Goal: Browse casually: Explore the website without a specific task or goal

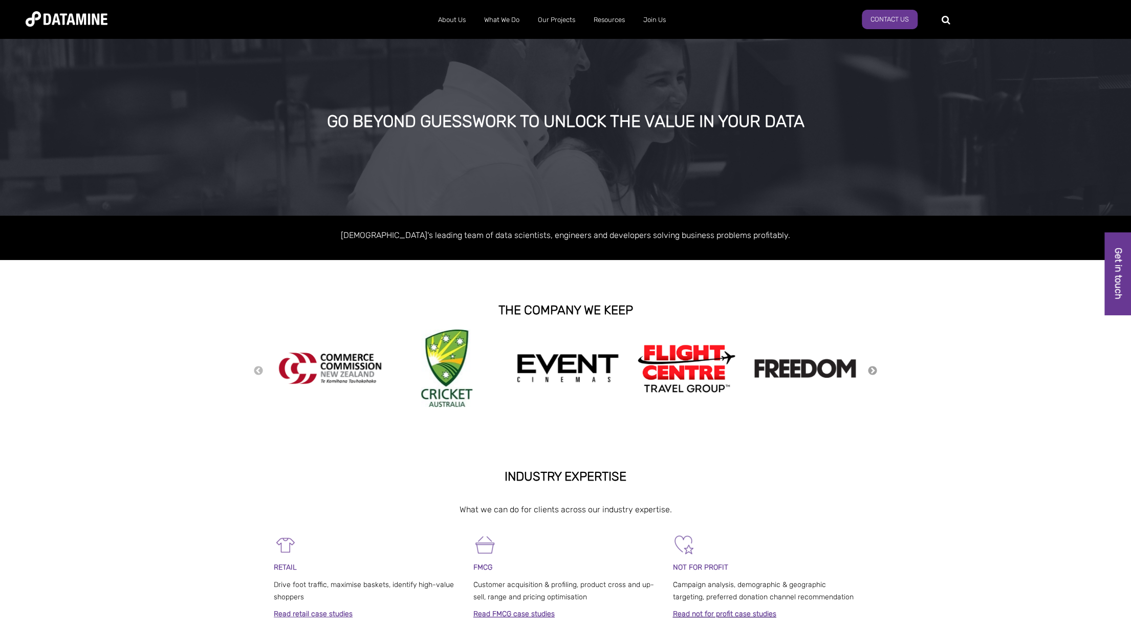
click at [873, 369] on button "Next" at bounding box center [872, 370] width 10 height 11
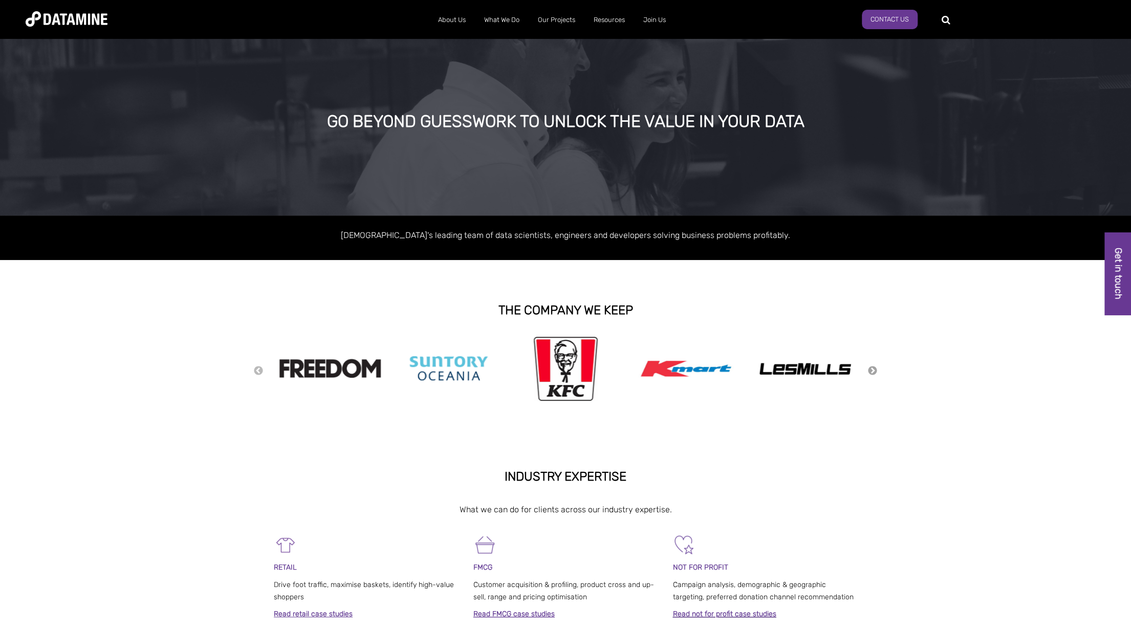
click at [873, 369] on button "Next" at bounding box center [872, 370] width 10 height 11
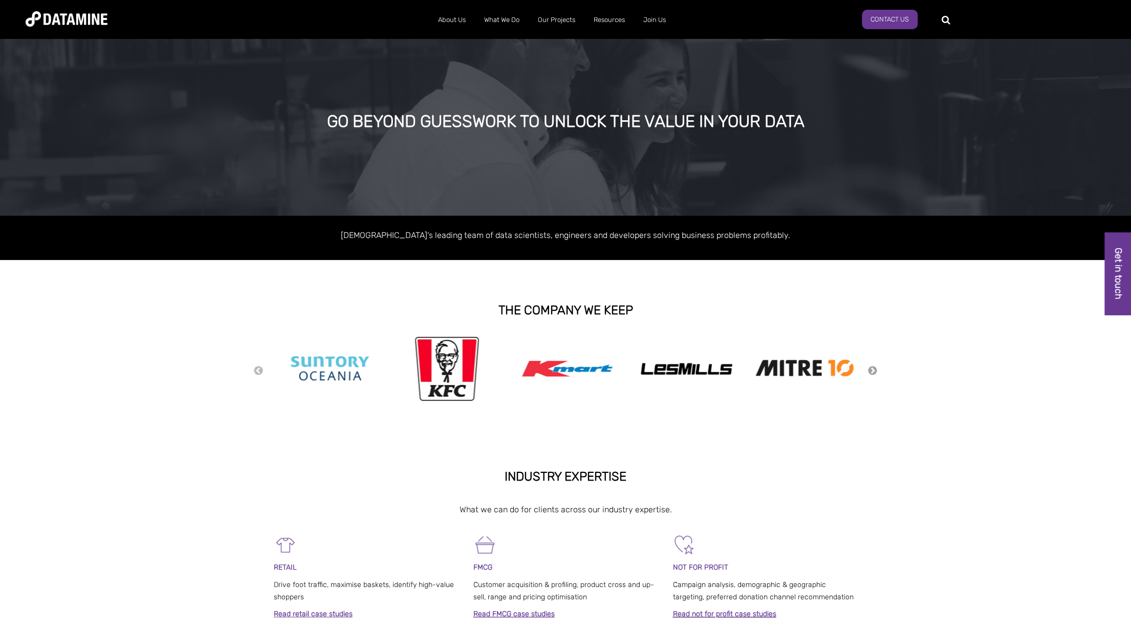
click at [873, 369] on button "Next" at bounding box center [872, 370] width 10 height 11
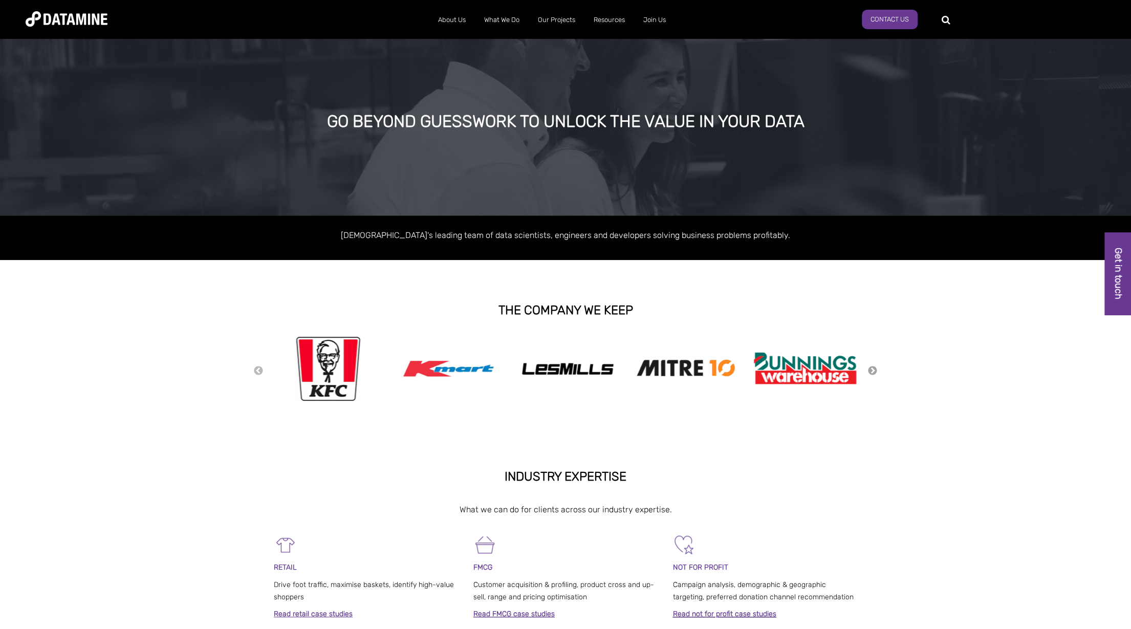
click at [873, 369] on button "Next" at bounding box center [872, 370] width 10 height 11
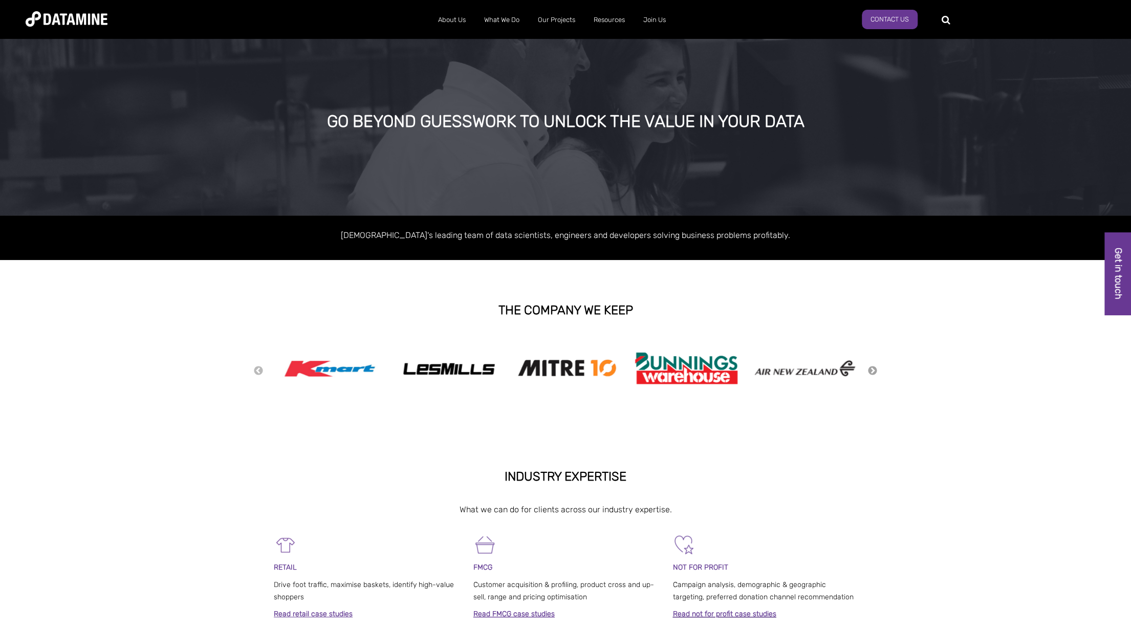
click at [873, 369] on button "Next" at bounding box center [872, 370] width 10 height 11
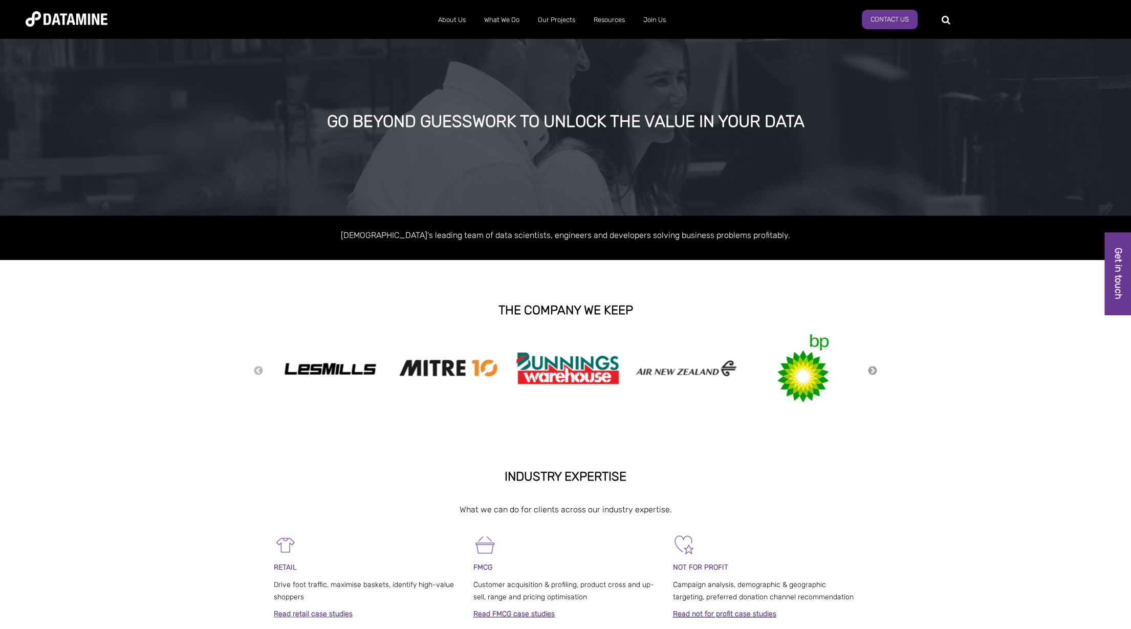
click at [873, 369] on button "Next" at bounding box center [872, 370] width 10 height 11
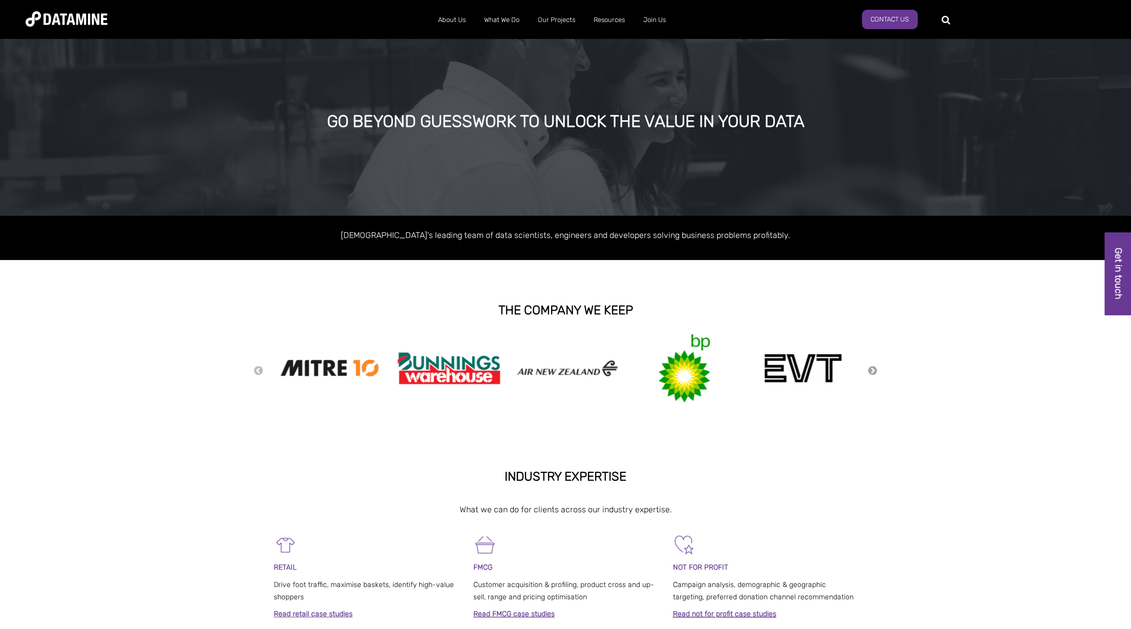
click at [873, 369] on button "Next" at bounding box center [872, 370] width 10 height 11
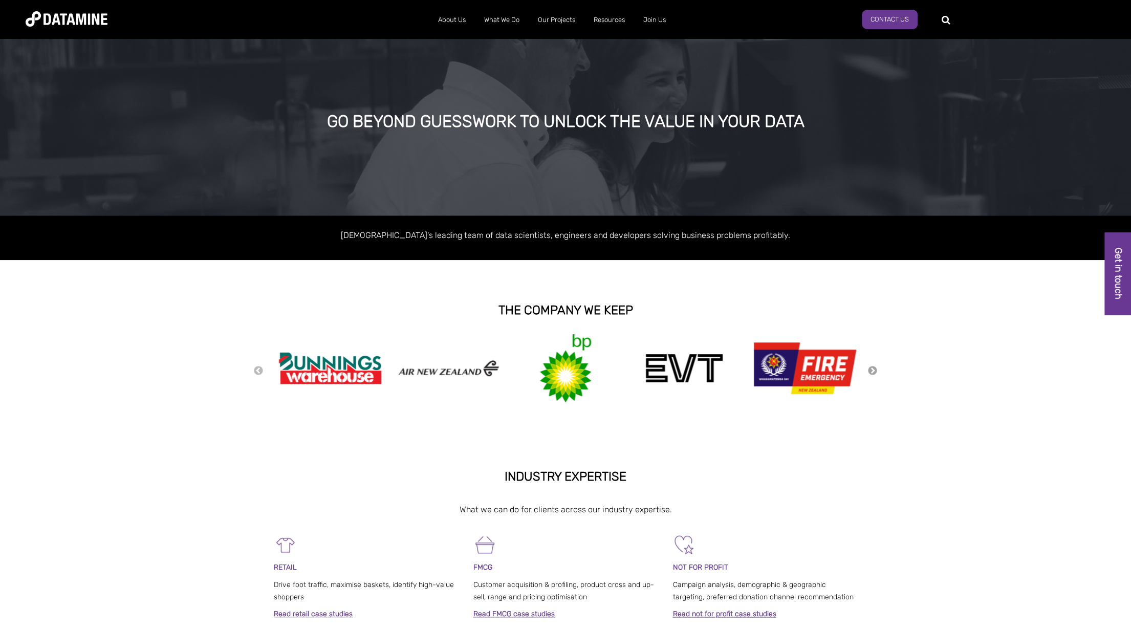
click at [873, 369] on button "Next" at bounding box center [872, 370] width 10 height 11
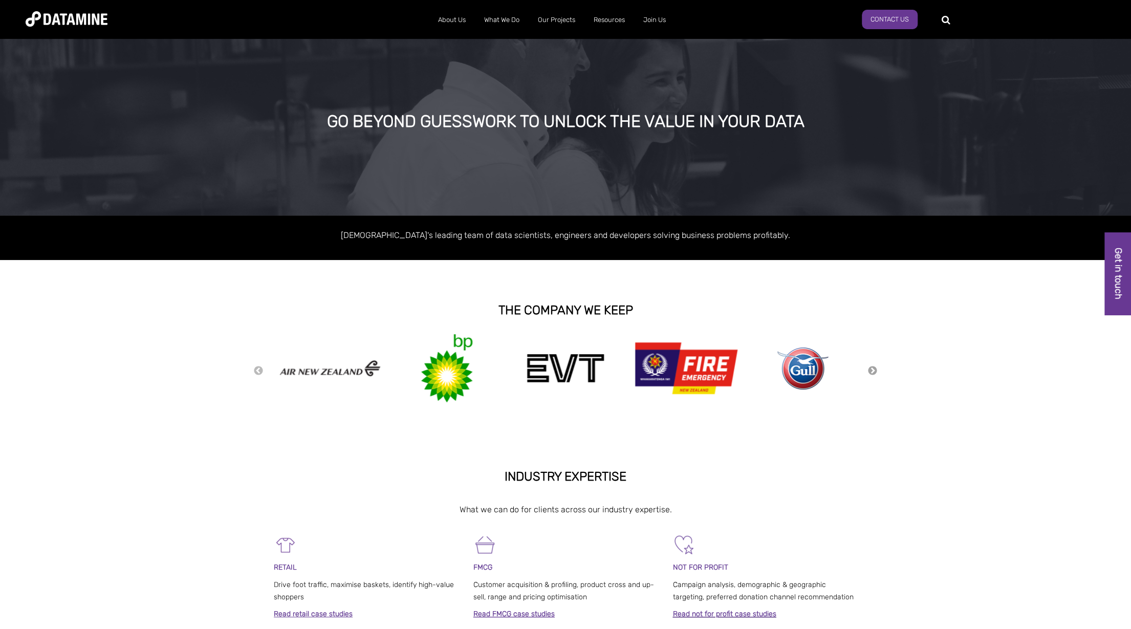
click at [873, 369] on button "Next" at bounding box center [872, 370] width 10 height 11
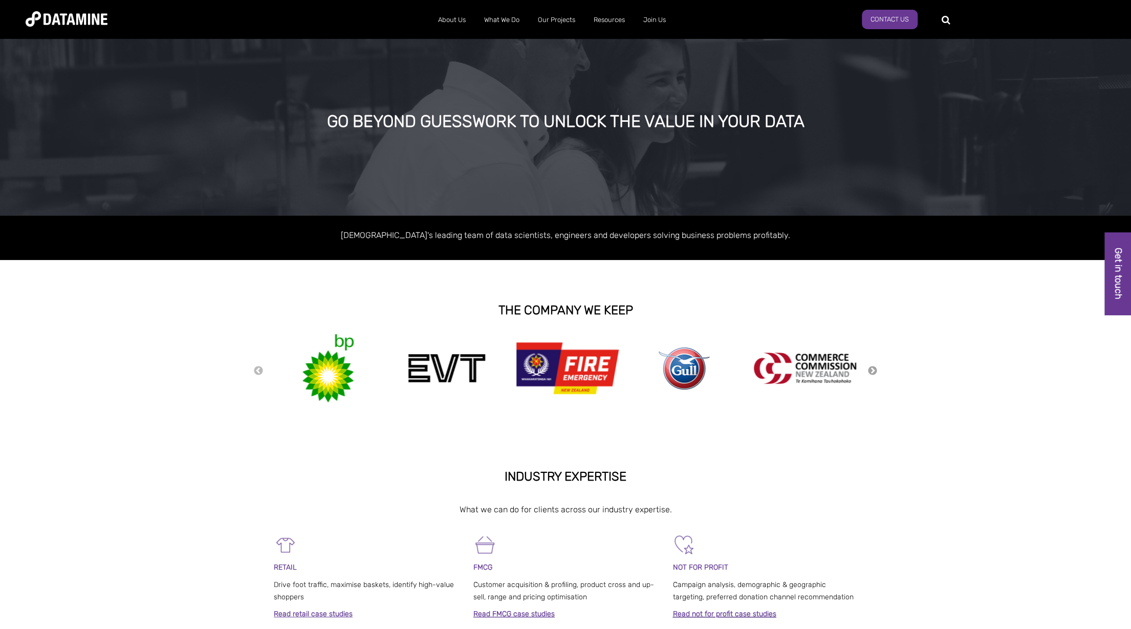
click at [873, 369] on button "Next" at bounding box center [872, 370] width 10 height 11
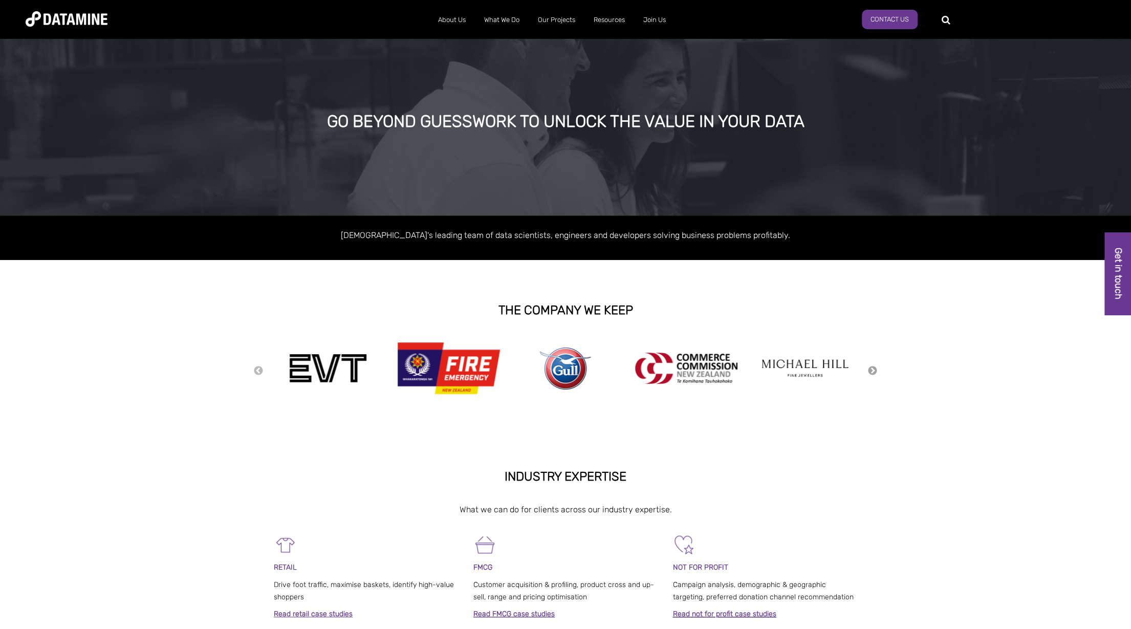
click at [873, 369] on button "Next" at bounding box center [872, 370] width 10 height 11
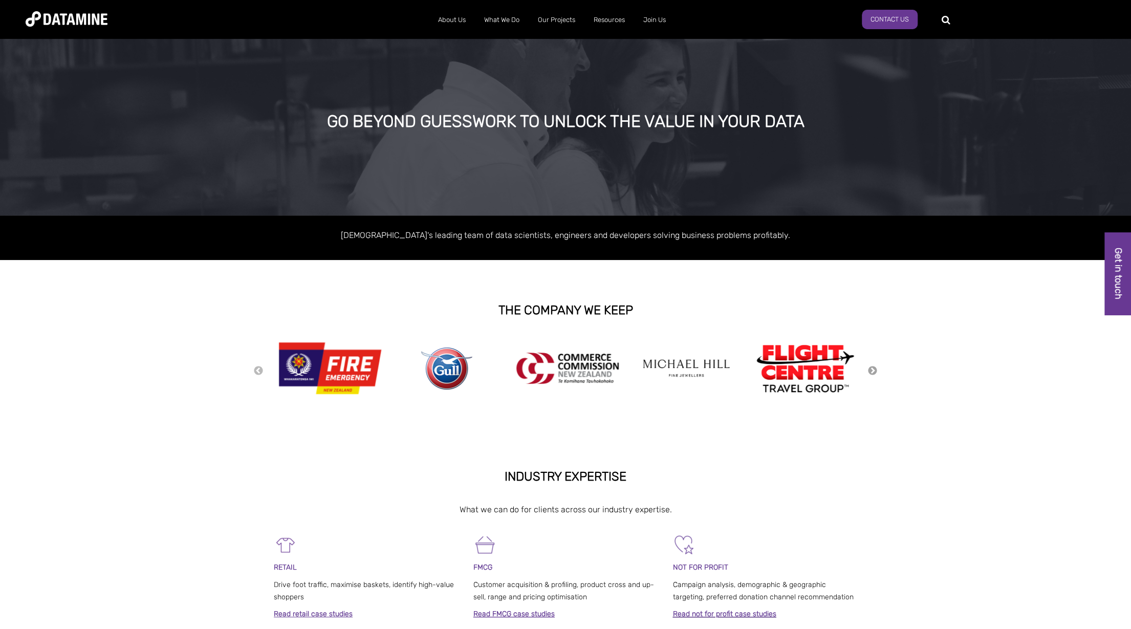
click at [873, 369] on button "Next" at bounding box center [872, 370] width 10 height 11
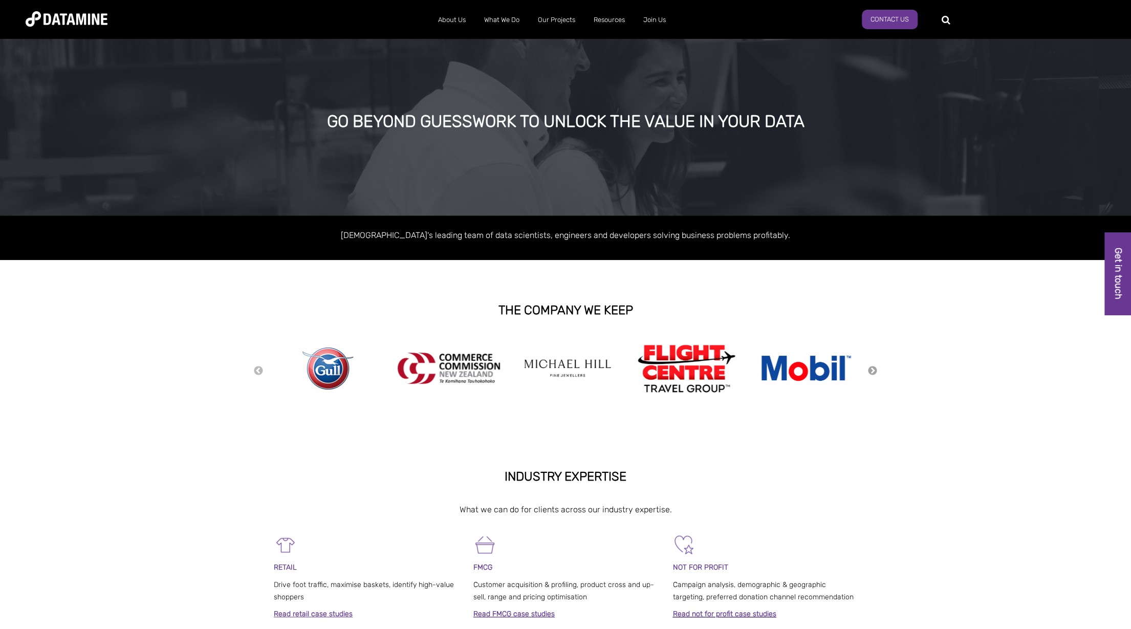
click at [873, 369] on button "Next" at bounding box center [872, 370] width 10 height 11
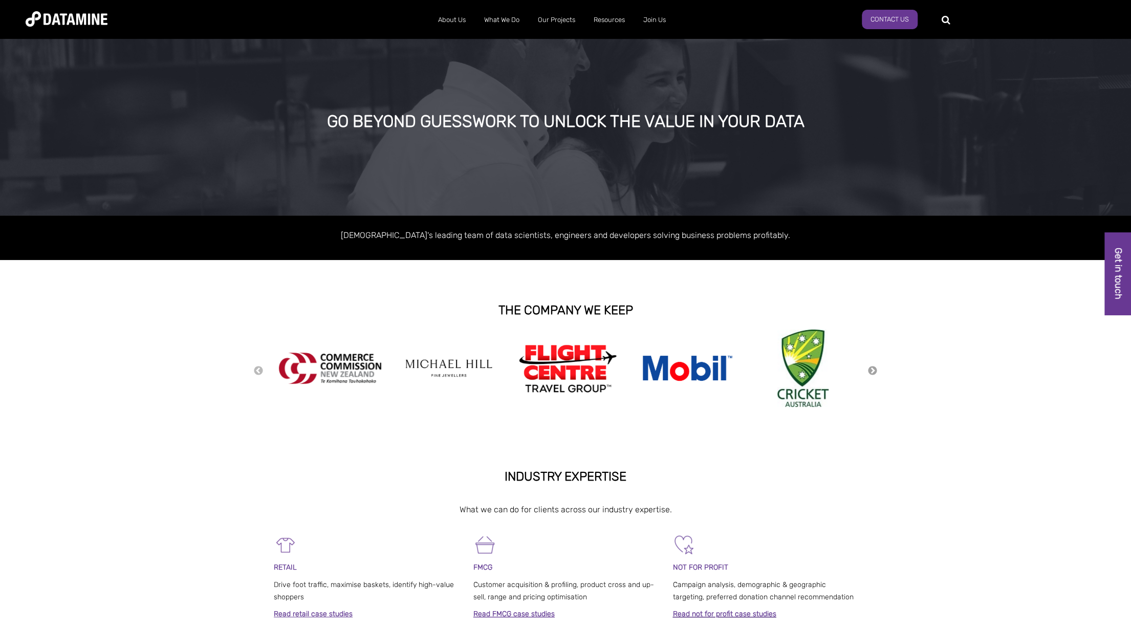
click at [873, 369] on button "Next" at bounding box center [872, 370] width 10 height 11
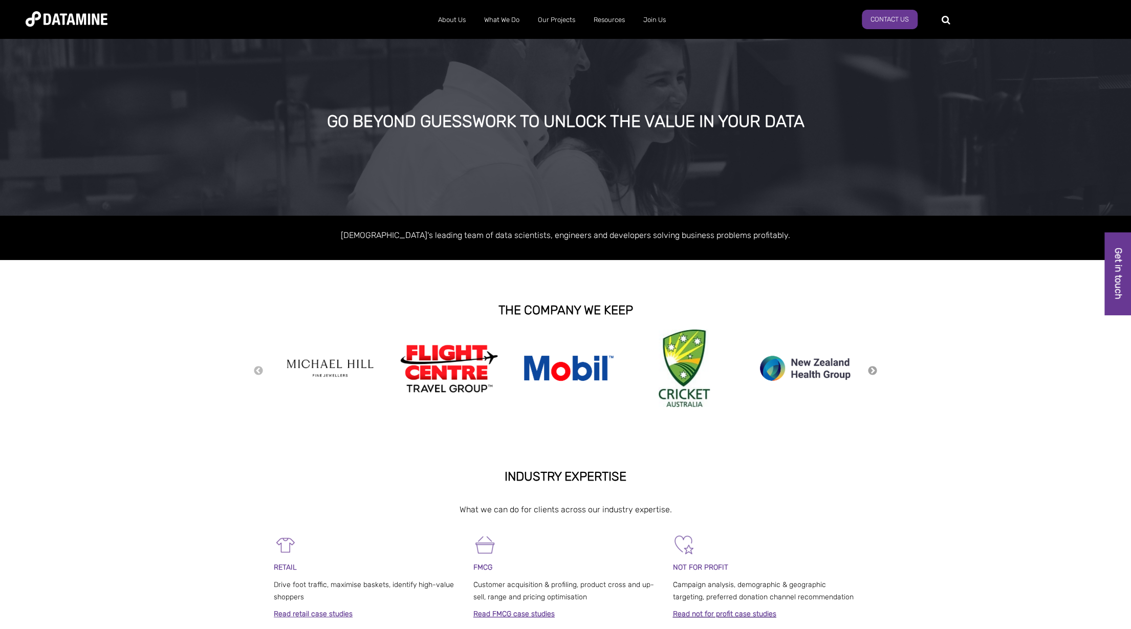
click at [873, 369] on button "Next" at bounding box center [872, 370] width 10 height 11
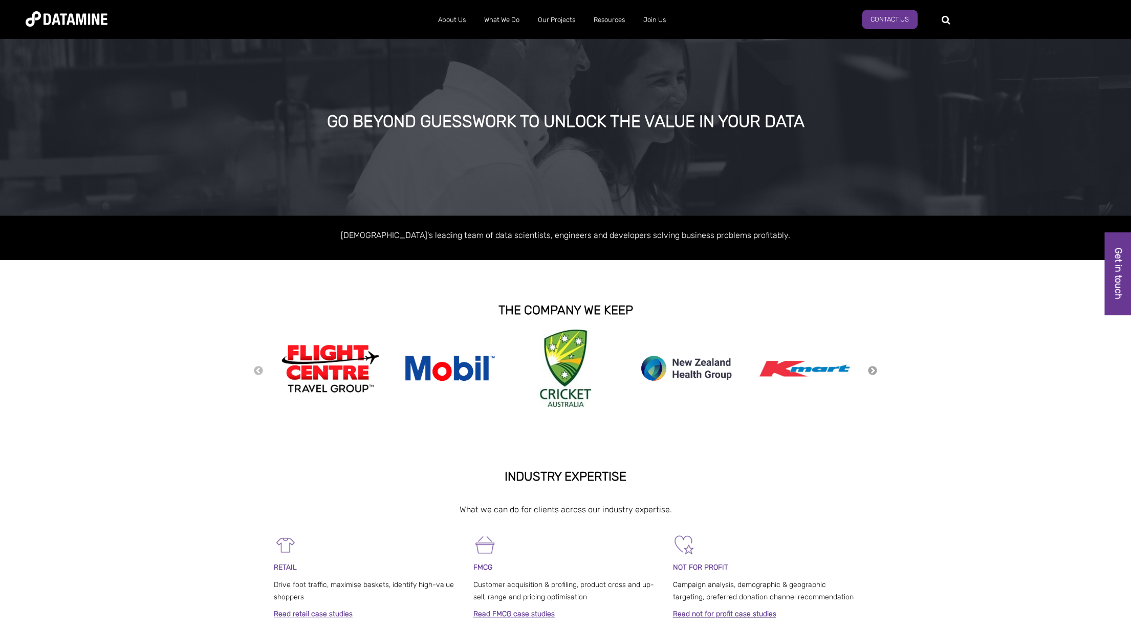
click at [873, 369] on button "Next" at bounding box center [872, 370] width 10 height 11
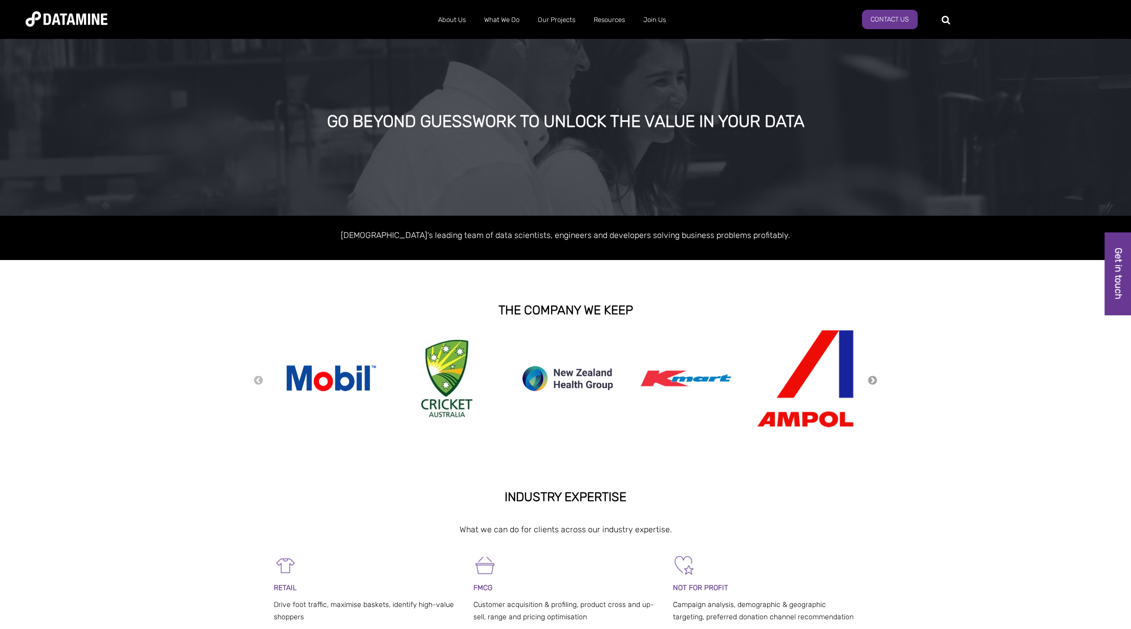
click at [871, 379] on button "Next" at bounding box center [872, 380] width 10 height 11
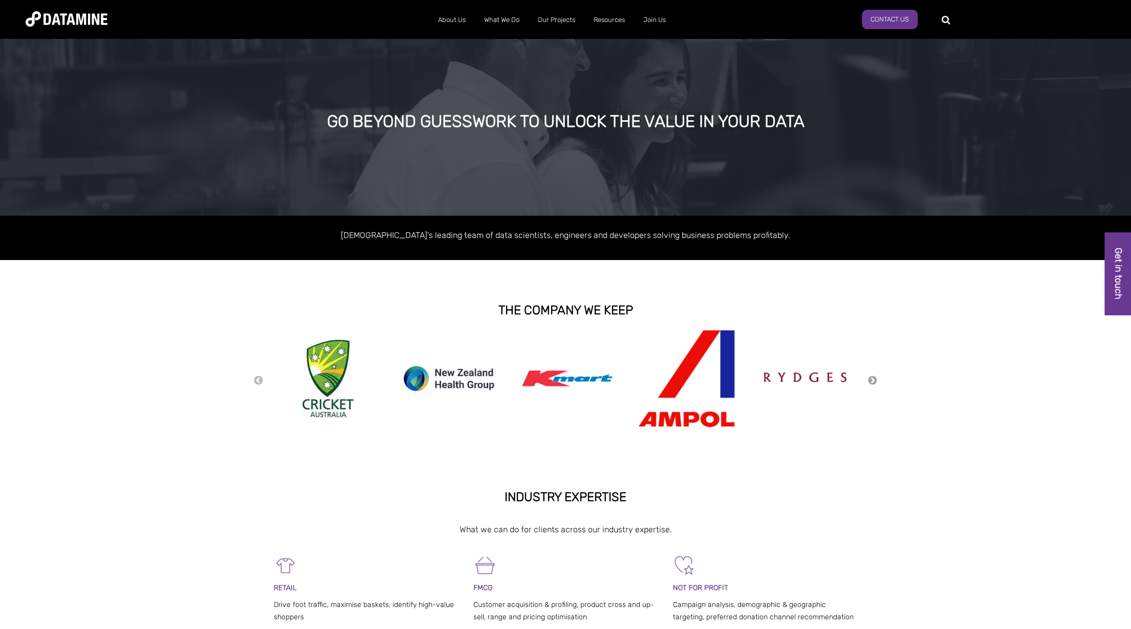
click at [871, 379] on button "Next" at bounding box center [872, 380] width 10 height 11
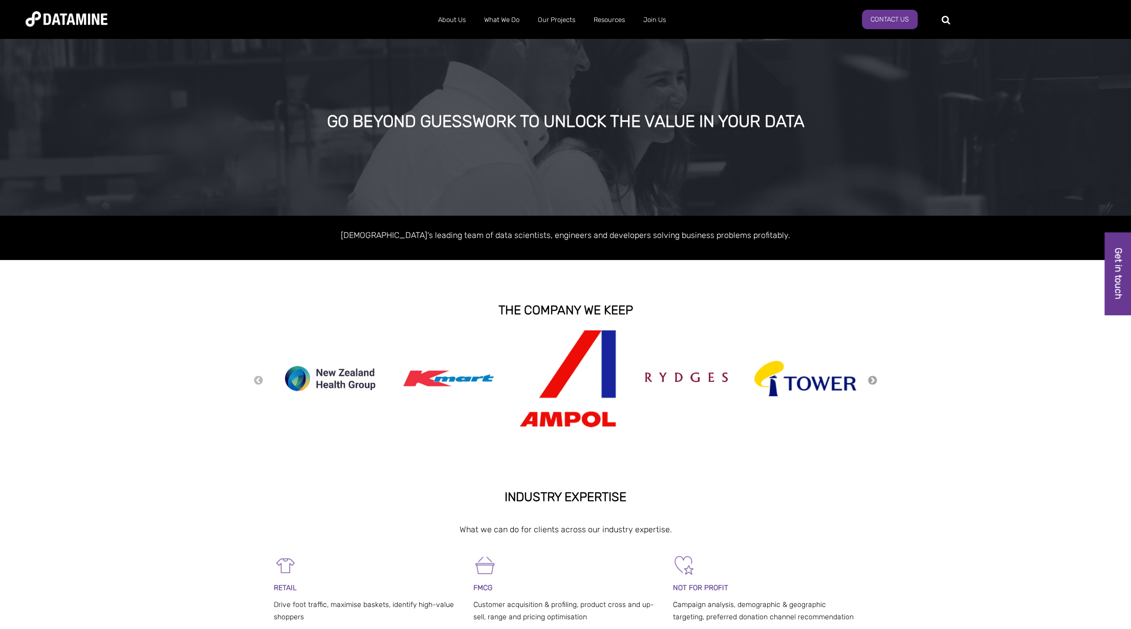
click at [871, 379] on button "Next" at bounding box center [872, 380] width 10 height 11
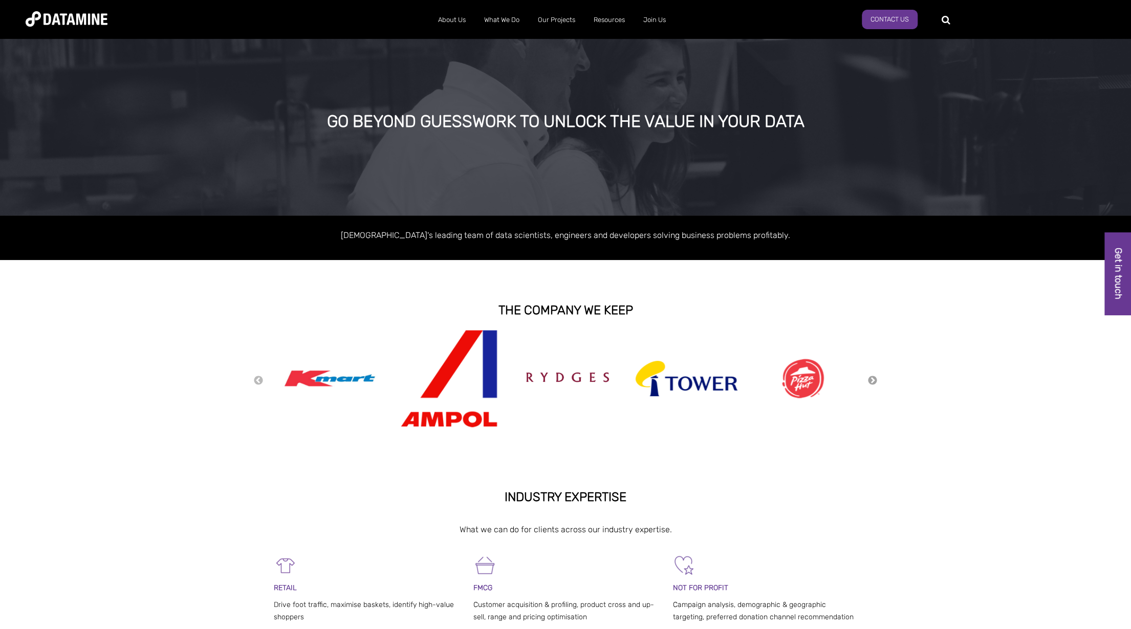
click at [871, 379] on button "Next" at bounding box center [872, 380] width 10 height 11
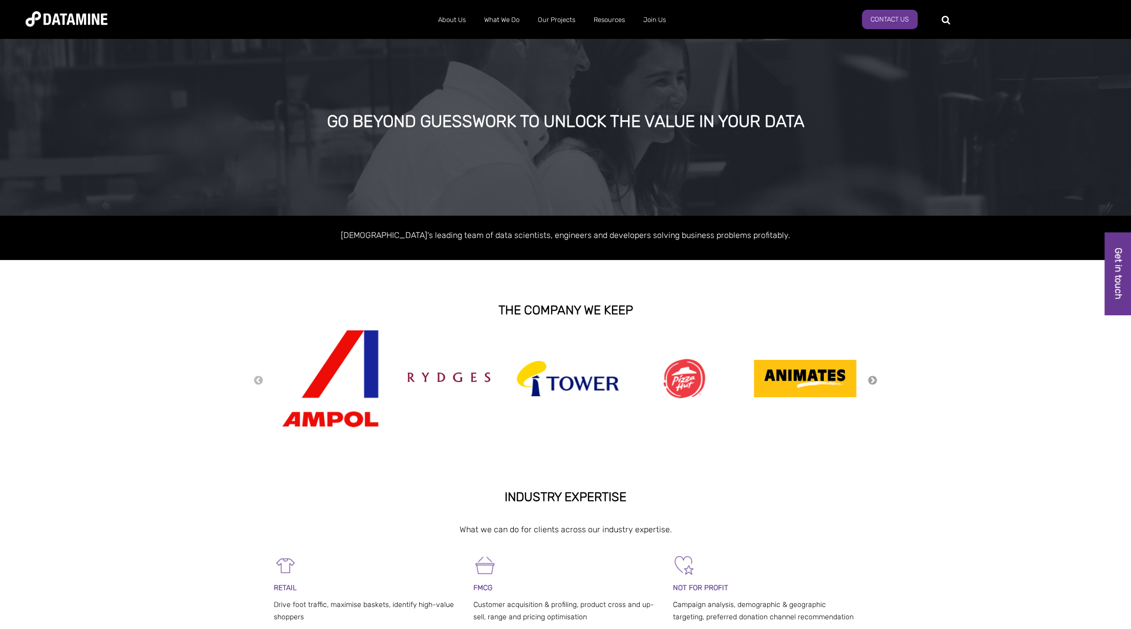
click at [871, 379] on button "Next" at bounding box center [872, 380] width 10 height 11
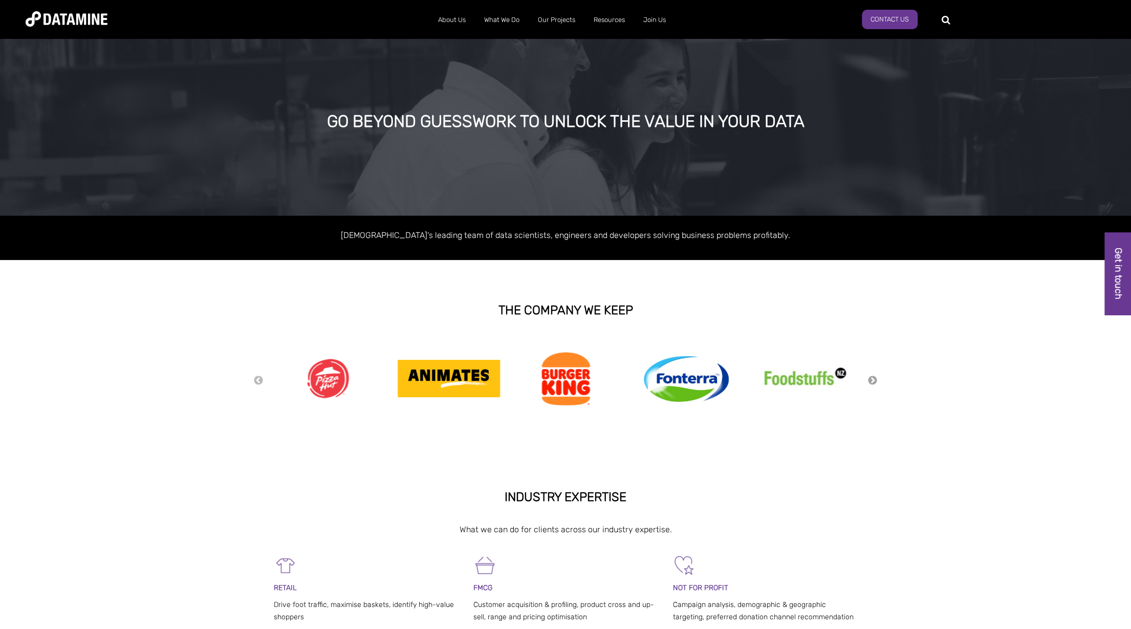
click at [872, 378] on button "Next" at bounding box center [872, 380] width 10 height 11
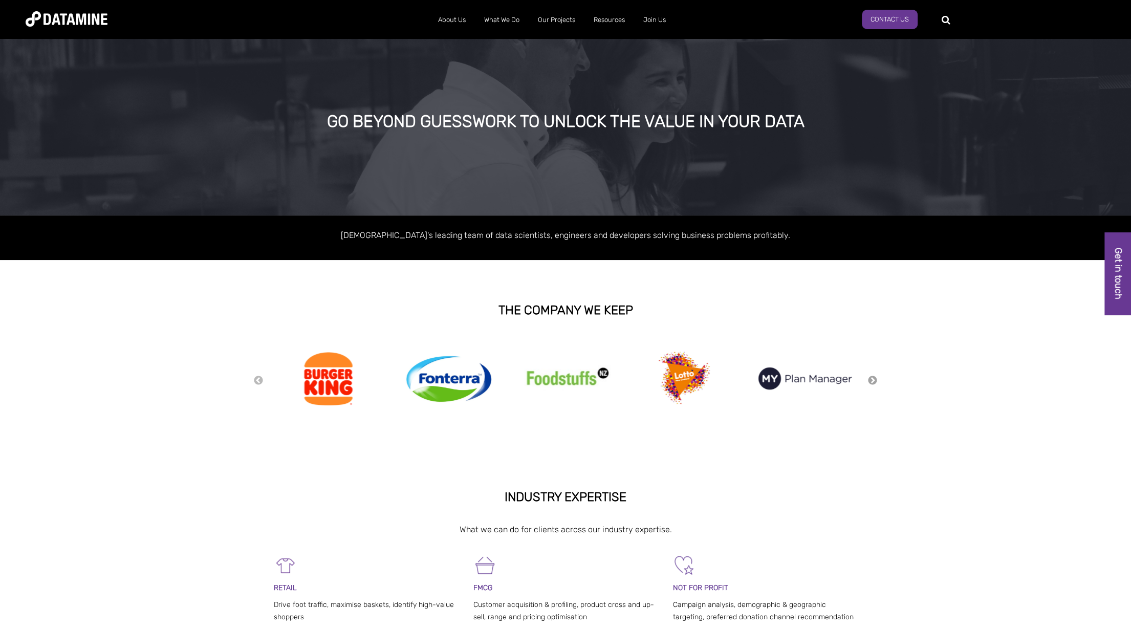
click at [872, 378] on button "Next" at bounding box center [872, 380] width 10 height 11
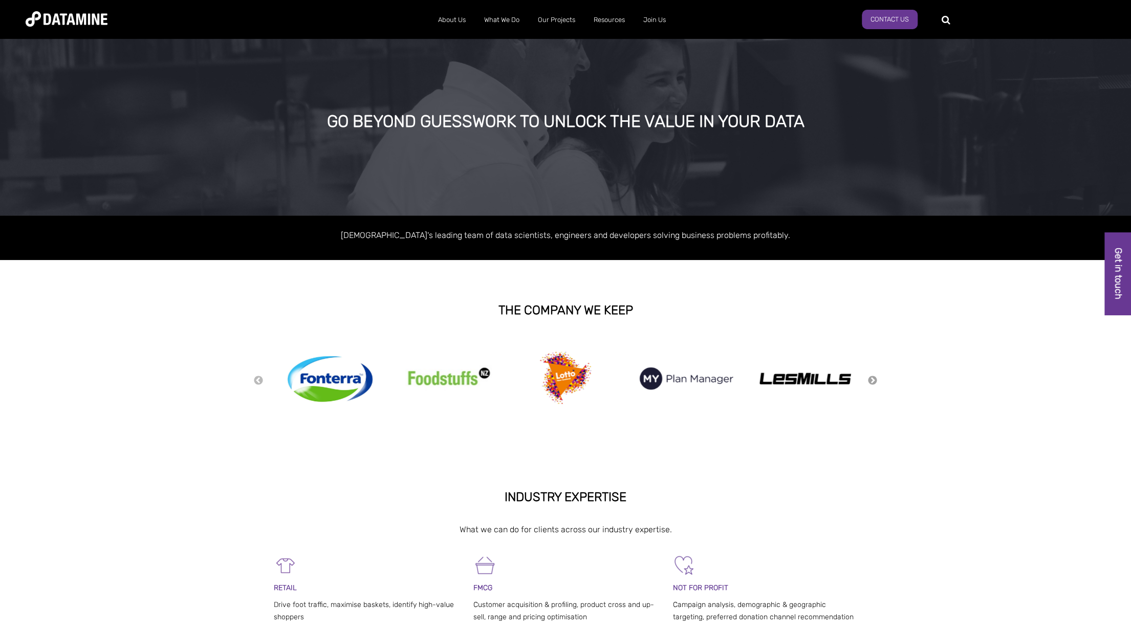
click at [872, 378] on button "Next" at bounding box center [872, 380] width 10 height 11
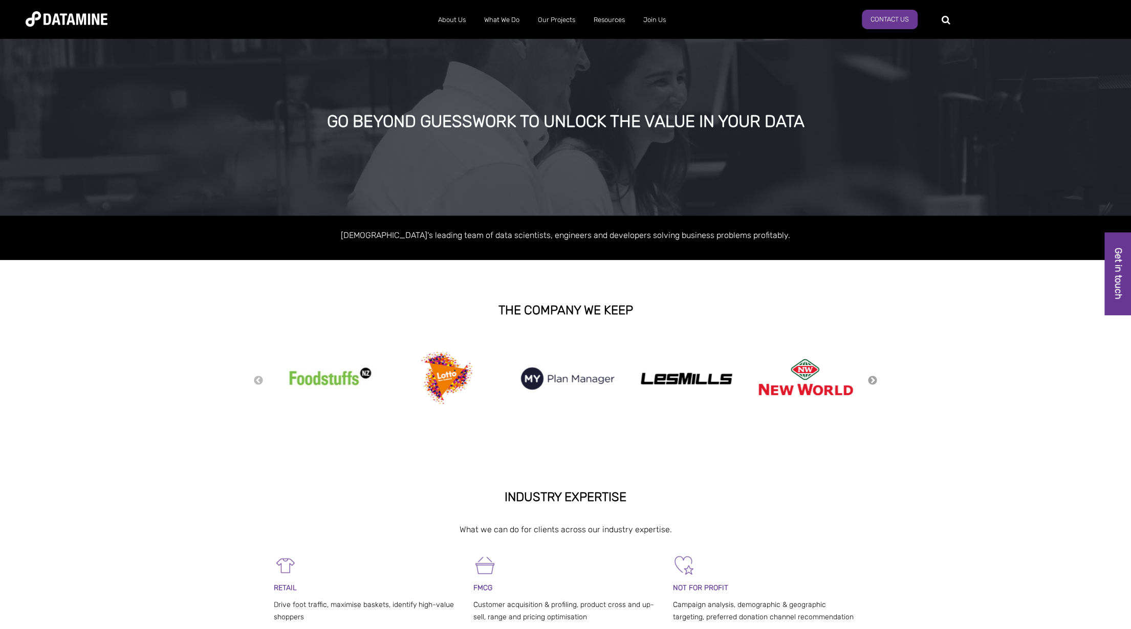
click at [872, 378] on button "Next" at bounding box center [872, 380] width 10 height 11
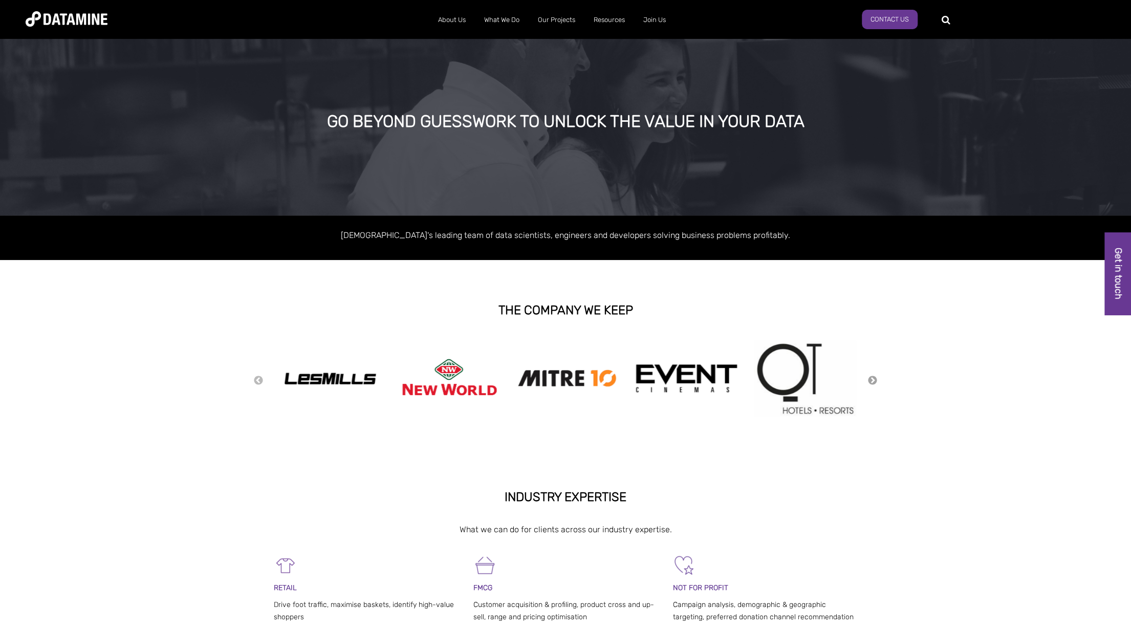
click at [874, 378] on button "Next" at bounding box center [872, 380] width 10 height 11
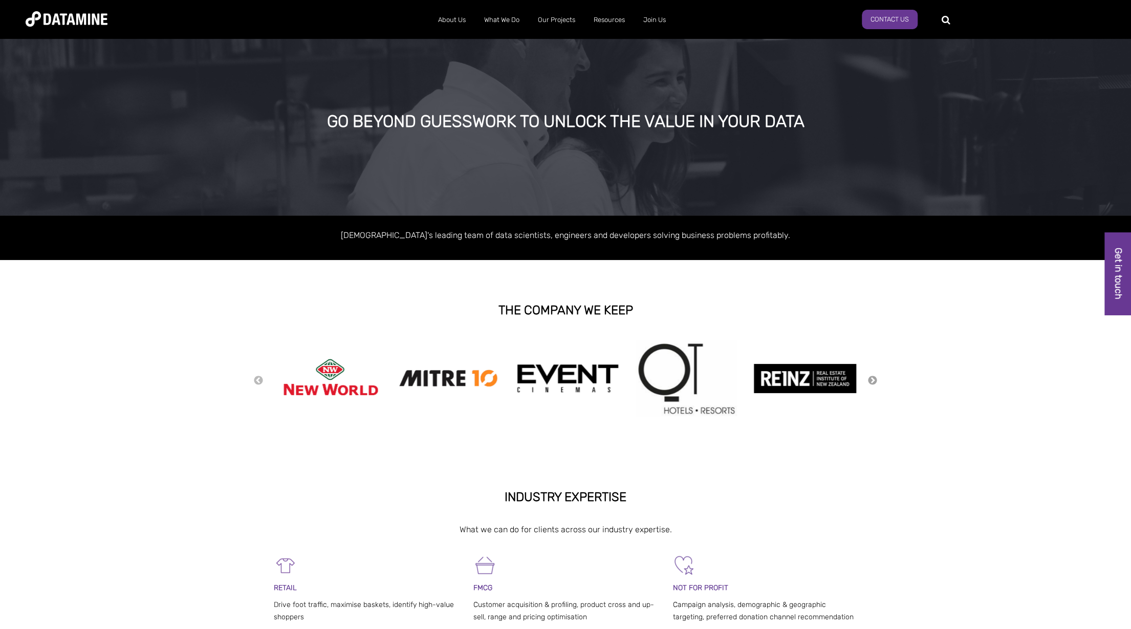
click at [871, 380] on button "Next" at bounding box center [872, 380] width 10 height 11
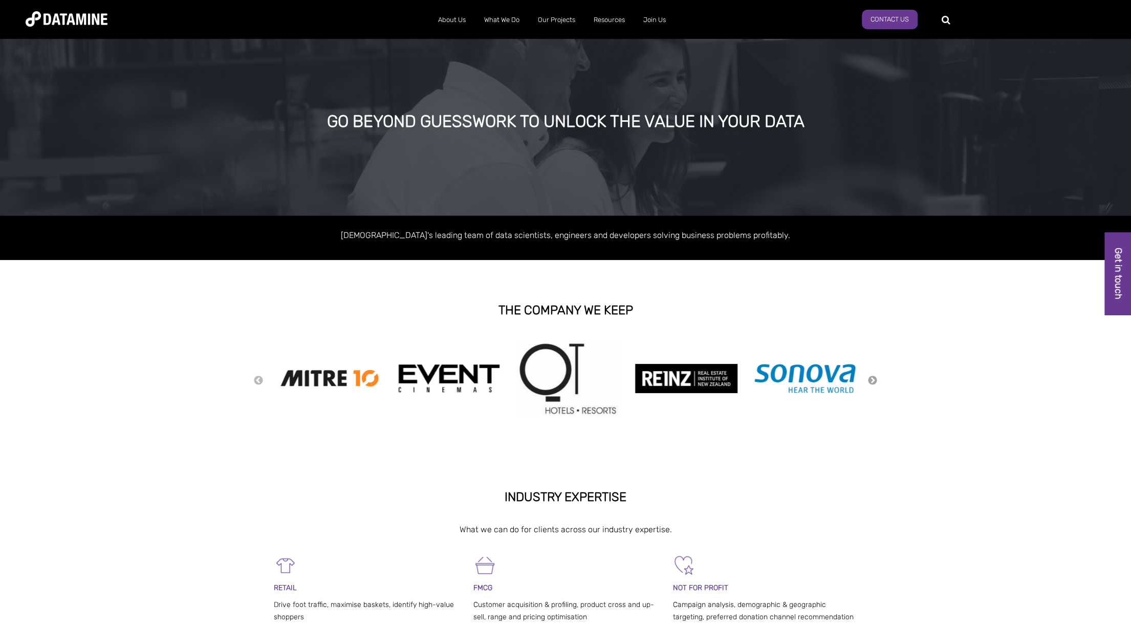
click at [871, 380] on button "Next" at bounding box center [872, 380] width 10 height 11
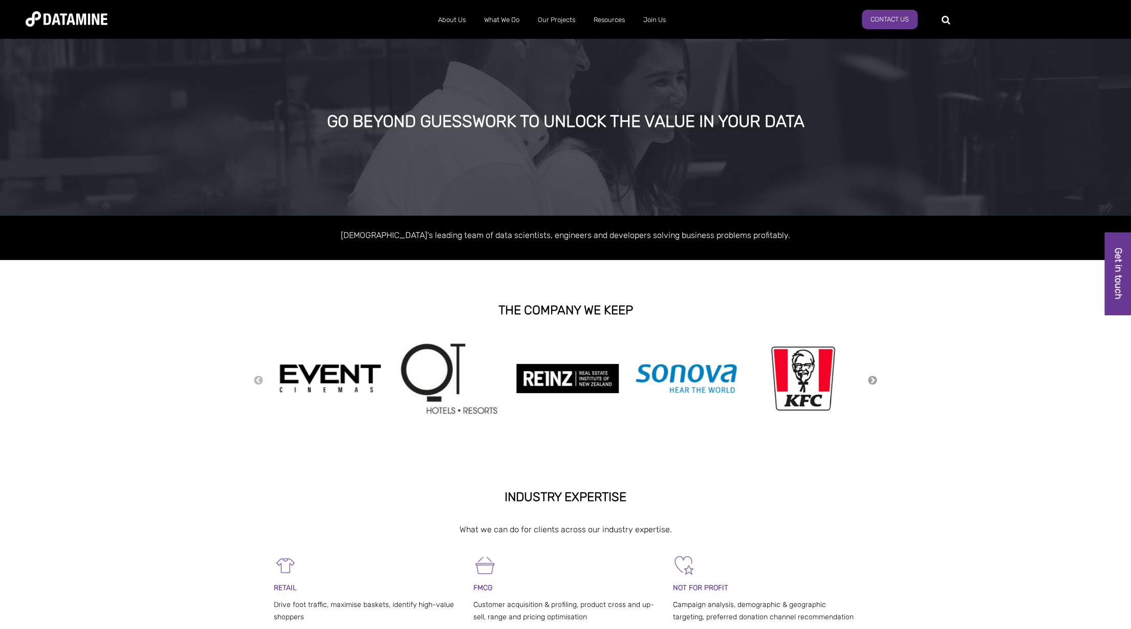
click at [871, 380] on button "Next" at bounding box center [872, 380] width 10 height 11
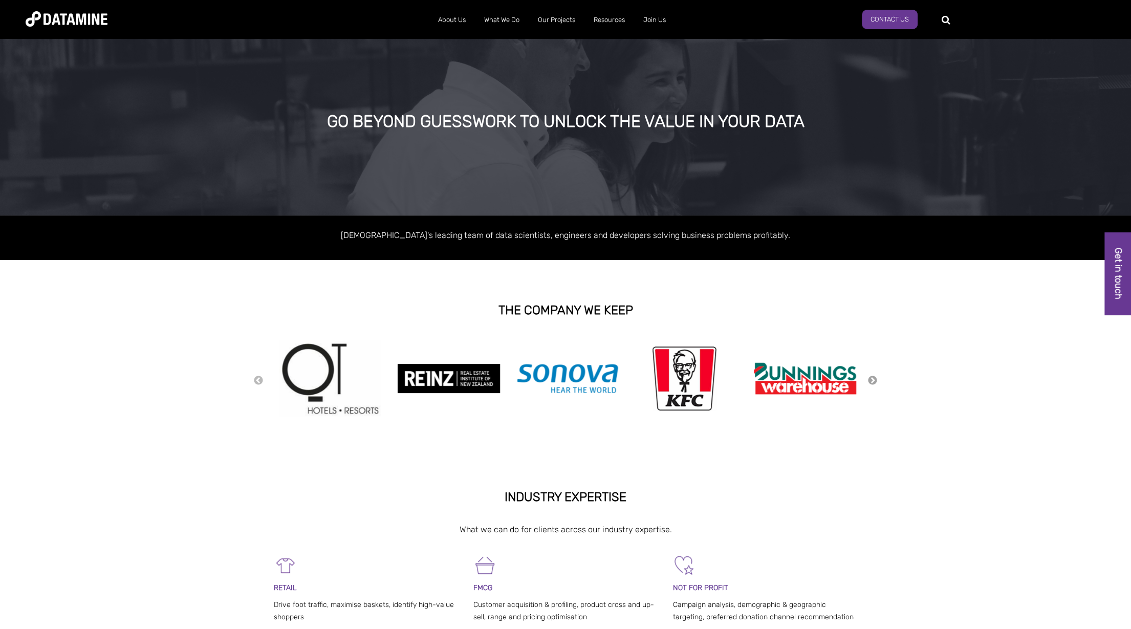
click at [871, 380] on button "Next" at bounding box center [872, 380] width 10 height 11
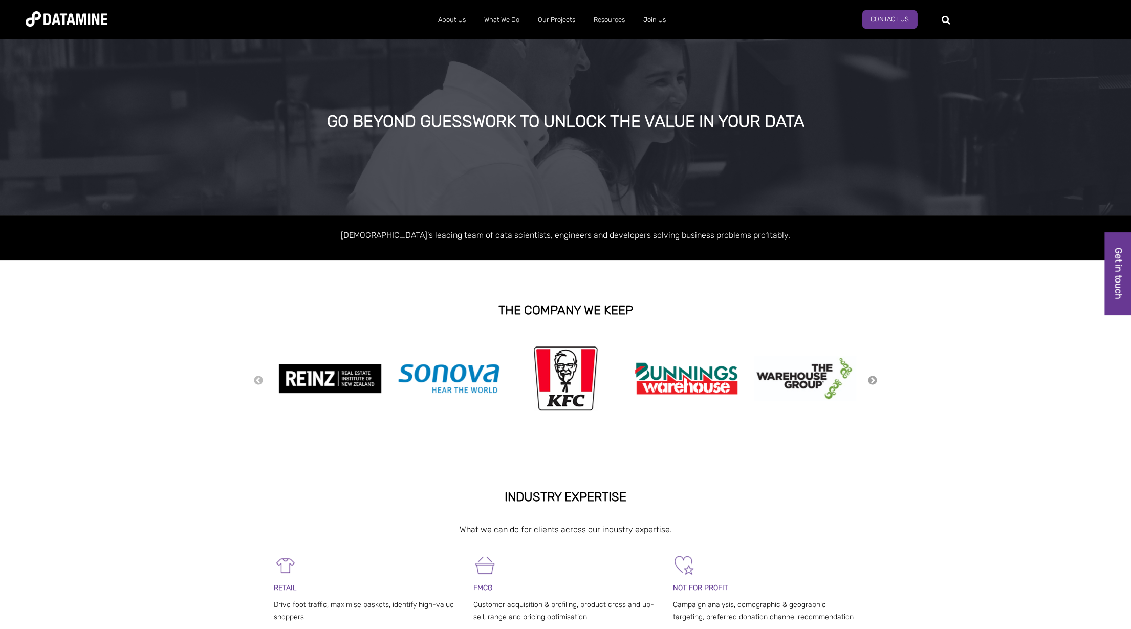
click at [871, 380] on button "Next" at bounding box center [872, 380] width 10 height 11
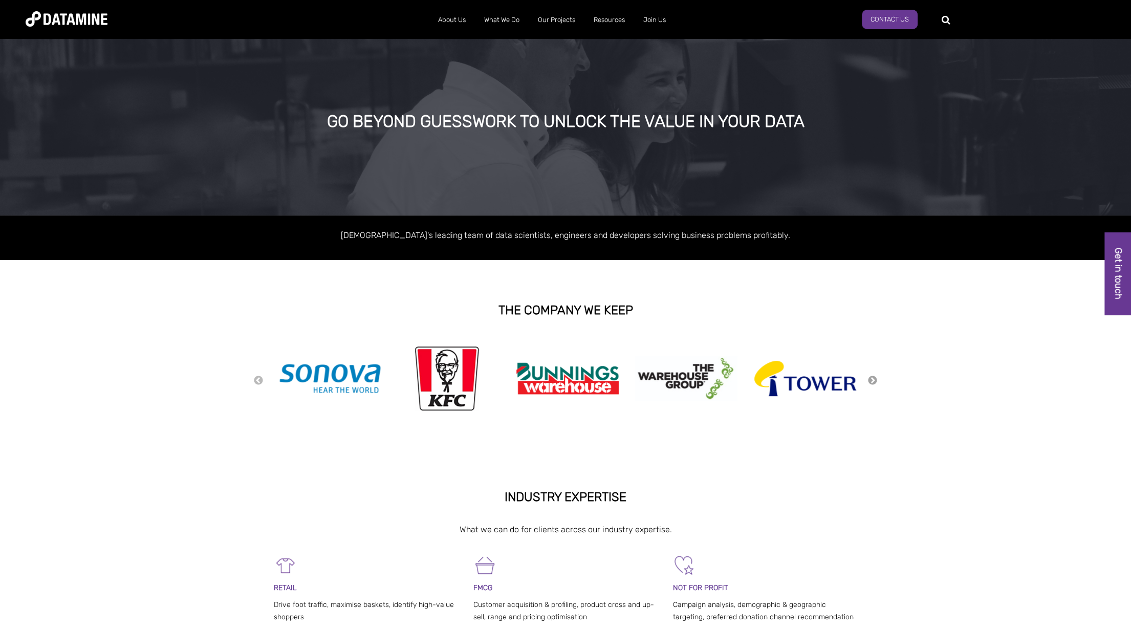
click at [870, 378] on button "Next" at bounding box center [872, 380] width 10 height 11
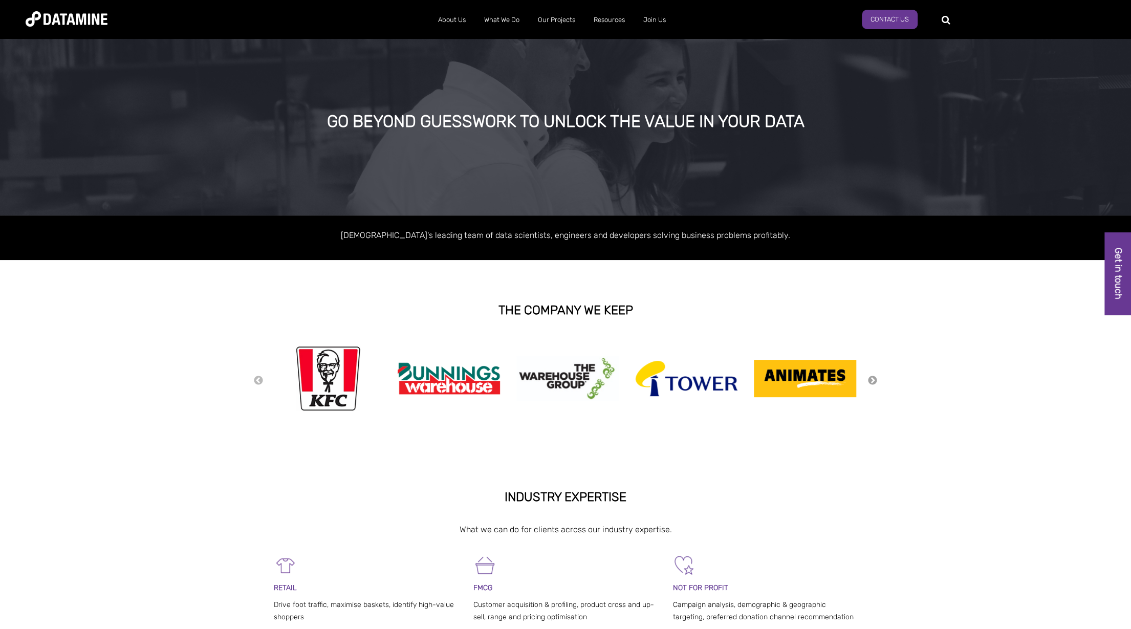
click at [871, 378] on button "Next" at bounding box center [872, 380] width 10 height 11
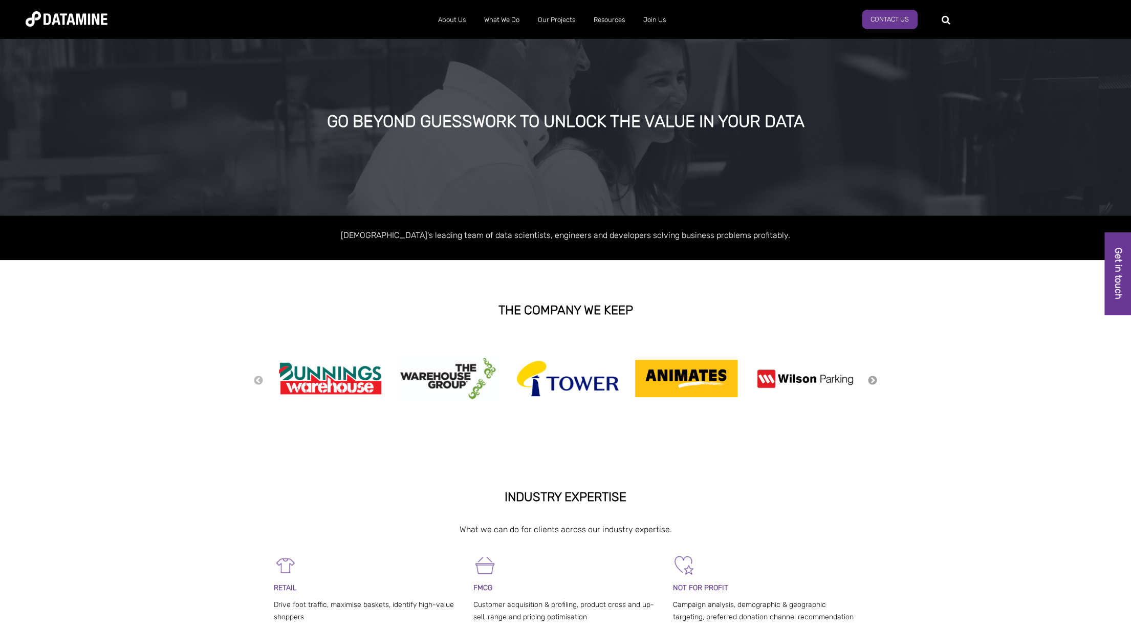
click at [871, 378] on button "Next" at bounding box center [872, 380] width 10 height 11
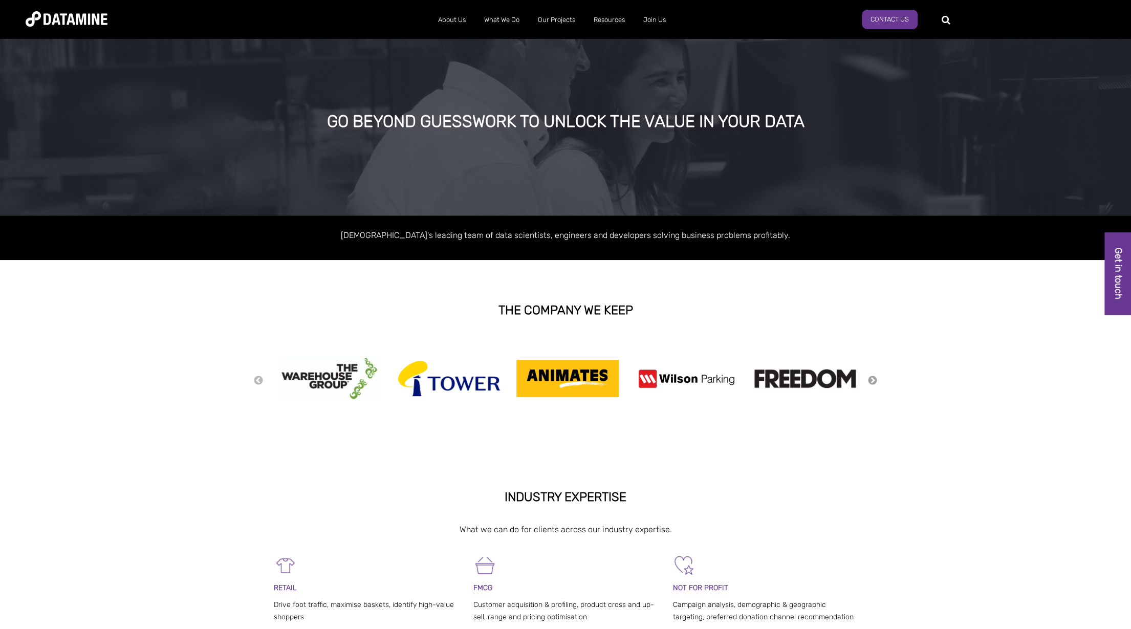
click at [871, 378] on button "Next" at bounding box center [872, 380] width 10 height 11
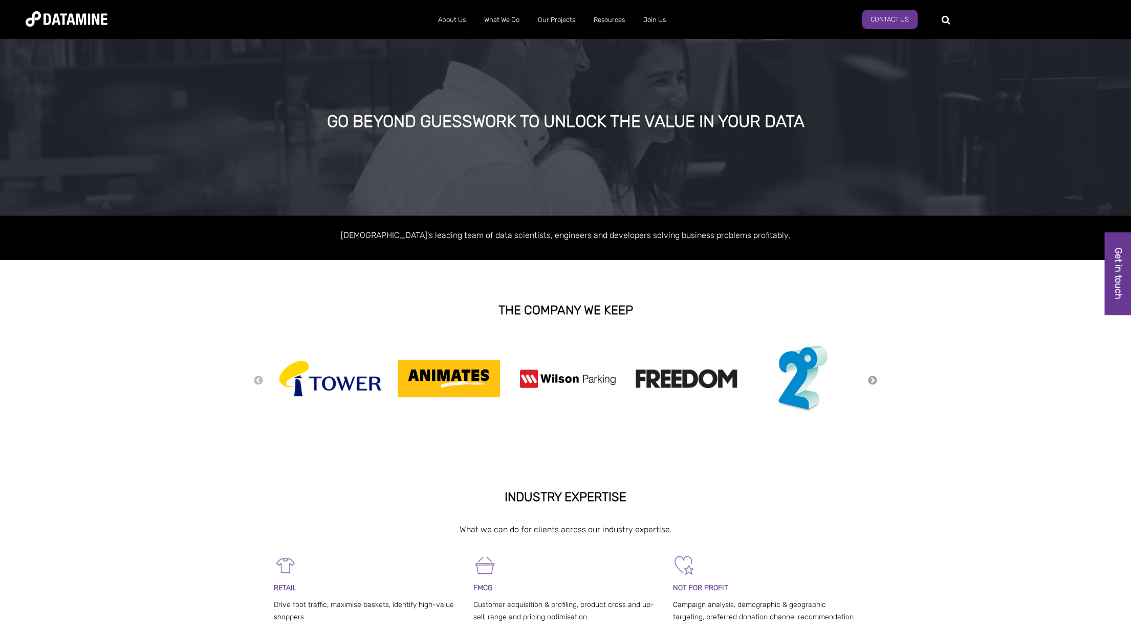
click at [871, 378] on button "Next" at bounding box center [872, 380] width 10 height 11
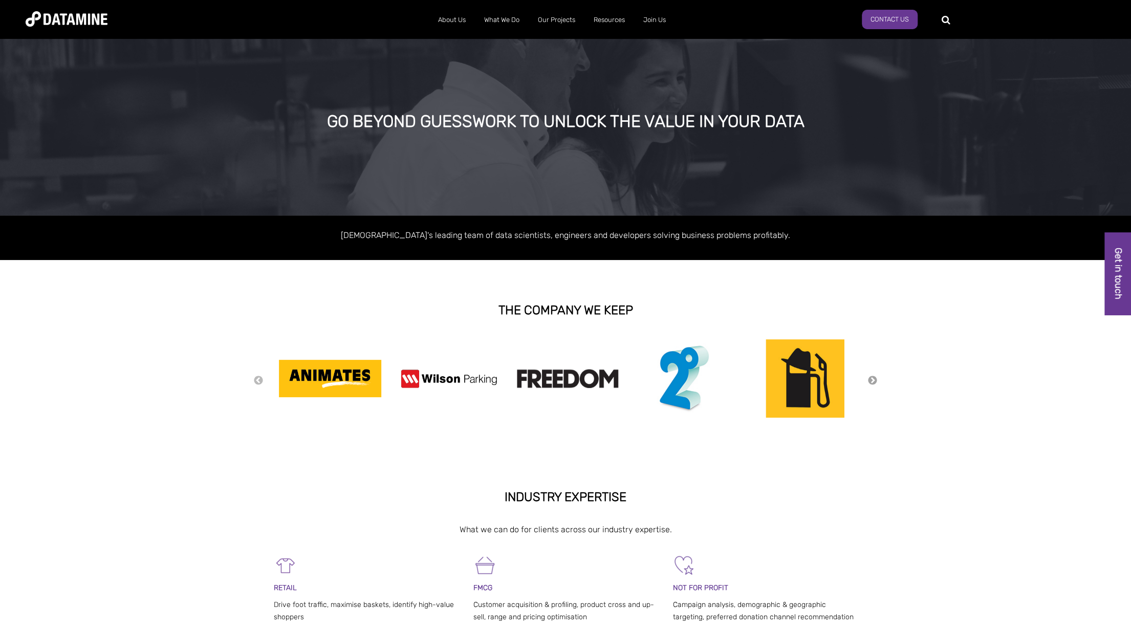
click at [871, 378] on button "Next" at bounding box center [872, 380] width 10 height 11
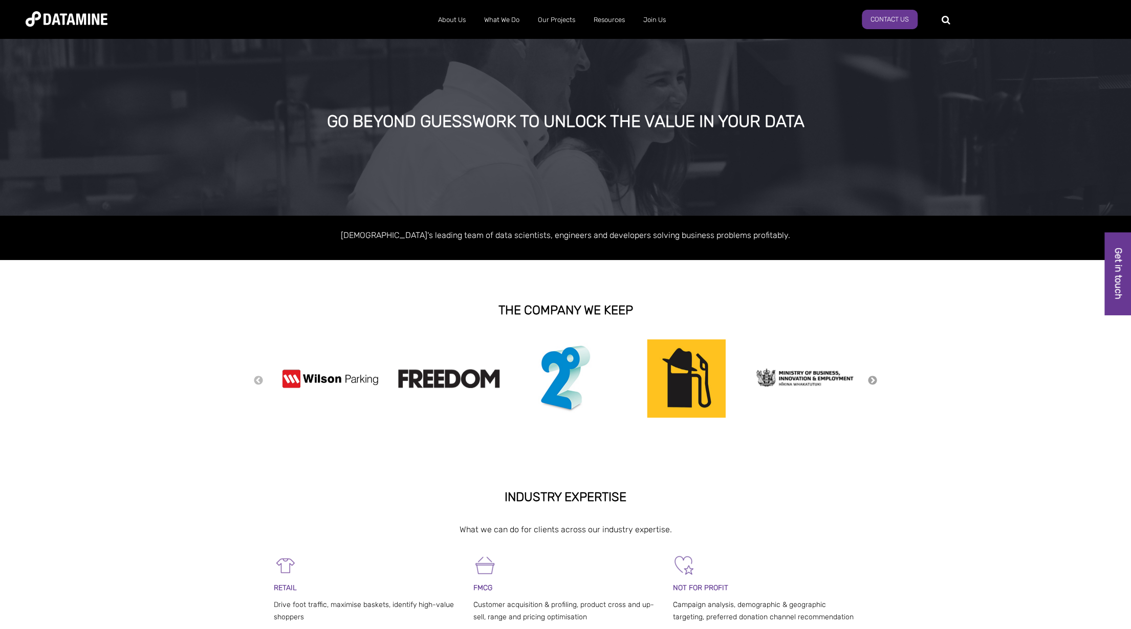
click at [871, 378] on button "Next" at bounding box center [872, 380] width 10 height 11
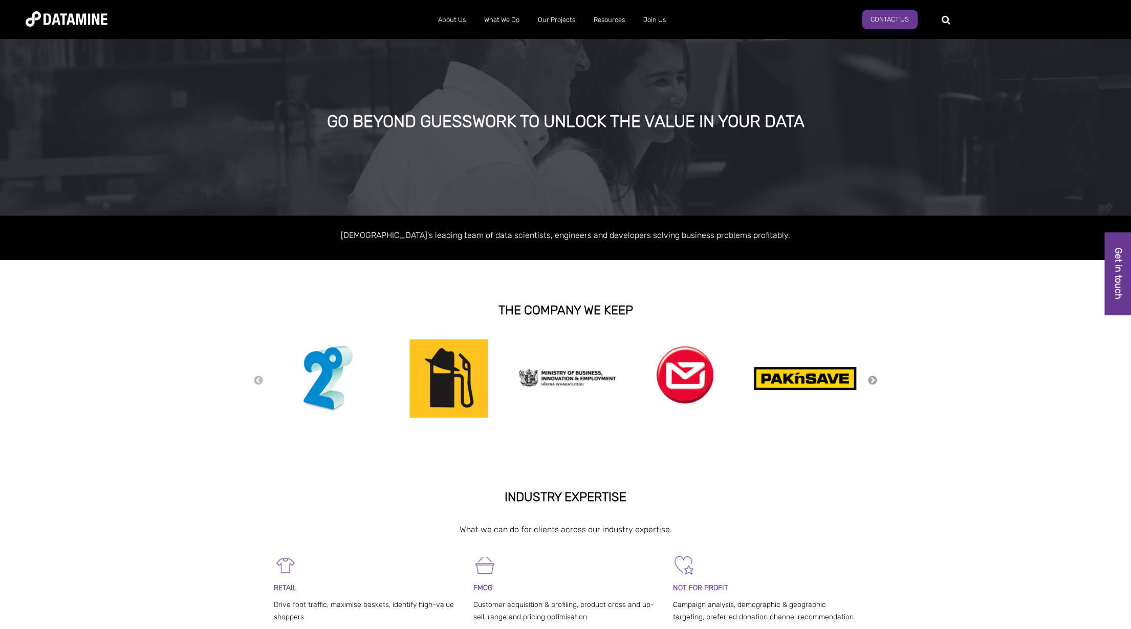
click at [871, 378] on button "Next" at bounding box center [872, 380] width 10 height 11
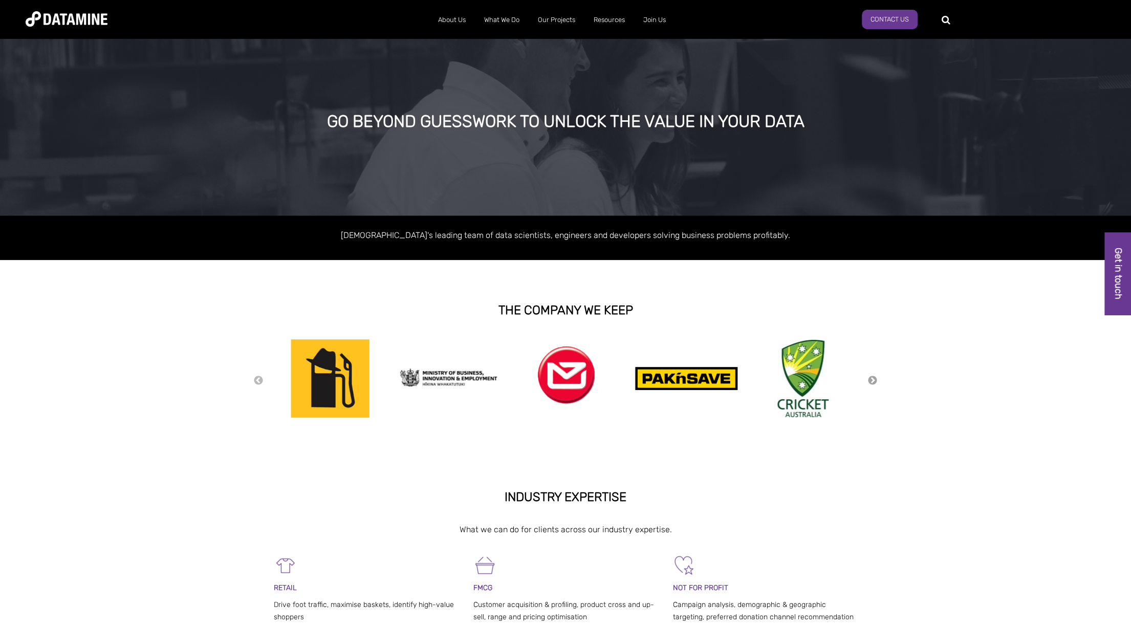
click at [871, 378] on button "Next" at bounding box center [872, 380] width 10 height 11
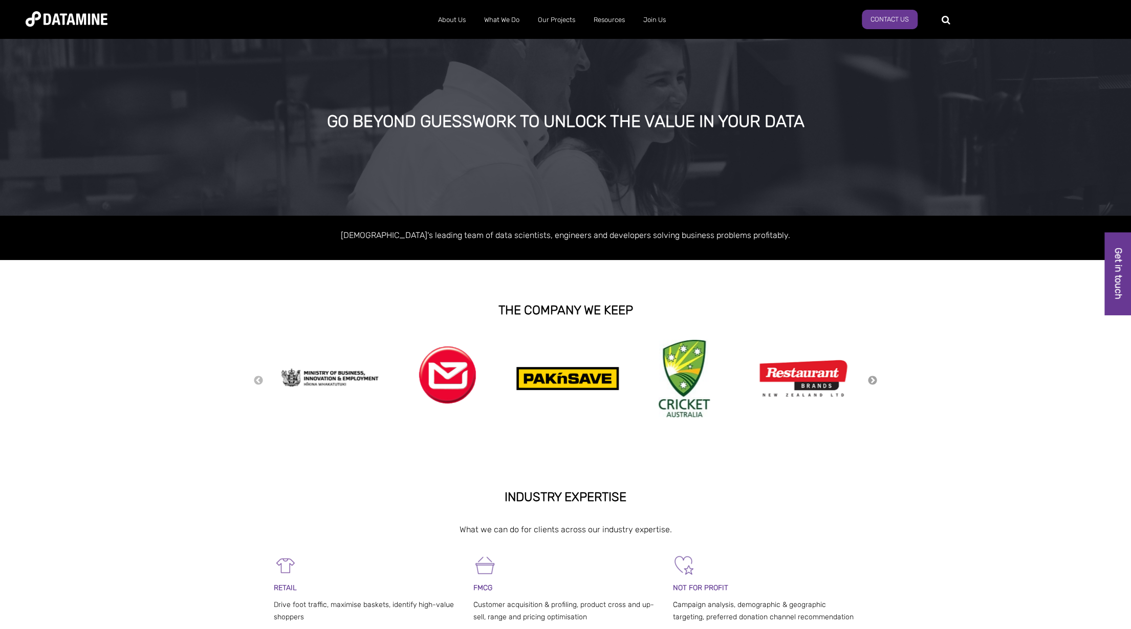
click at [871, 378] on button "Next" at bounding box center [872, 380] width 10 height 11
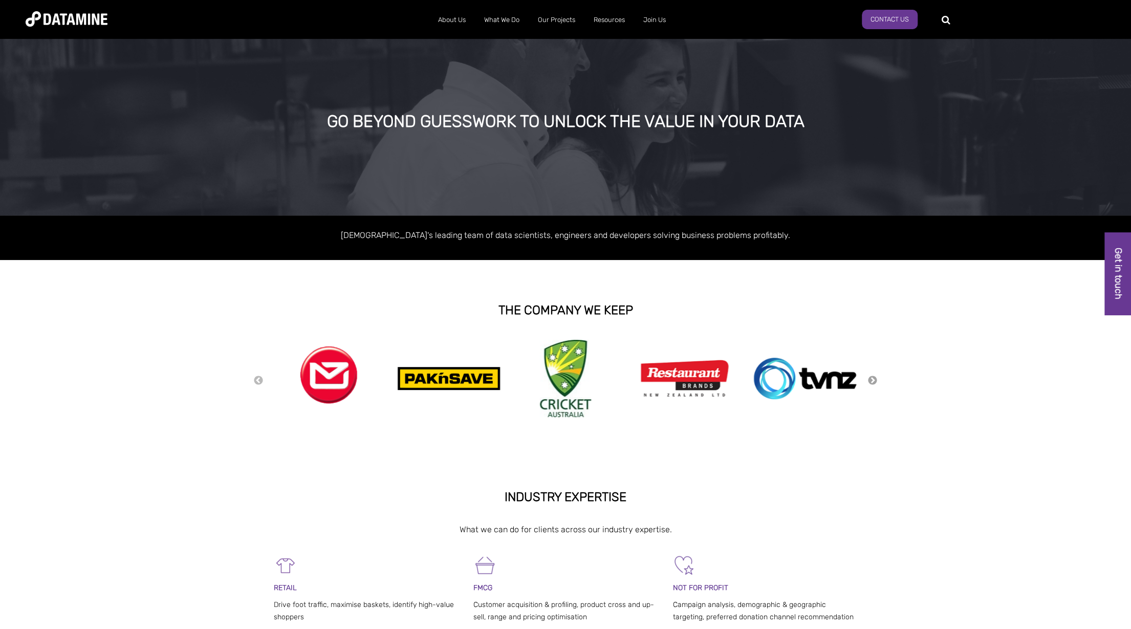
click at [871, 378] on button "Next" at bounding box center [872, 380] width 10 height 11
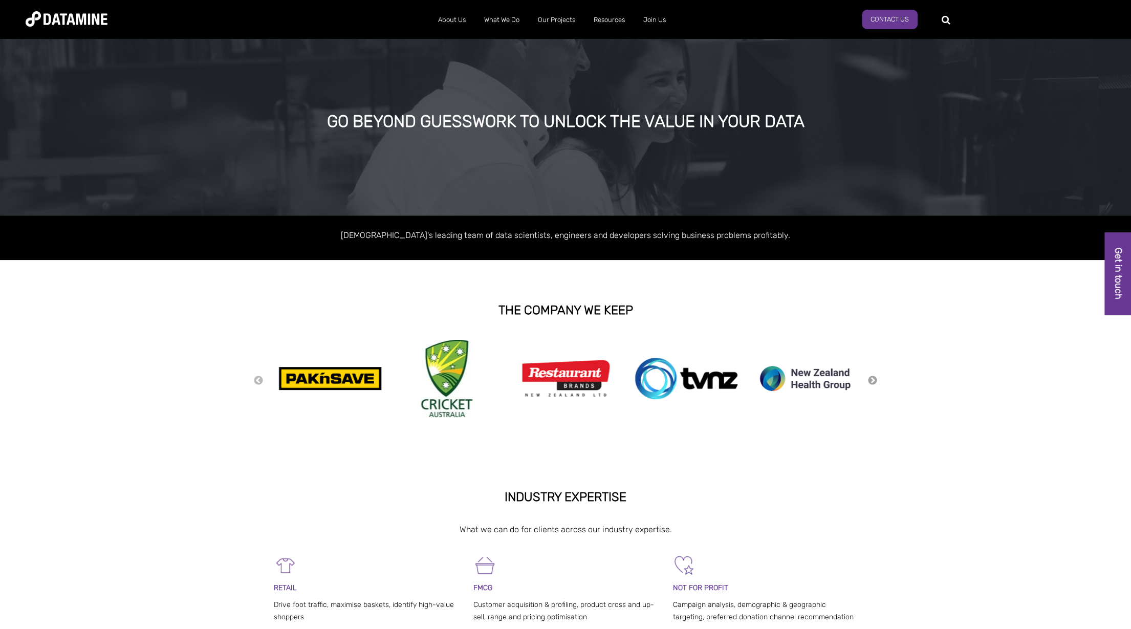
click at [871, 378] on button "Next" at bounding box center [872, 380] width 10 height 11
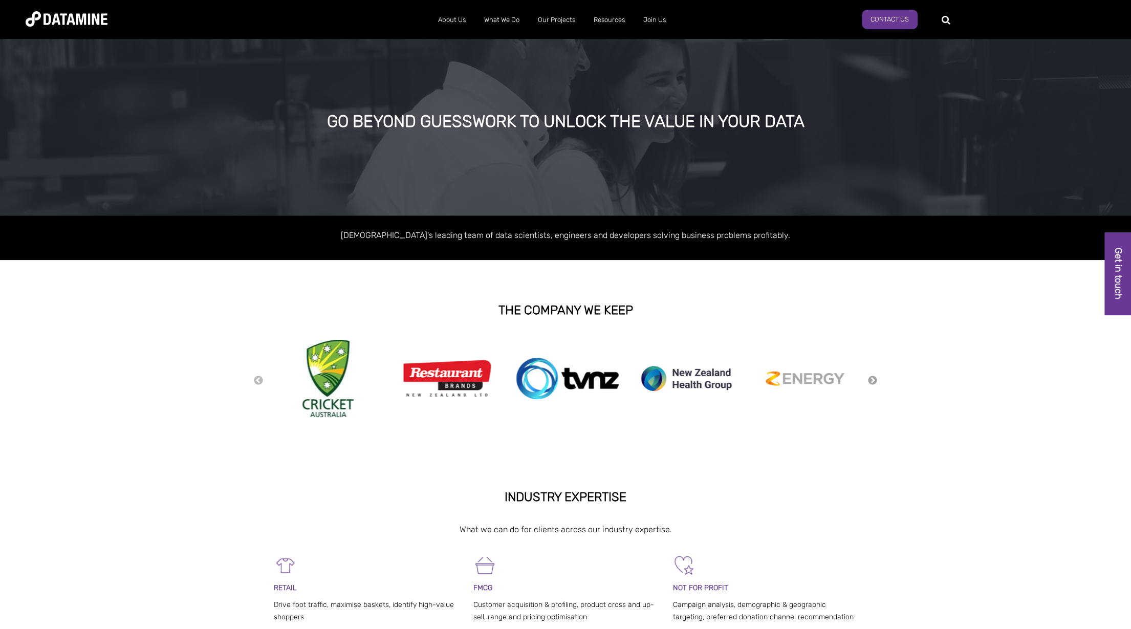
click at [871, 378] on button "Next" at bounding box center [872, 380] width 10 height 11
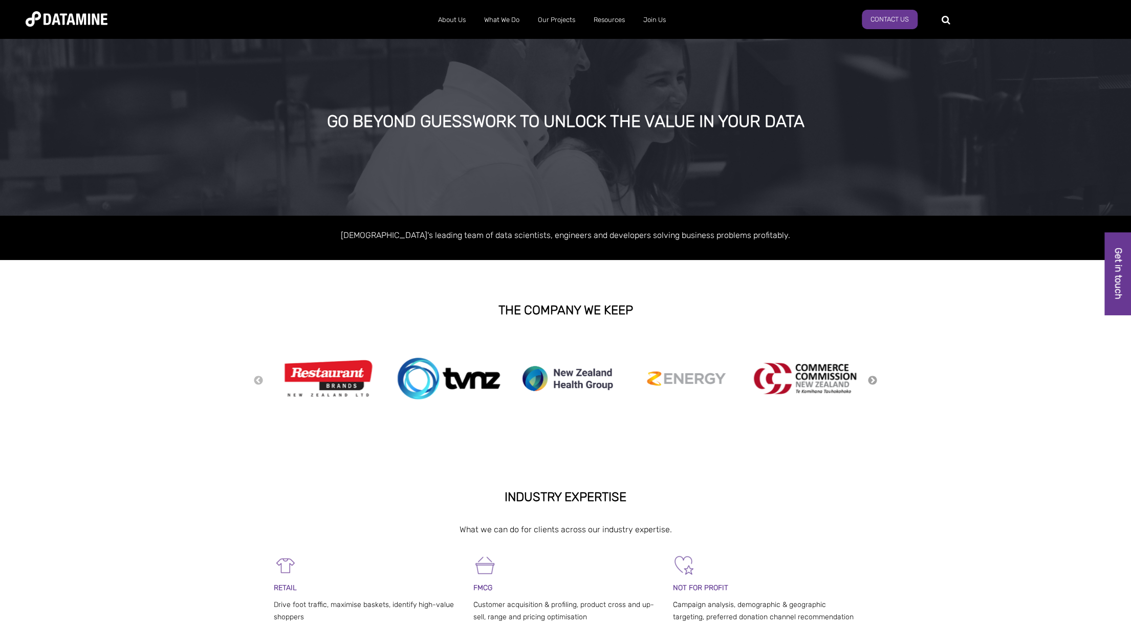
click at [871, 378] on button "Next" at bounding box center [872, 380] width 10 height 11
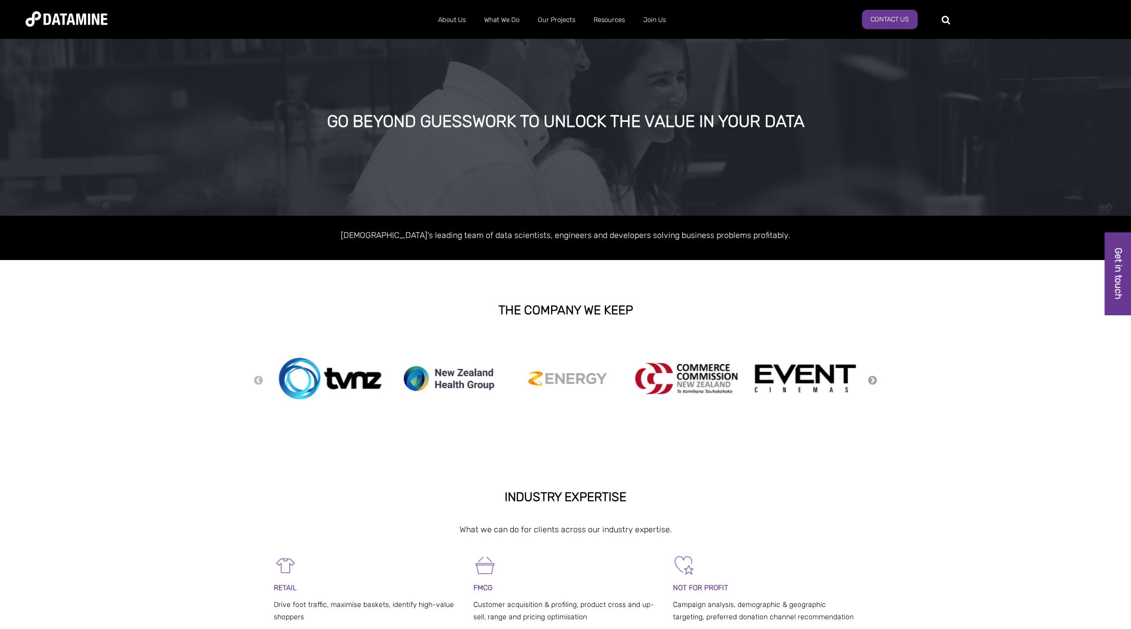
click at [871, 378] on button "Next" at bounding box center [872, 380] width 10 height 11
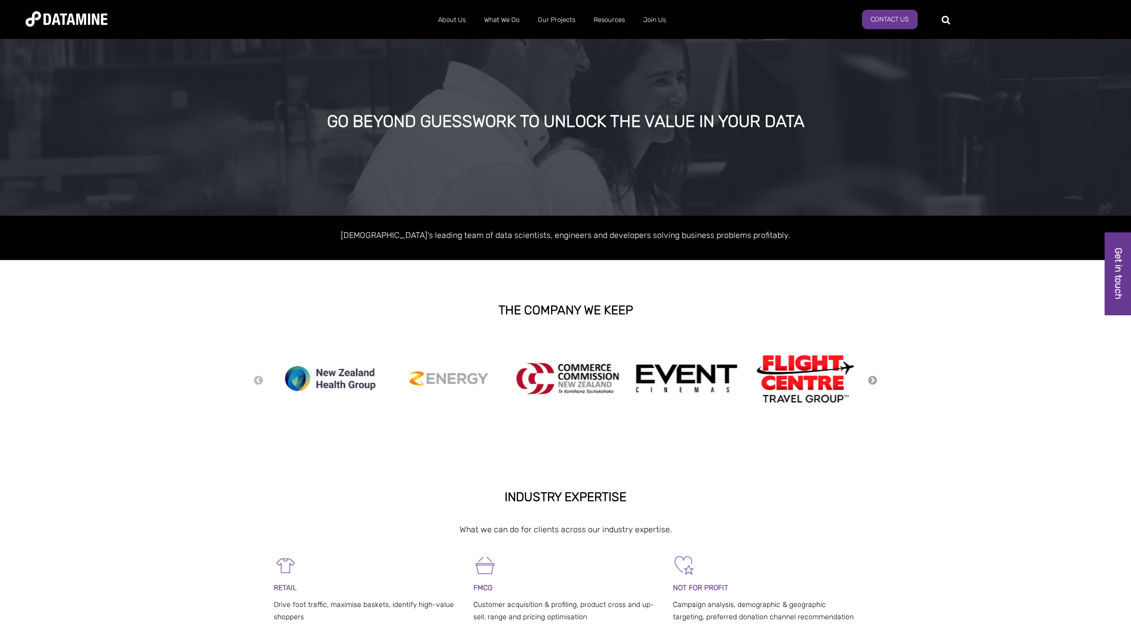
click at [871, 378] on button "Next" at bounding box center [872, 380] width 10 height 11
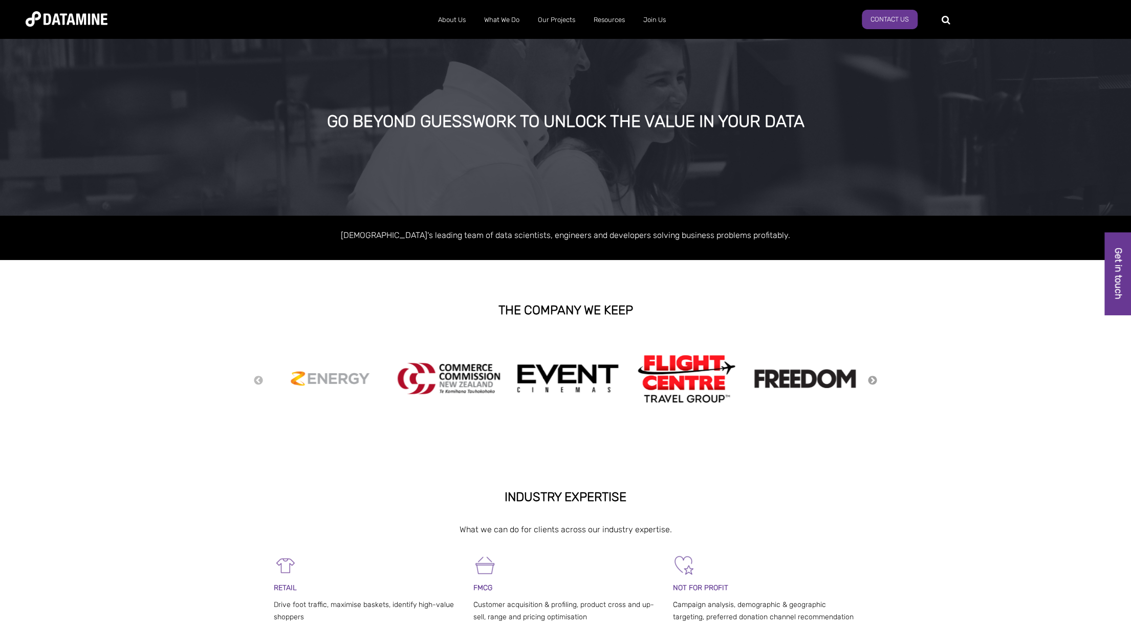
click at [871, 378] on button "Next" at bounding box center [872, 380] width 10 height 11
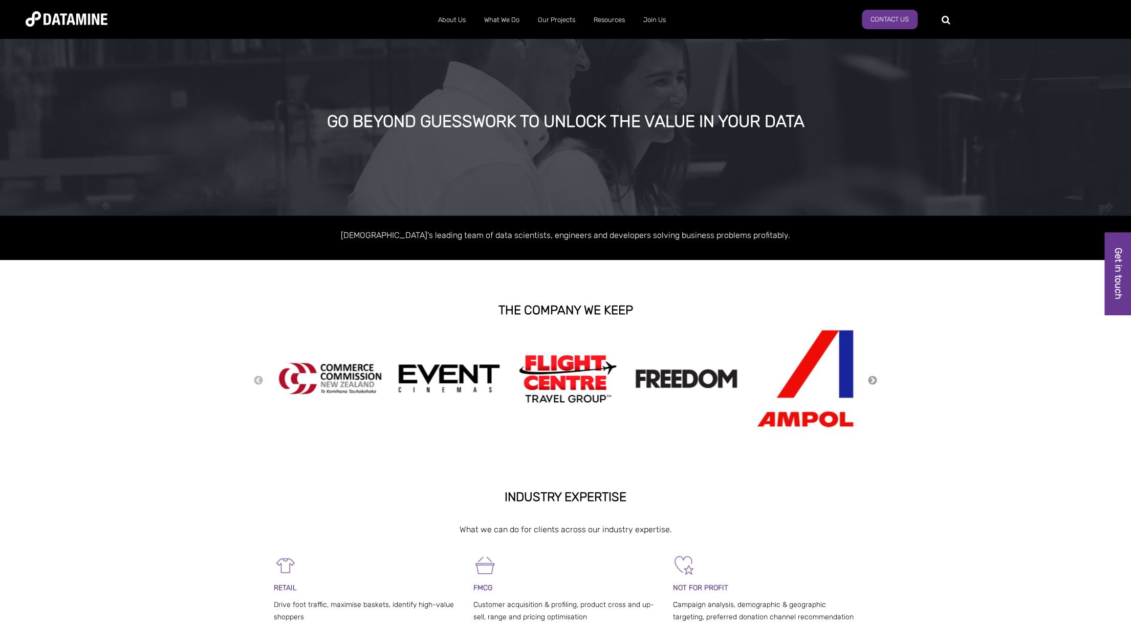
click at [871, 378] on button "Next" at bounding box center [872, 380] width 10 height 11
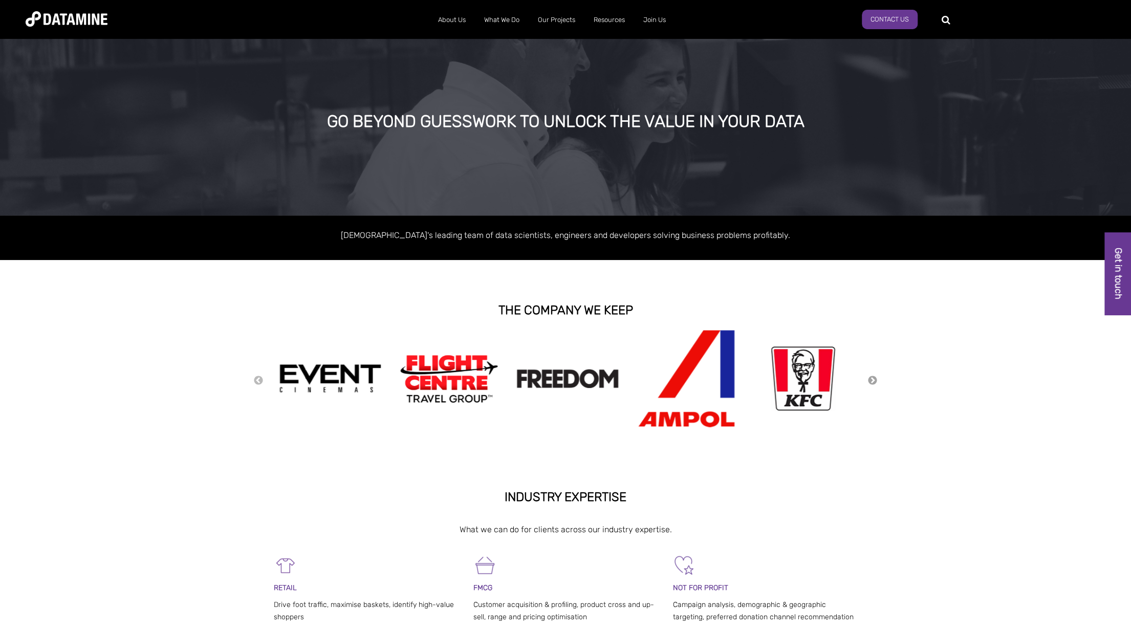
click at [871, 378] on button "Next" at bounding box center [872, 380] width 10 height 11
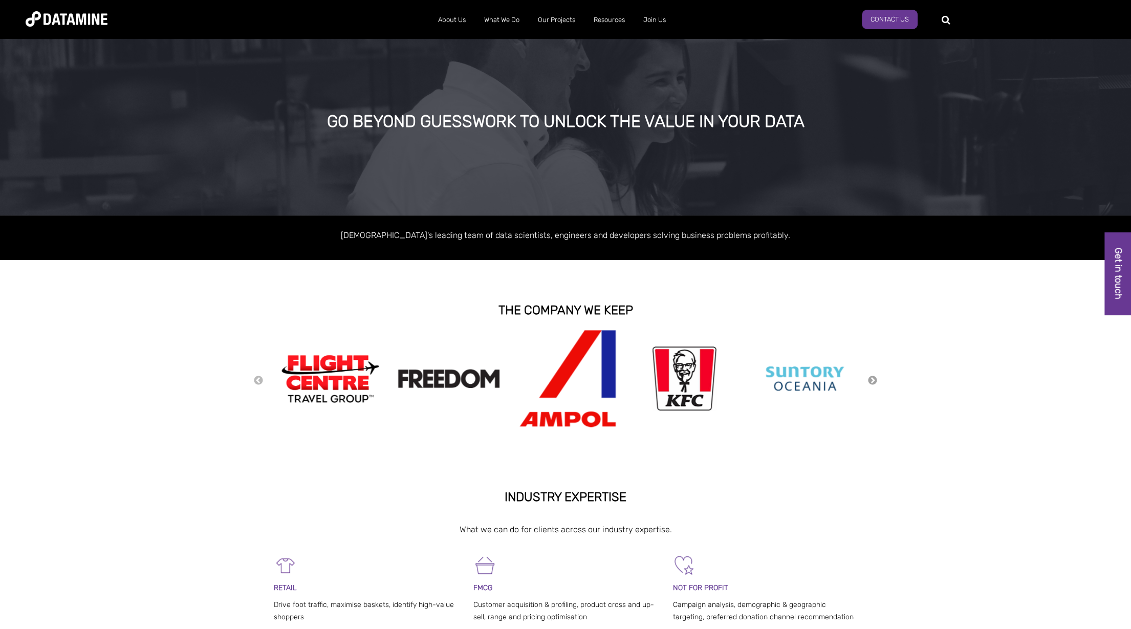
click at [871, 378] on button "Next" at bounding box center [872, 380] width 10 height 11
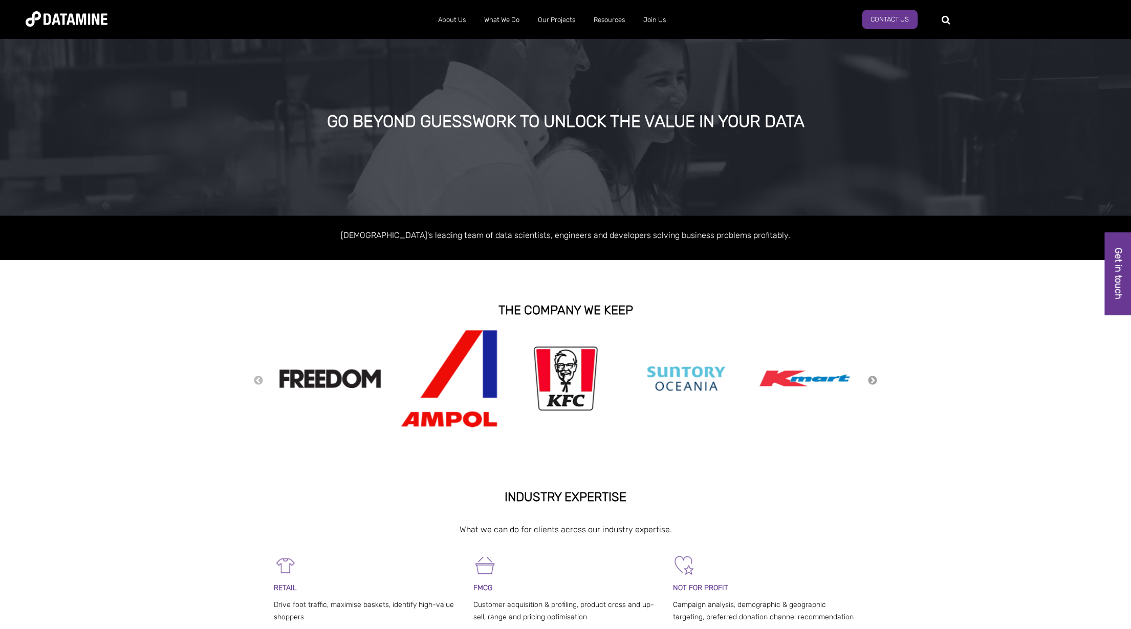
click at [871, 378] on button "Next" at bounding box center [872, 380] width 10 height 11
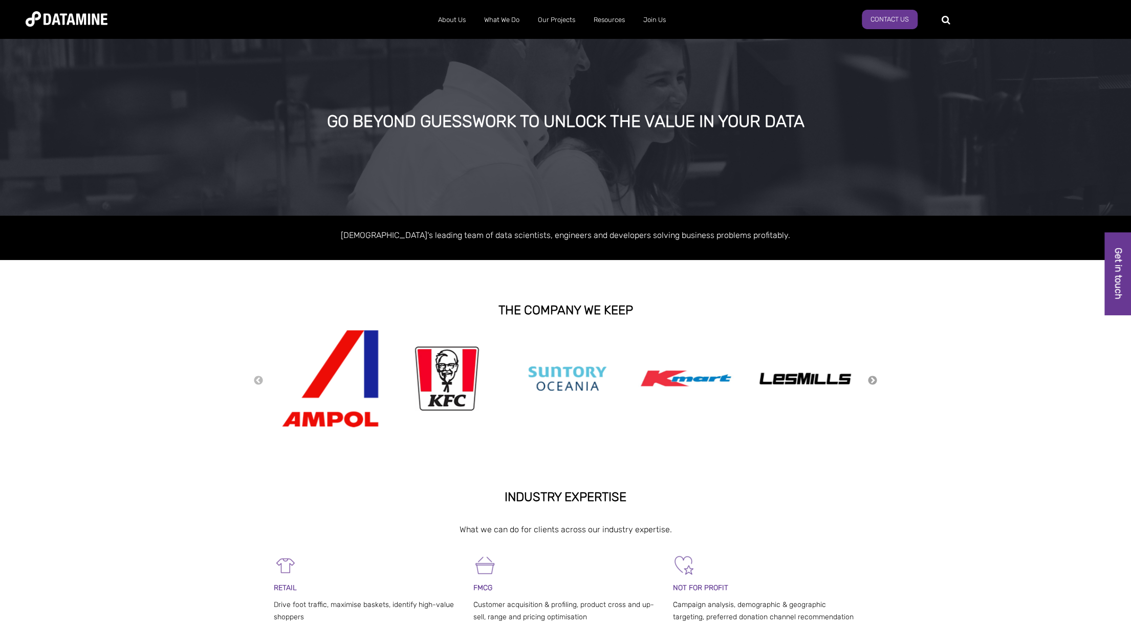
click at [871, 378] on button "Next" at bounding box center [872, 380] width 10 height 11
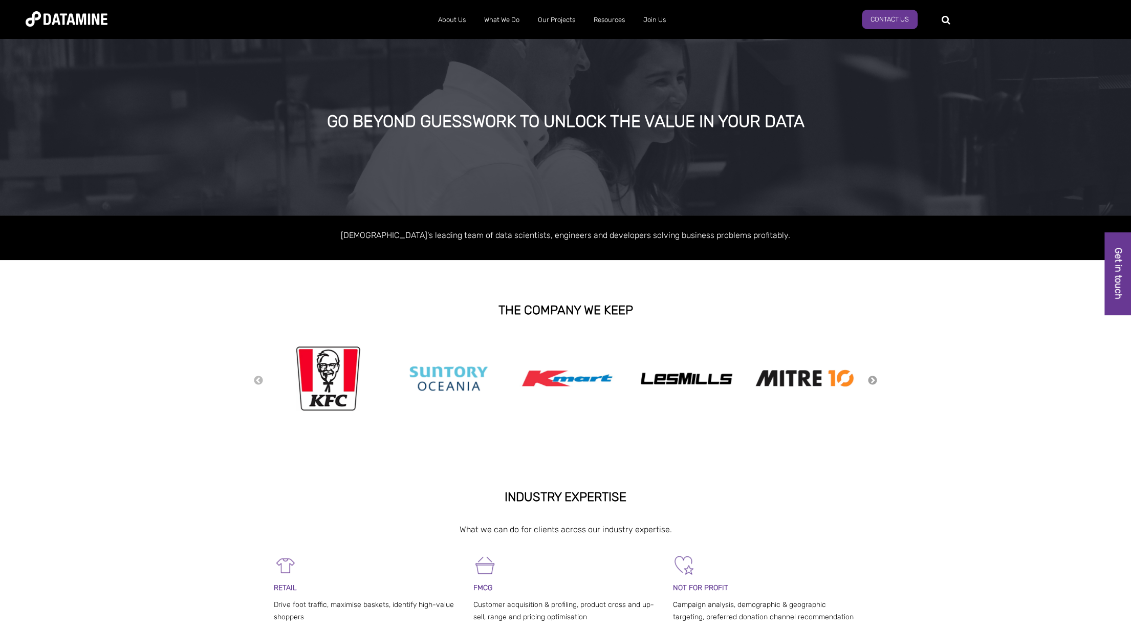
click at [871, 378] on button "Next" at bounding box center [872, 380] width 10 height 11
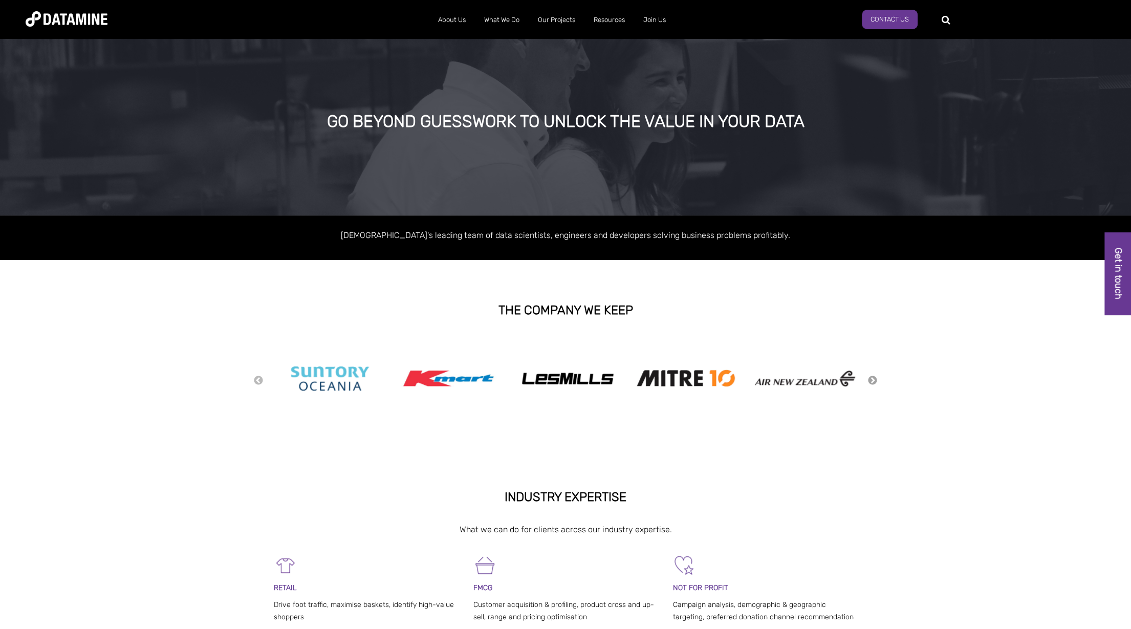
click at [871, 378] on button "Next" at bounding box center [872, 380] width 10 height 11
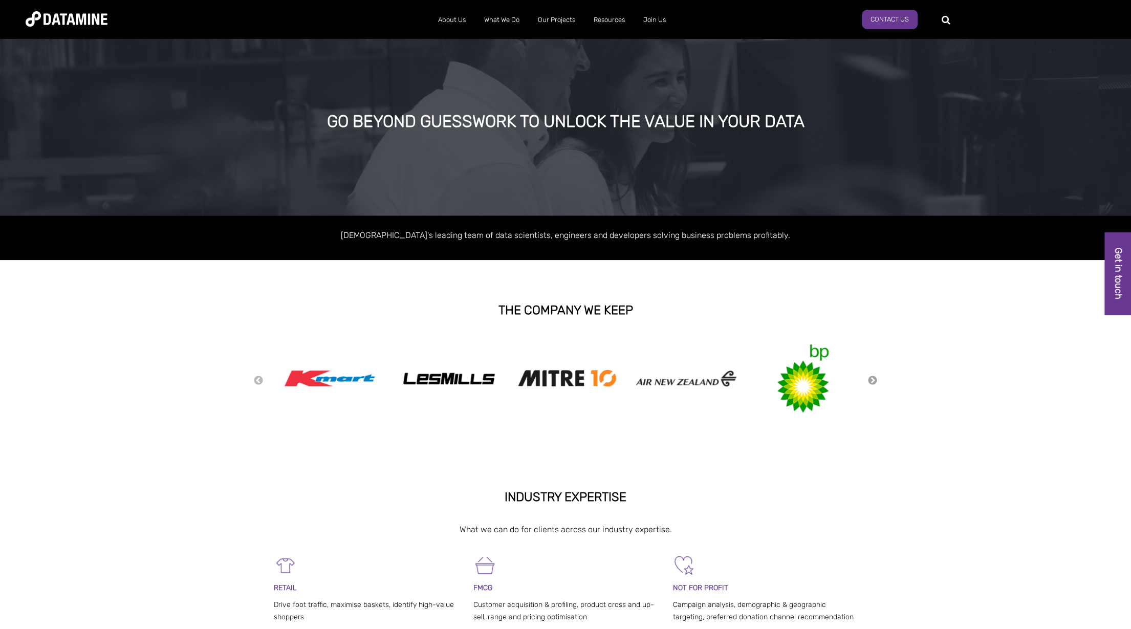
click at [871, 378] on button "Next" at bounding box center [872, 380] width 10 height 11
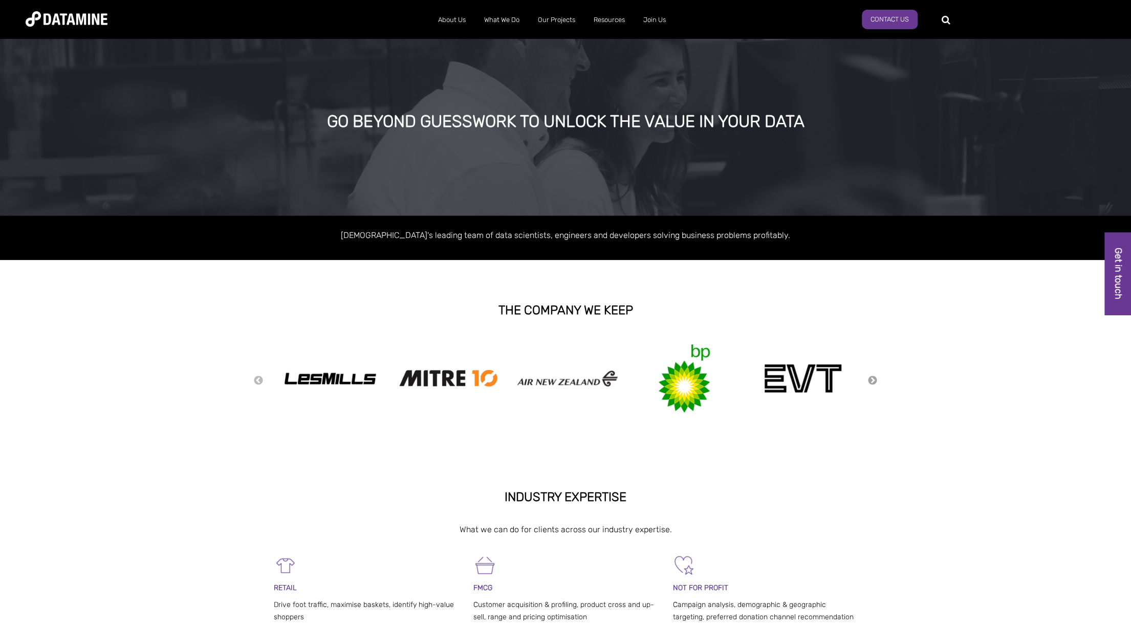
click at [871, 378] on button "Next" at bounding box center [872, 380] width 10 height 11
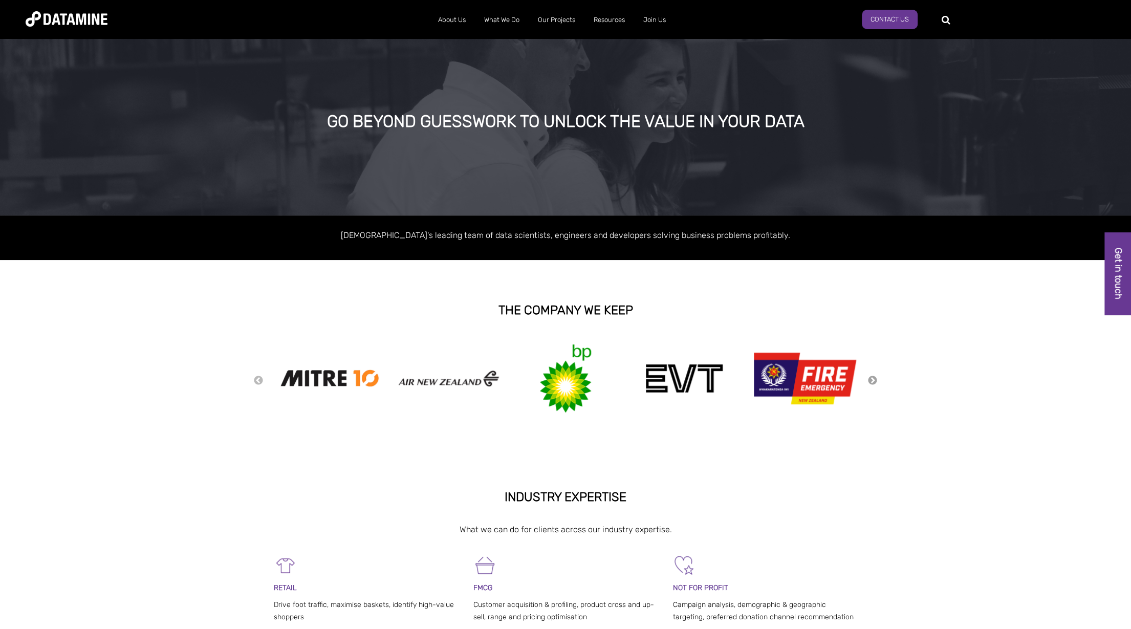
click at [871, 378] on button "Next" at bounding box center [872, 380] width 10 height 11
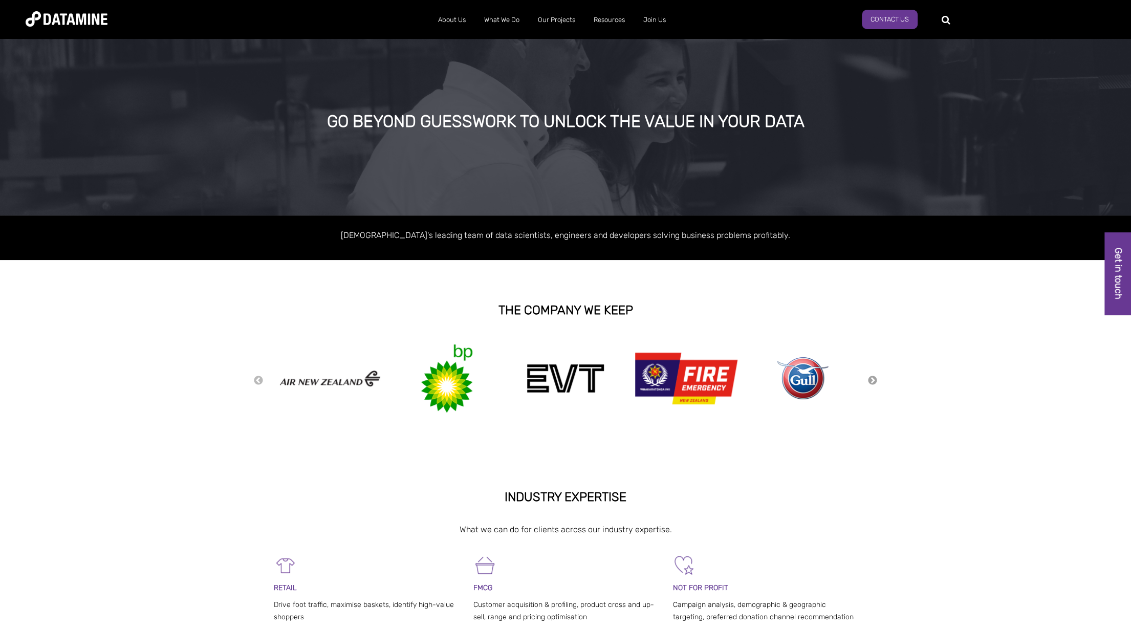
click at [871, 378] on button "Next" at bounding box center [872, 380] width 10 height 11
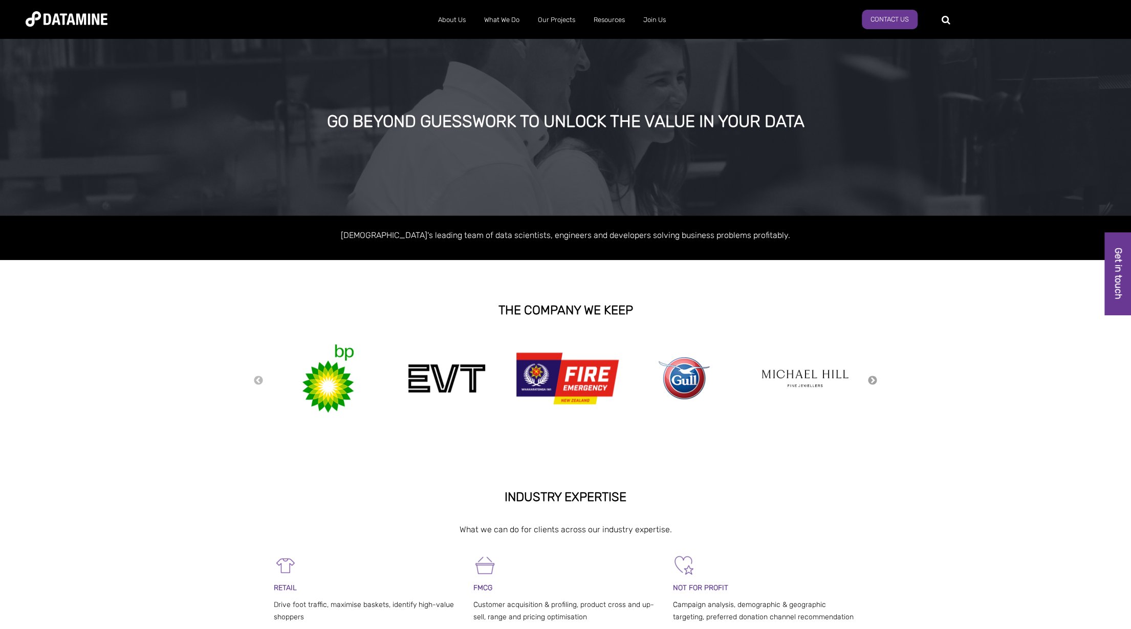
click at [871, 378] on button "Next" at bounding box center [872, 380] width 10 height 11
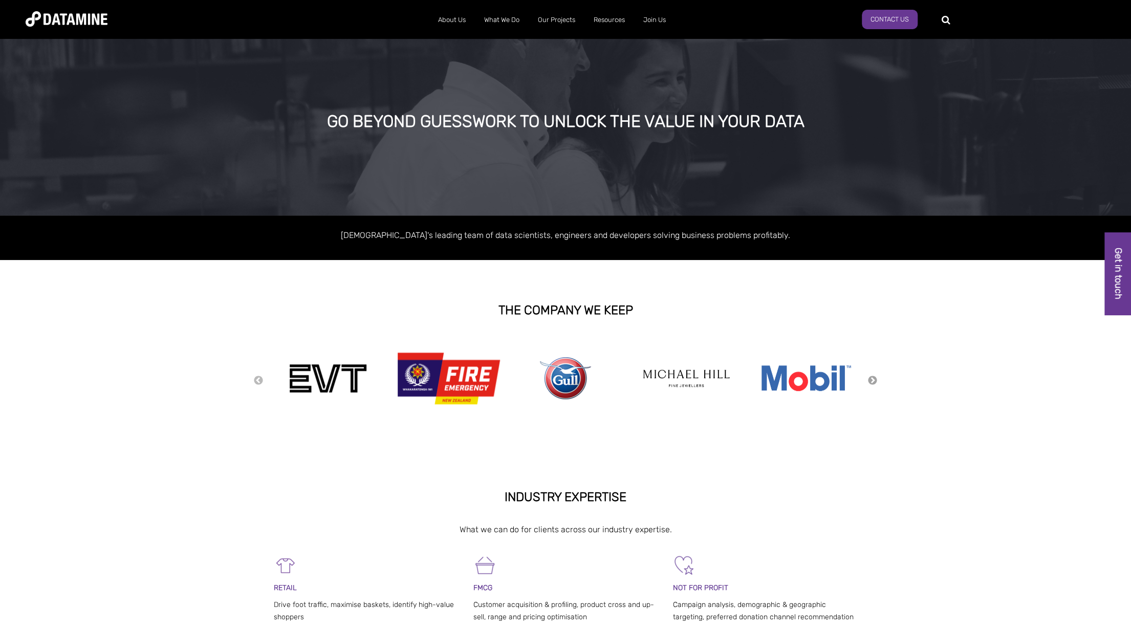
click at [871, 378] on button "Next" at bounding box center [872, 380] width 10 height 11
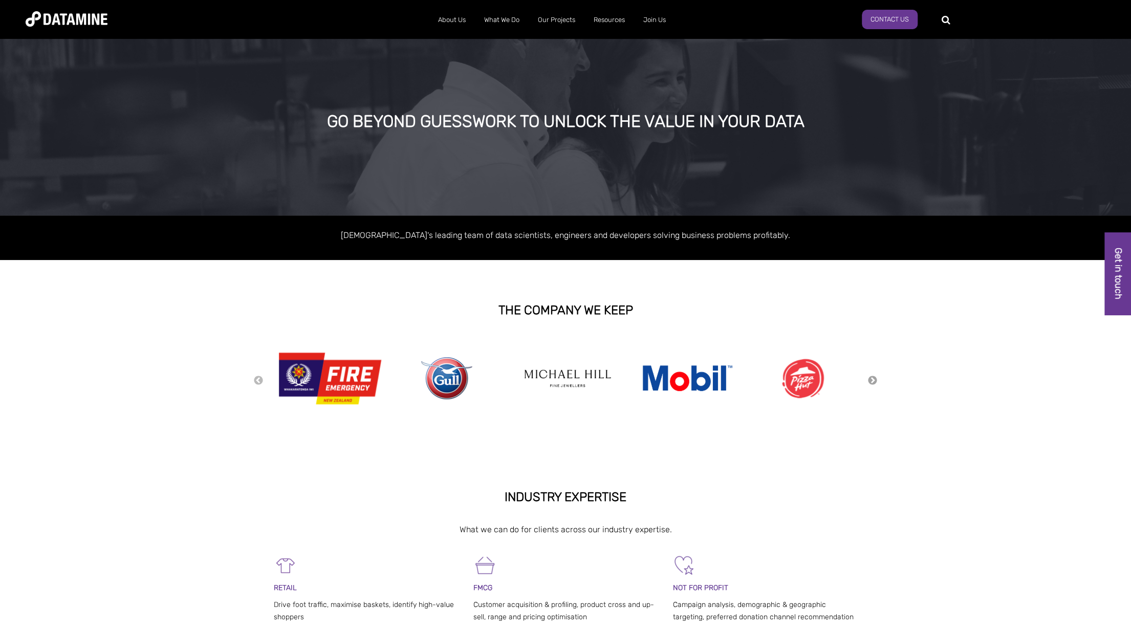
click at [871, 378] on button "Next" at bounding box center [872, 380] width 10 height 11
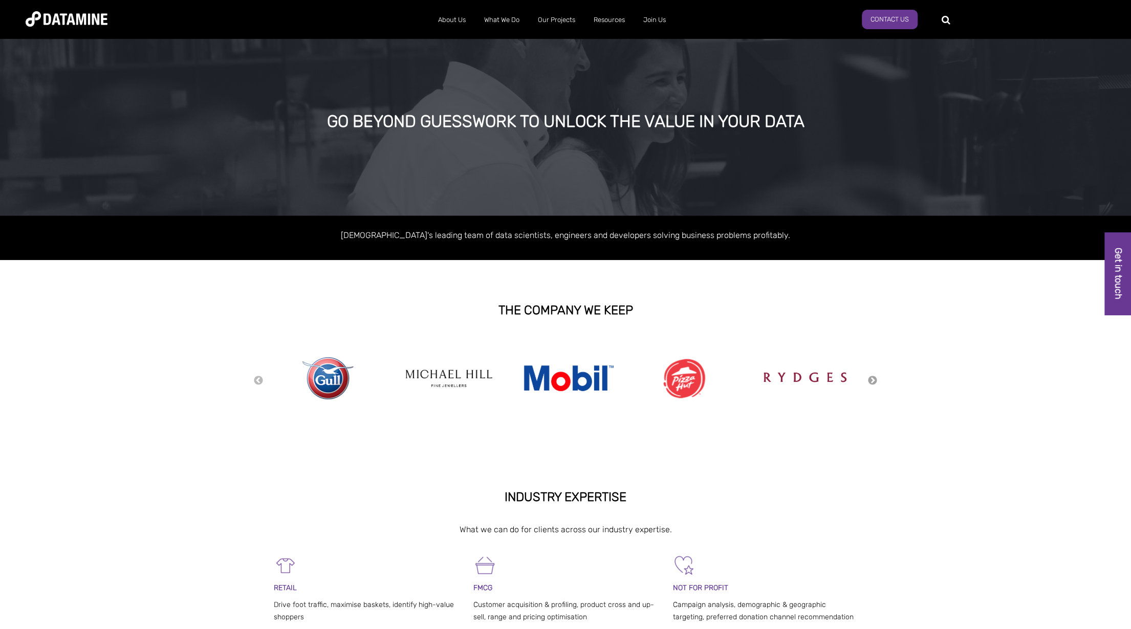
click at [871, 378] on button "Next" at bounding box center [872, 380] width 10 height 11
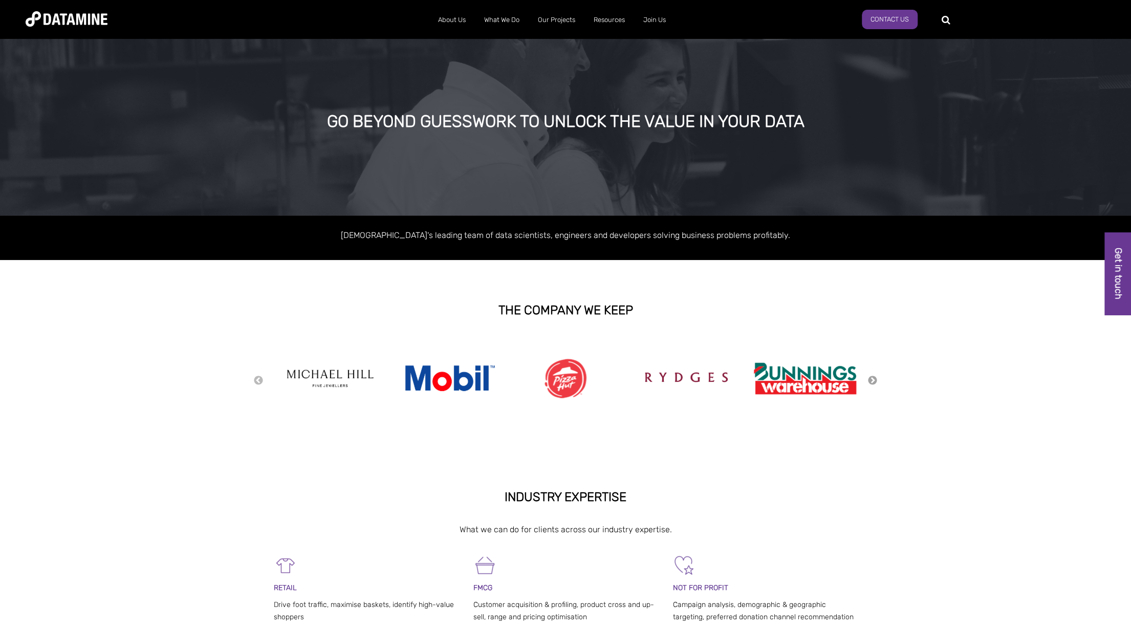
click at [871, 378] on button "Next" at bounding box center [872, 380] width 10 height 11
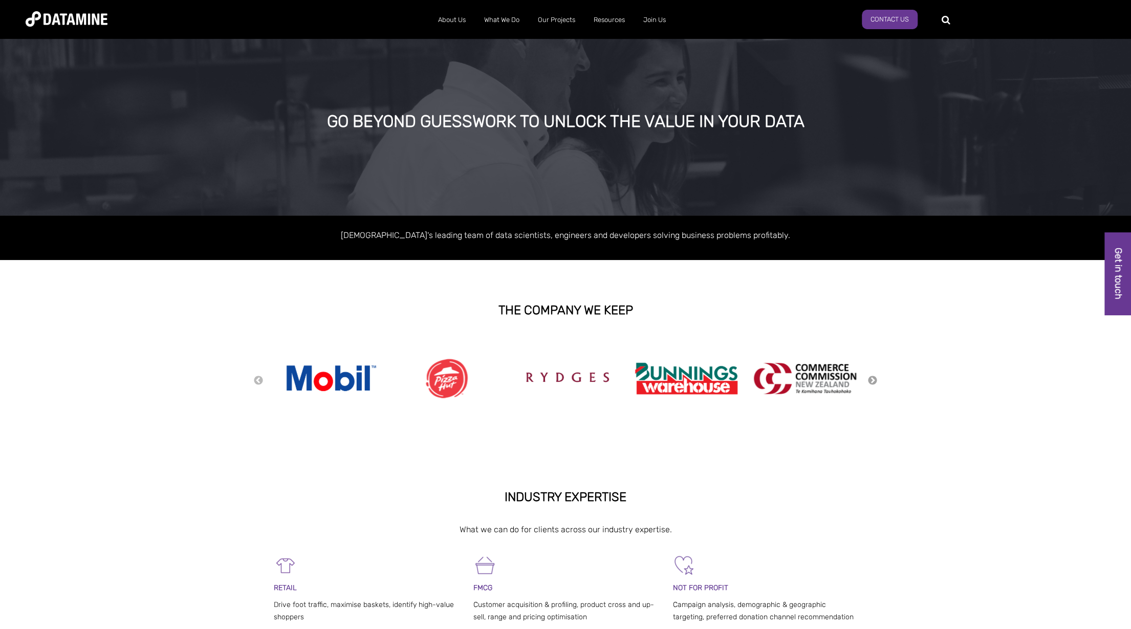
click at [871, 378] on button "Next" at bounding box center [872, 380] width 10 height 11
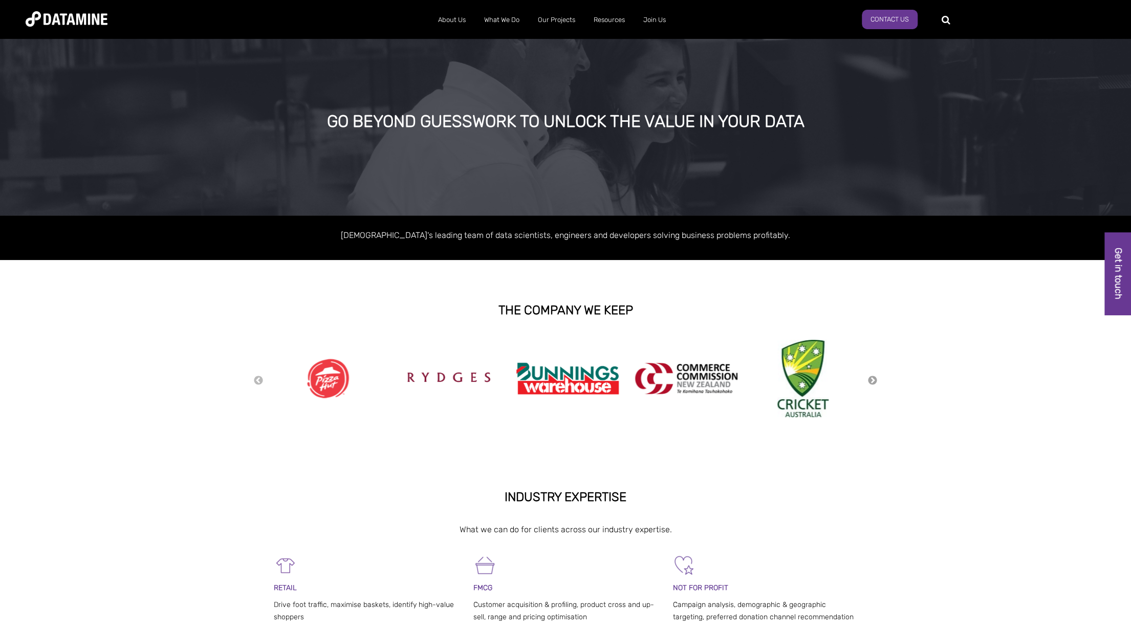
click at [871, 378] on button "Next" at bounding box center [872, 380] width 10 height 11
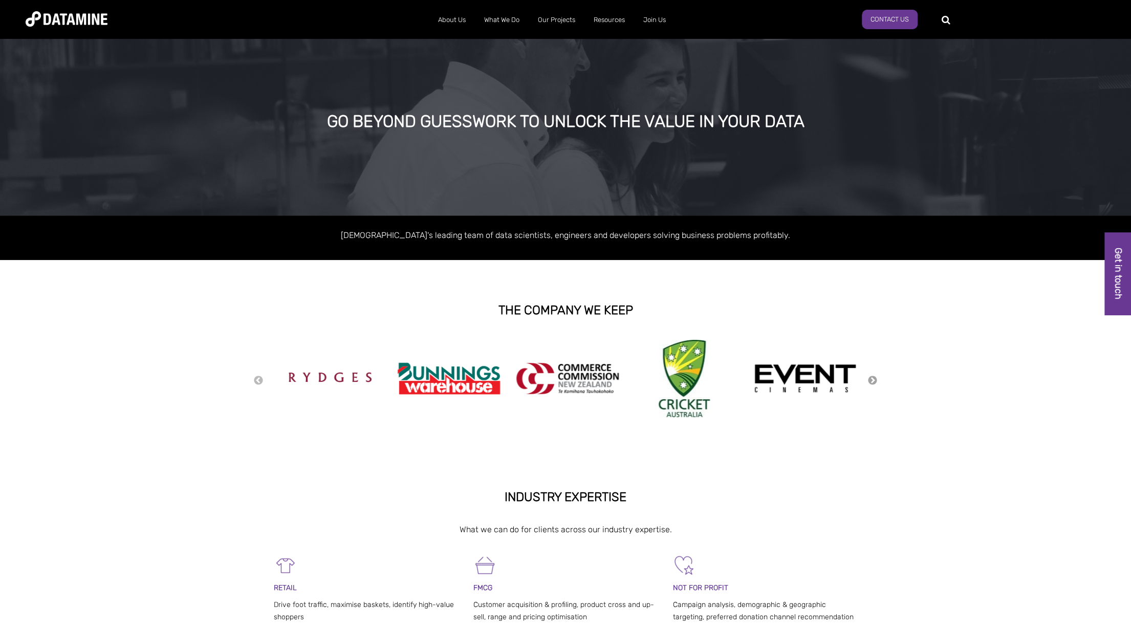
click at [871, 378] on button "Next" at bounding box center [872, 380] width 10 height 11
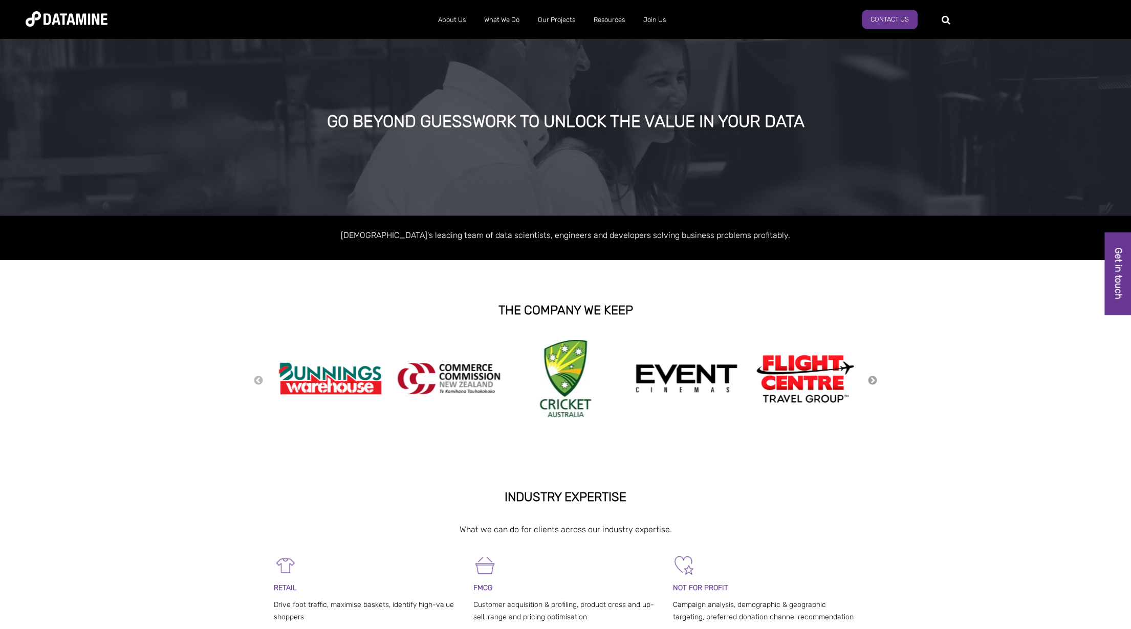
click at [871, 378] on button "Next" at bounding box center [872, 380] width 10 height 11
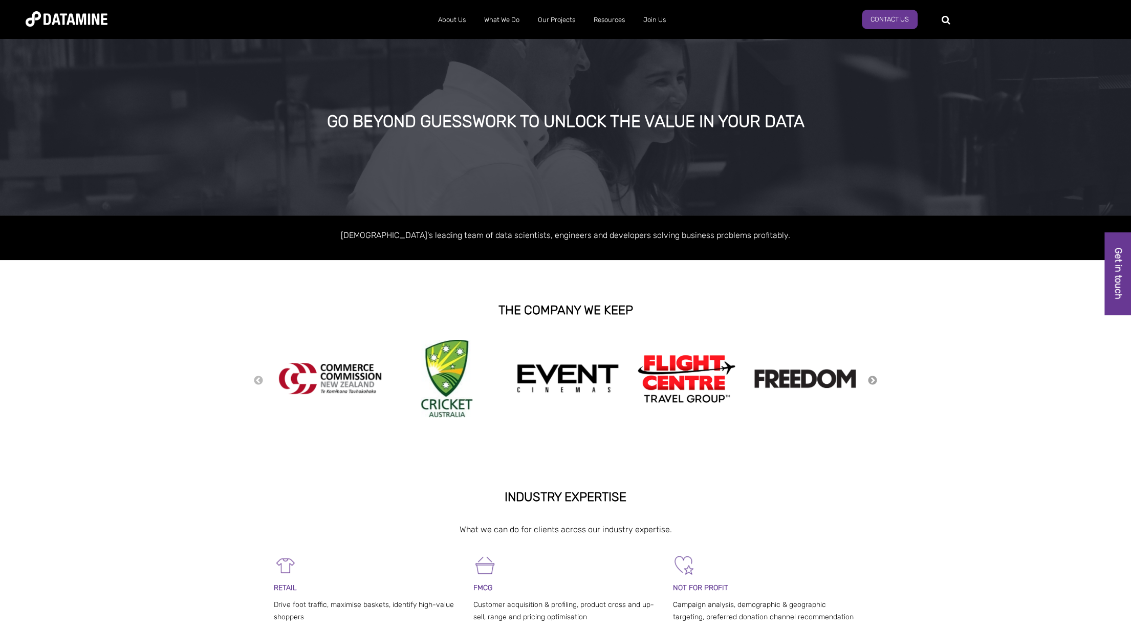
click at [871, 378] on button "Next" at bounding box center [872, 380] width 10 height 11
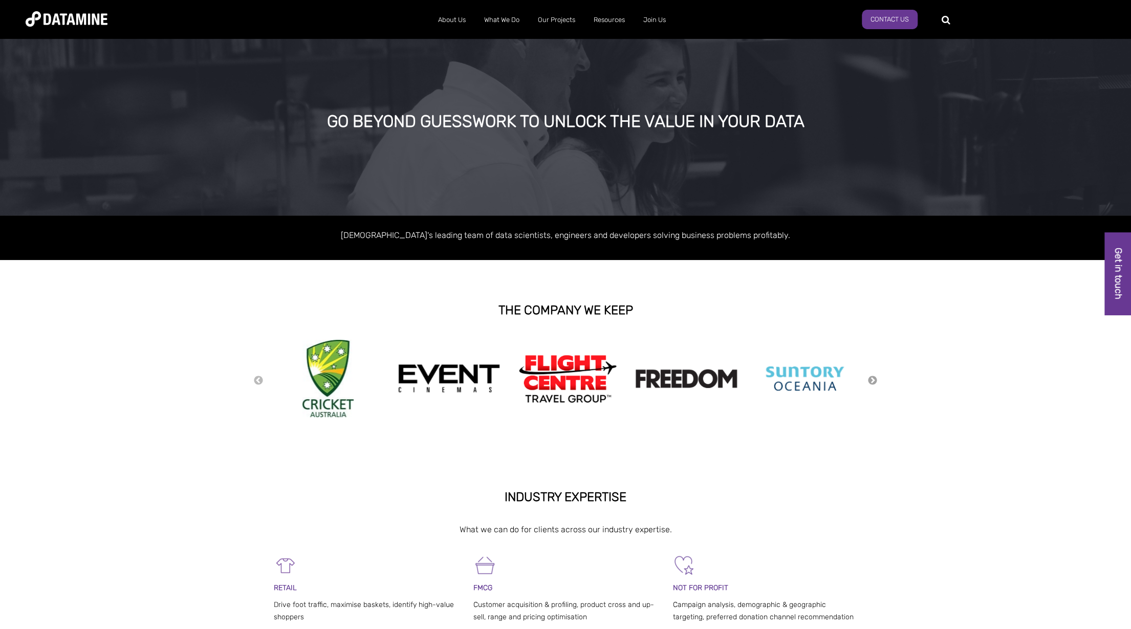
click at [871, 378] on button "Next" at bounding box center [872, 380] width 10 height 11
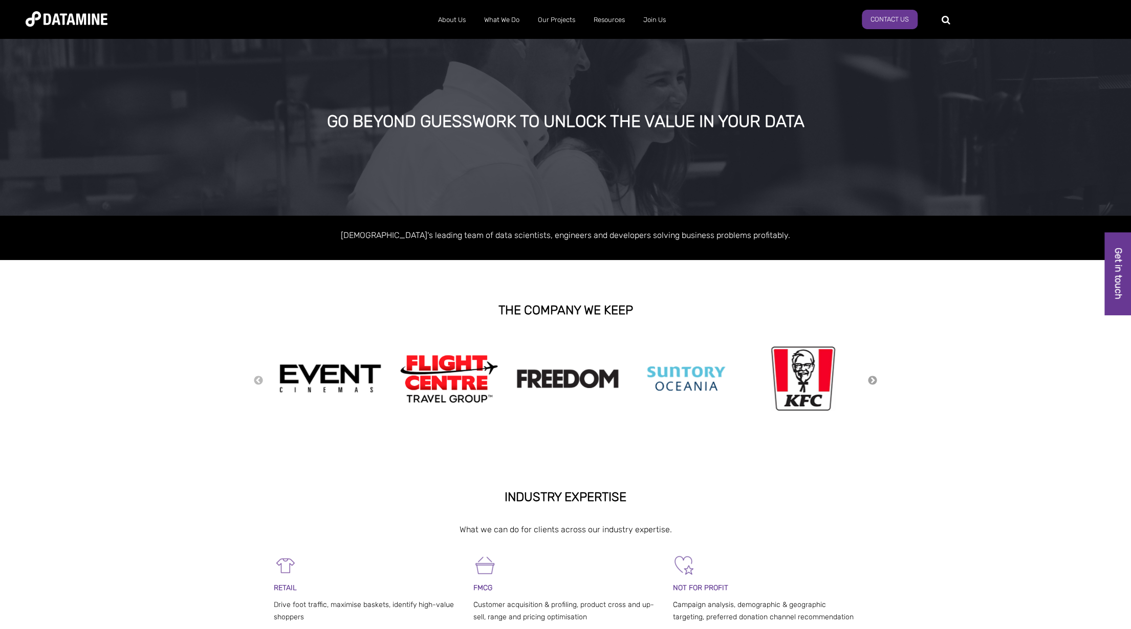
click at [871, 378] on button "Next" at bounding box center [872, 380] width 10 height 11
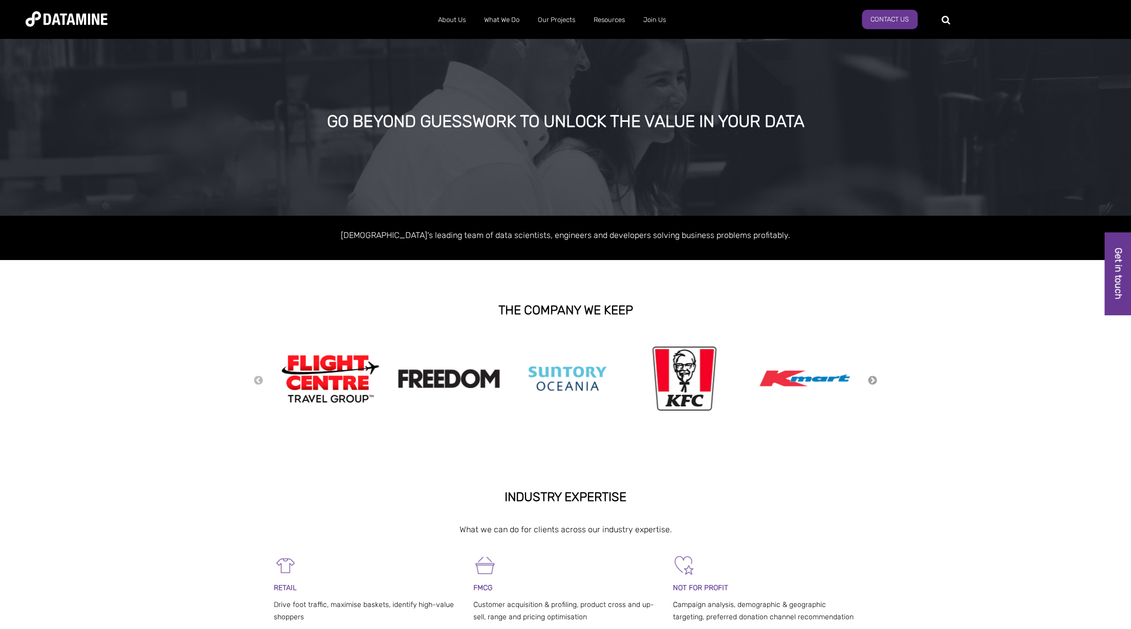
click at [871, 378] on button "Next" at bounding box center [872, 380] width 10 height 11
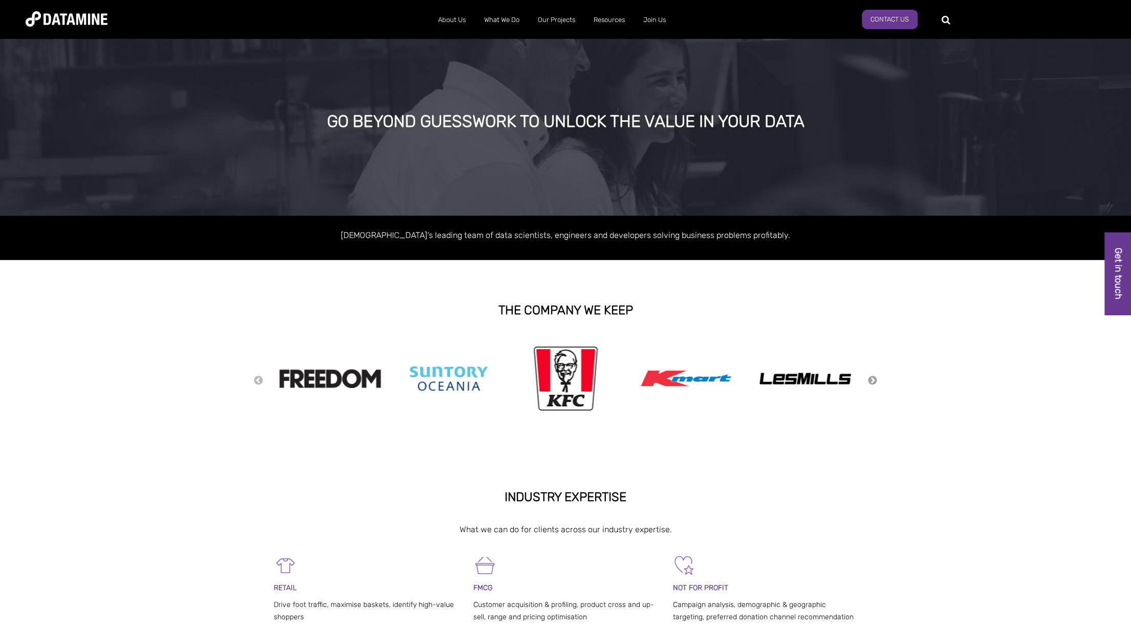
click at [871, 378] on button "Next" at bounding box center [872, 380] width 10 height 11
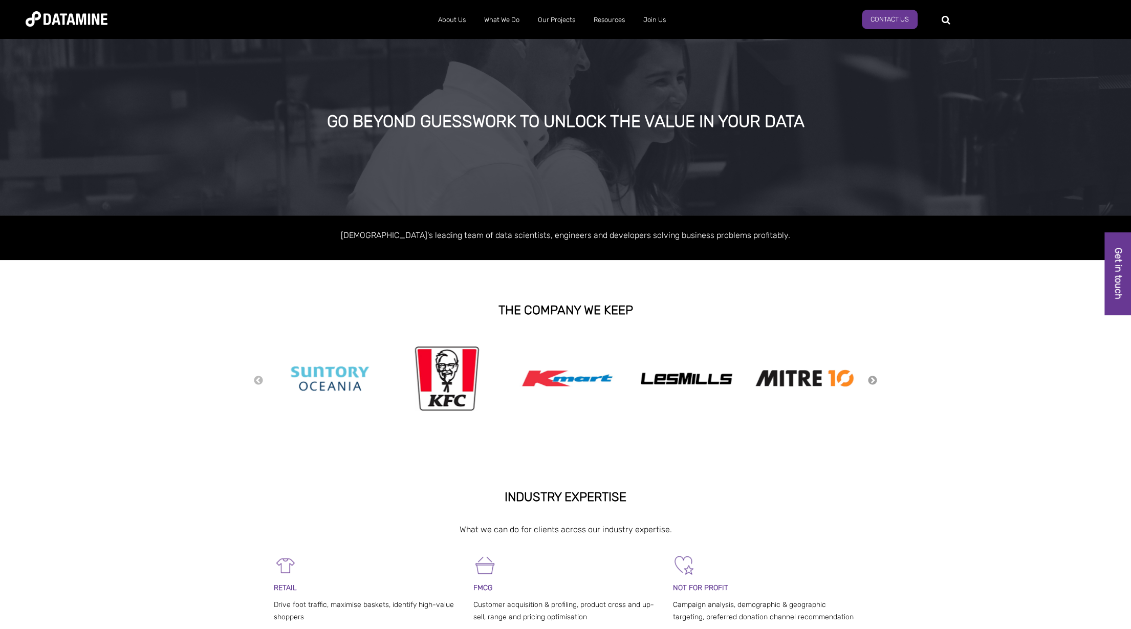
click at [871, 378] on button "Next" at bounding box center [872, 380] width 10 height 11
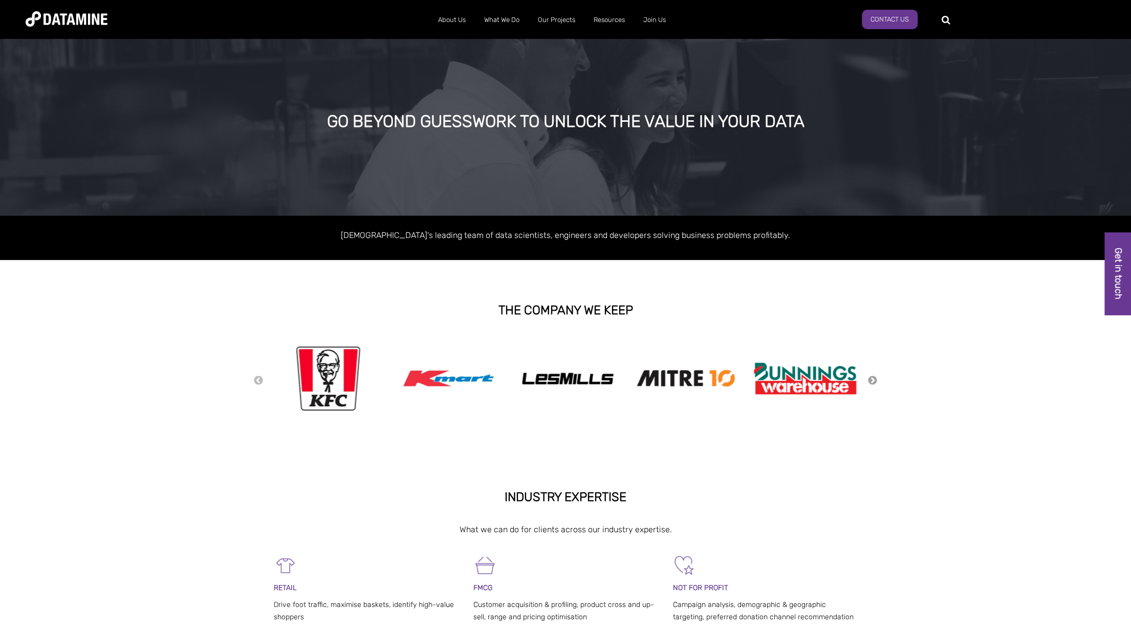
click at [870, 381] on button "Next" at bounding box center [872, 380] width 10 height 11
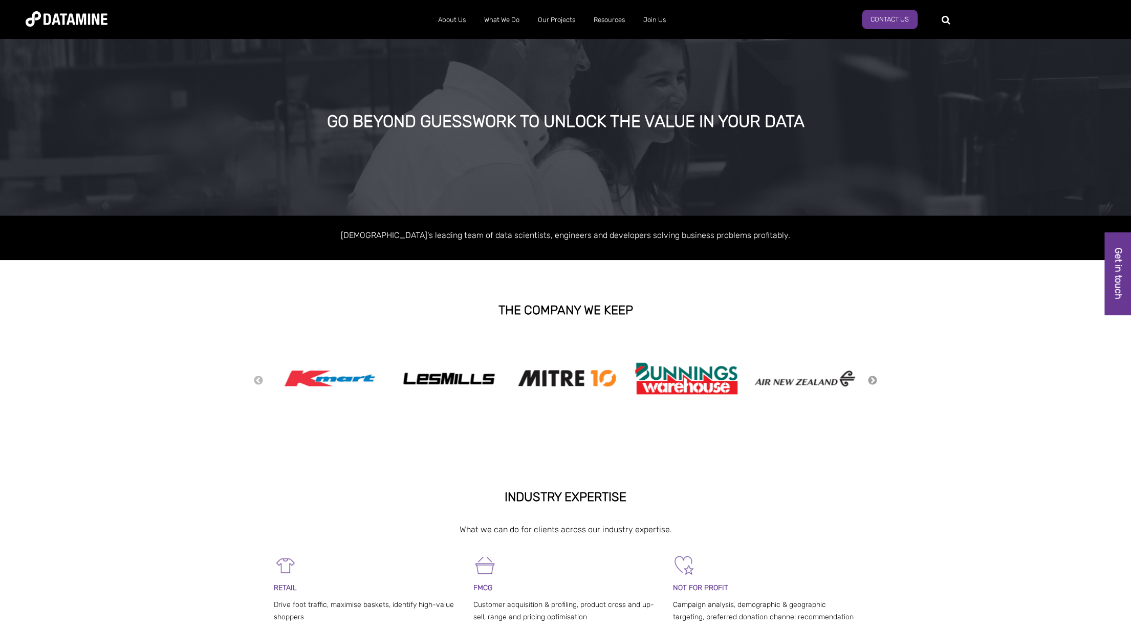
click at [870, 381] on button "Next" at bounding box center [872, 380] width 10 height 11
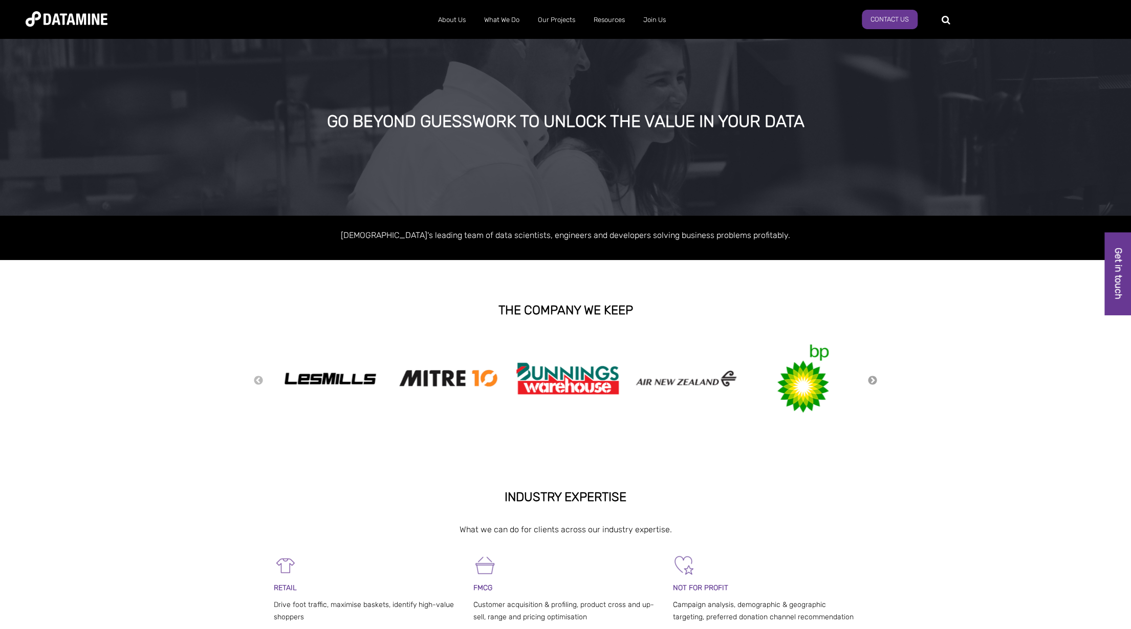
click at [870, 381] on button "Next" at bounding box center [872, 380] width 10 height 11
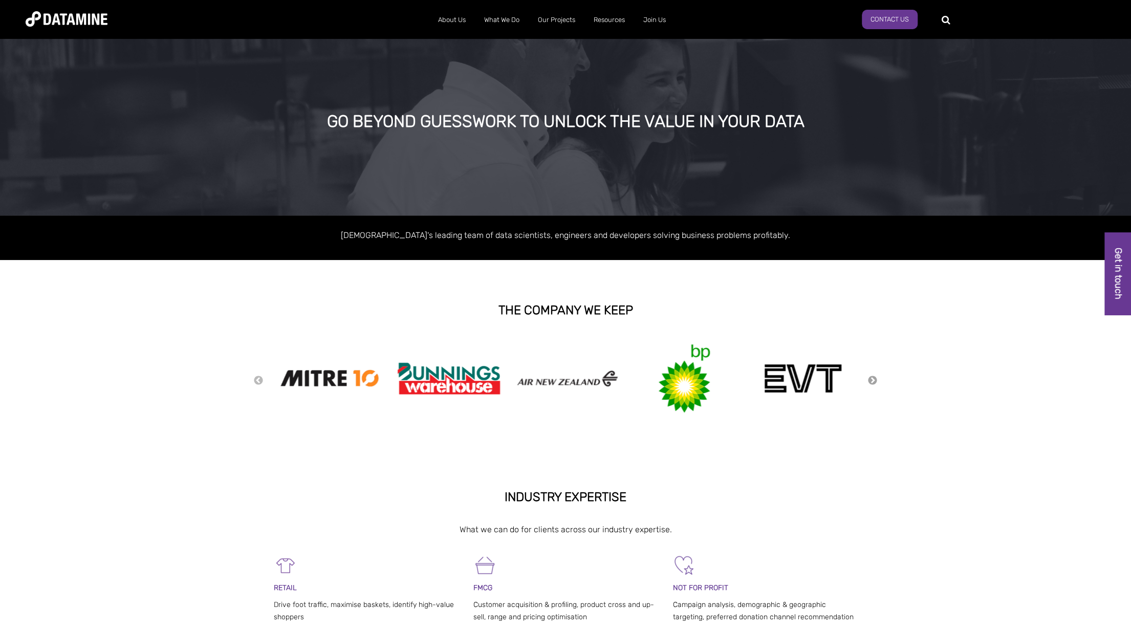
click at [870, 381] on button "Next" at bounding box center [872, 380] width 10 height 11
click at [873, 382] on button "Next" at bounding box center [872, 380] width 10 height 11
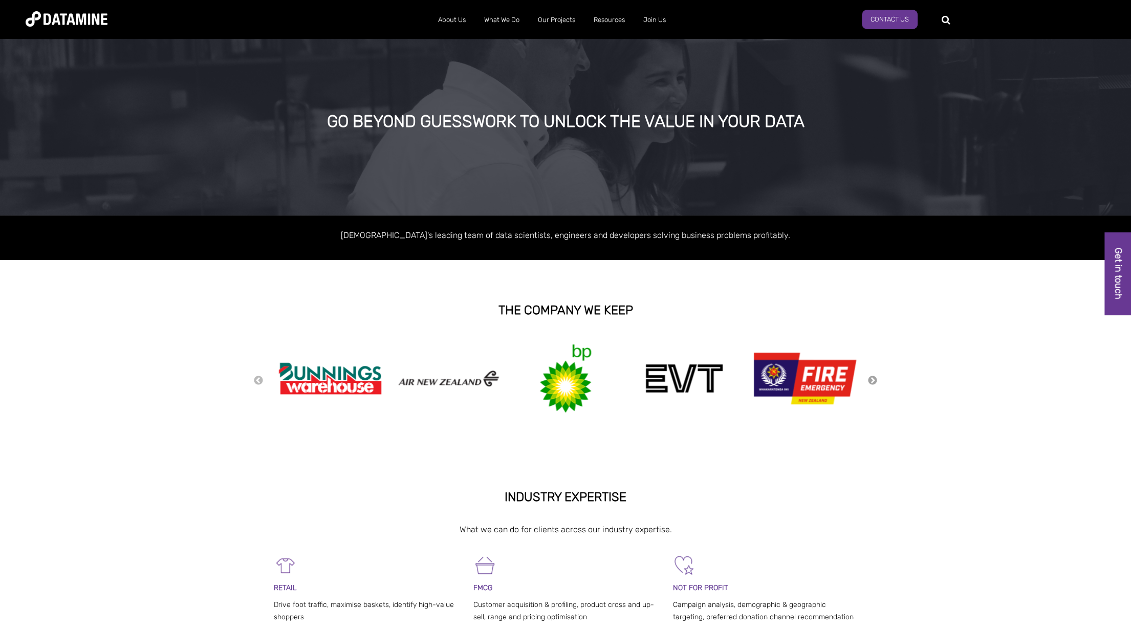
click at [873, 382] on button "Next" at bounding box center [872, 380] width 10 height 11
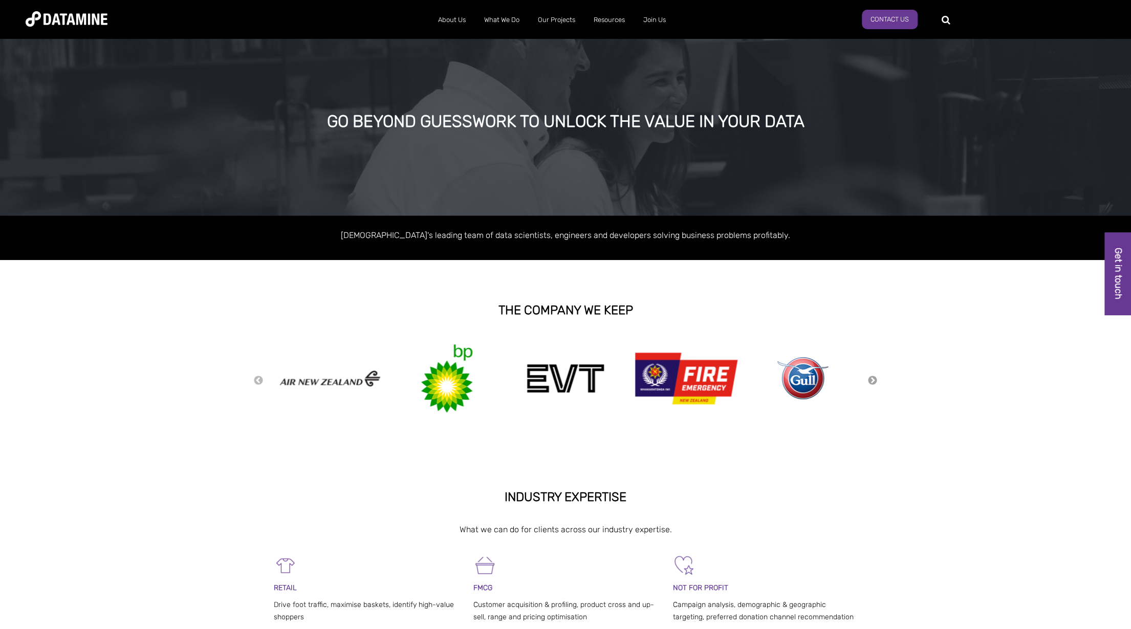
click at [873, 382] on button "Next" at bounding box center [872, 380] width 10 height 11
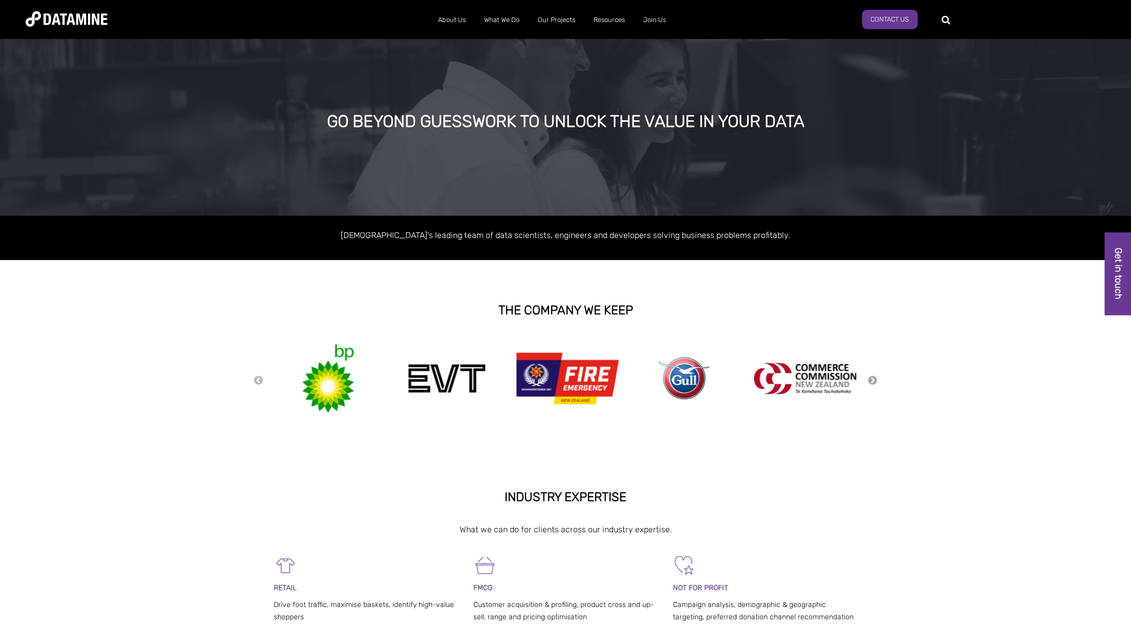
click at [873, 382] on button "Next" at bounding box center [872, 380] width 10 height 11
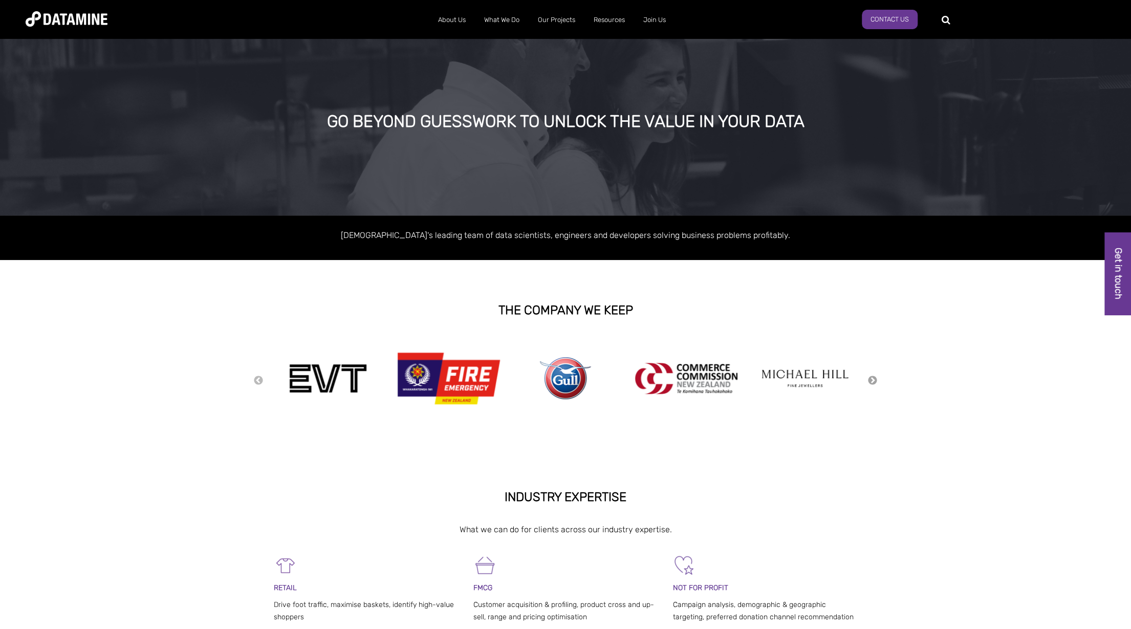
click at [873, 382] on button "Next" at bounding box center [872, 380] width 10 height 11
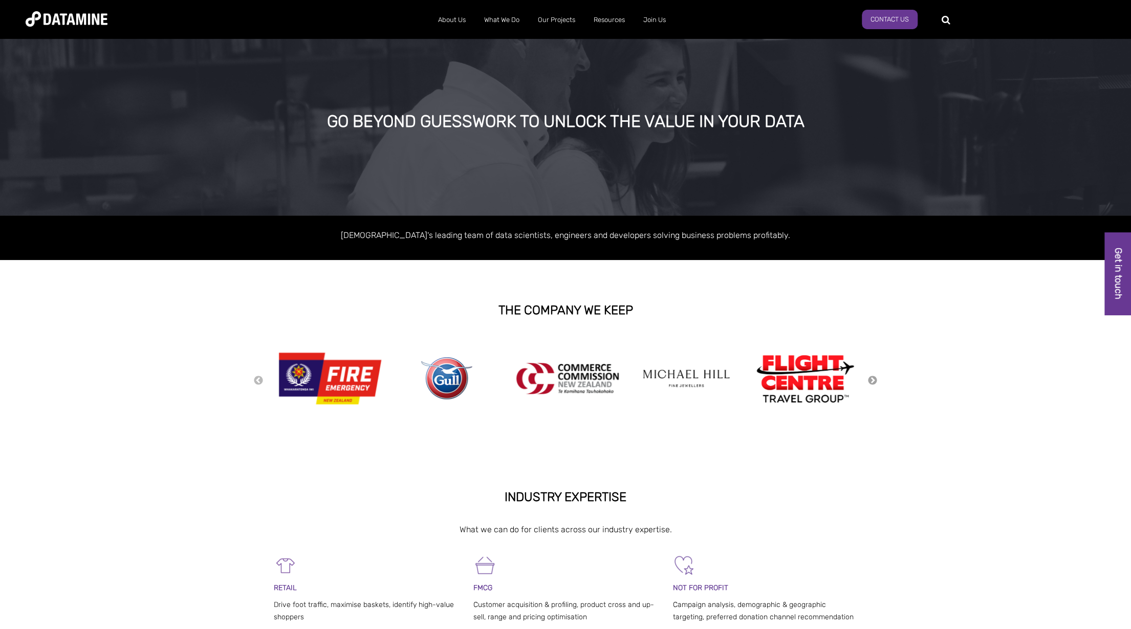
click at [873, 382] on button "Next" at bounding box center [872, 380] width 10 height 11
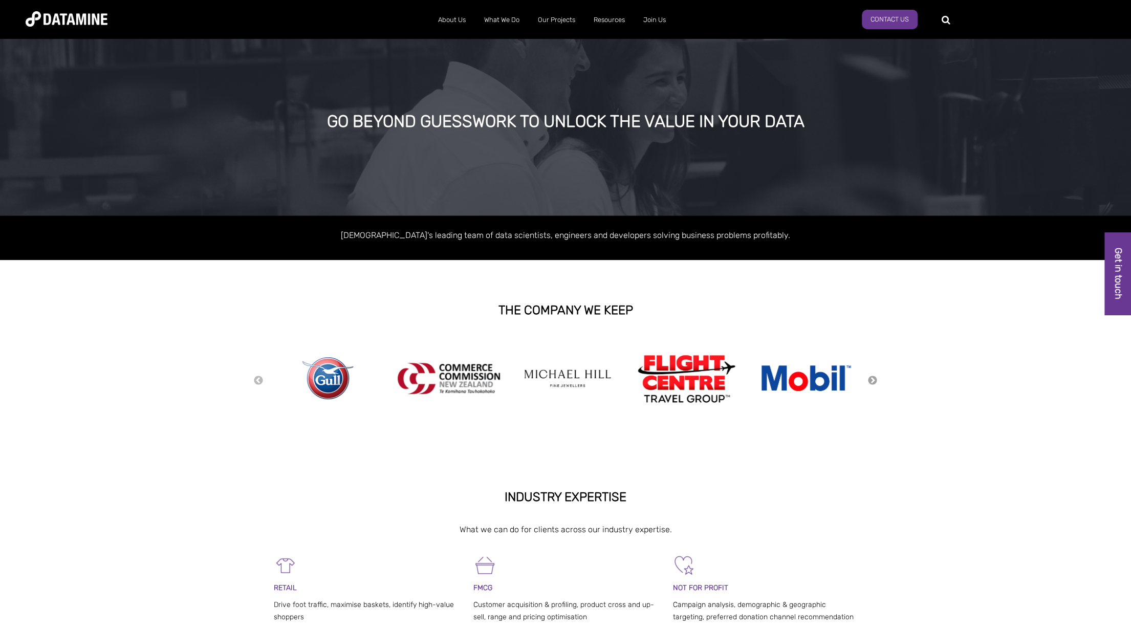
click at [873, 382] on button "Next" at bounding box center [872, 380] width 10 height 11
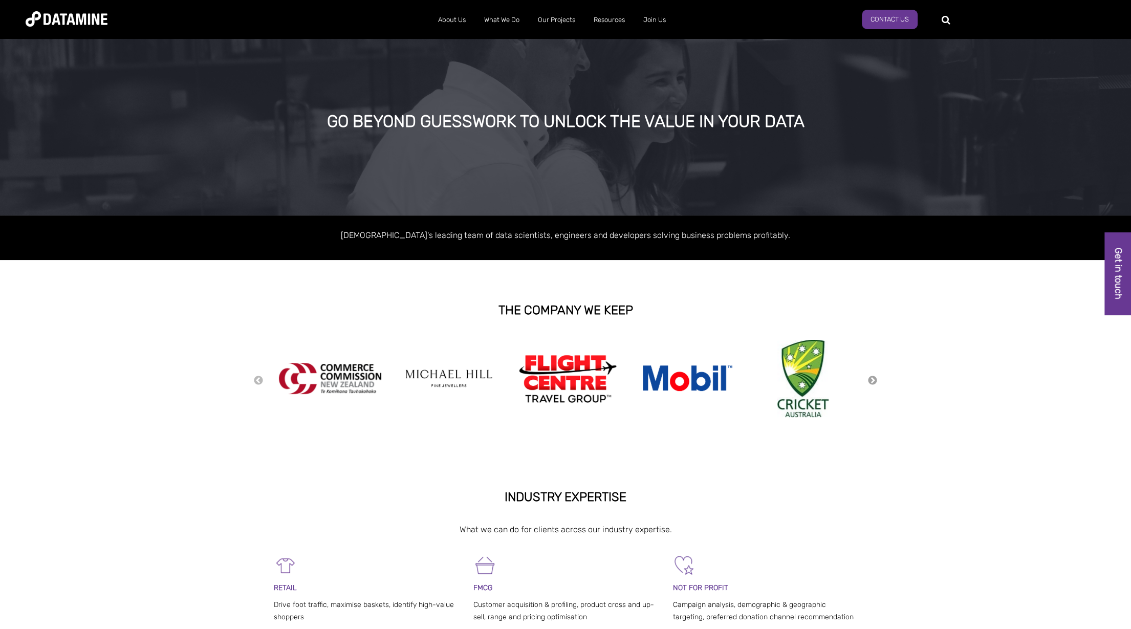
click at [873, 382] on button "Next" at bounding box center [872, 380] width 10 height 11
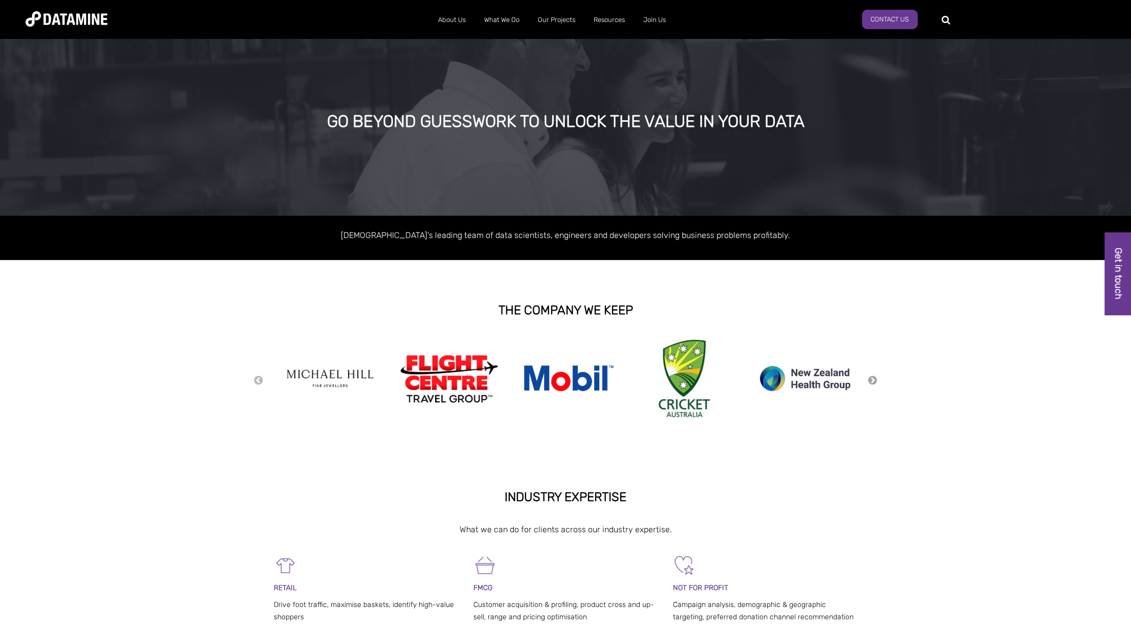
click at [873, 382] on button "Next" at bounding box center [872, 380] width 10 height 11
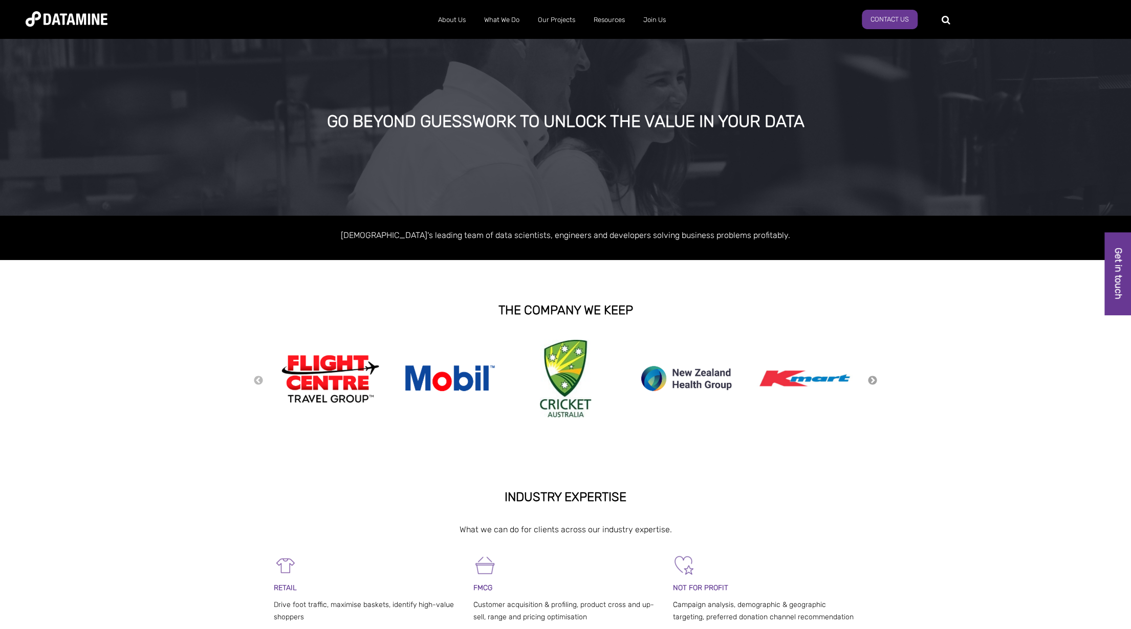
click at [873, 382] on button "Next" at bounding box center [872, 380] width 10 height 11
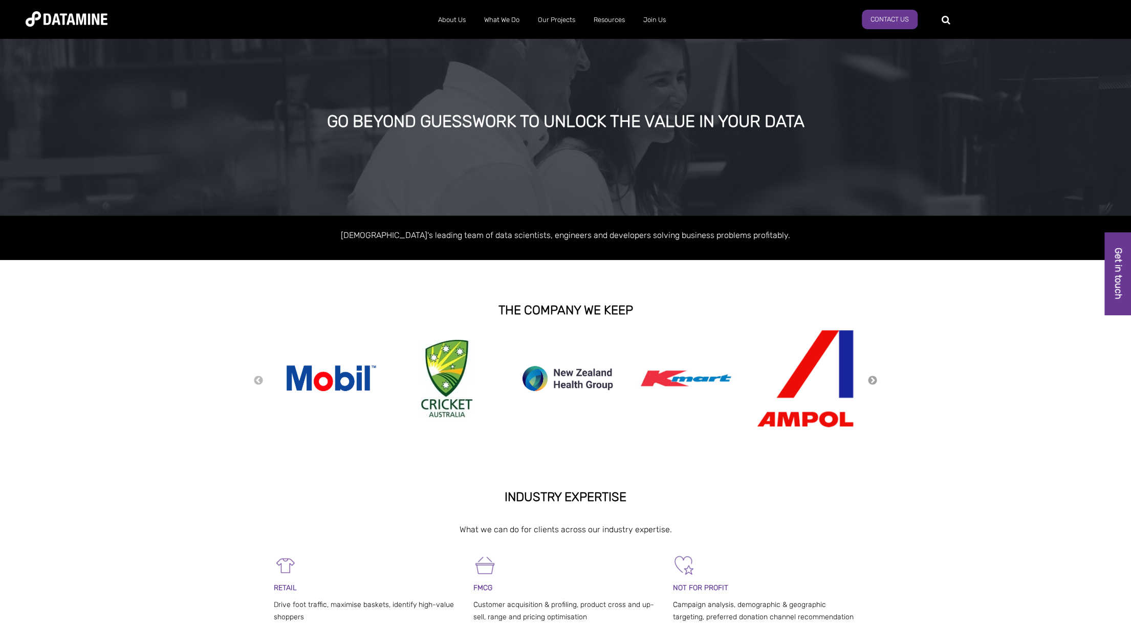
click at [873, 382] on button "Next" at bounding box center [872, 380] width 10 height 11
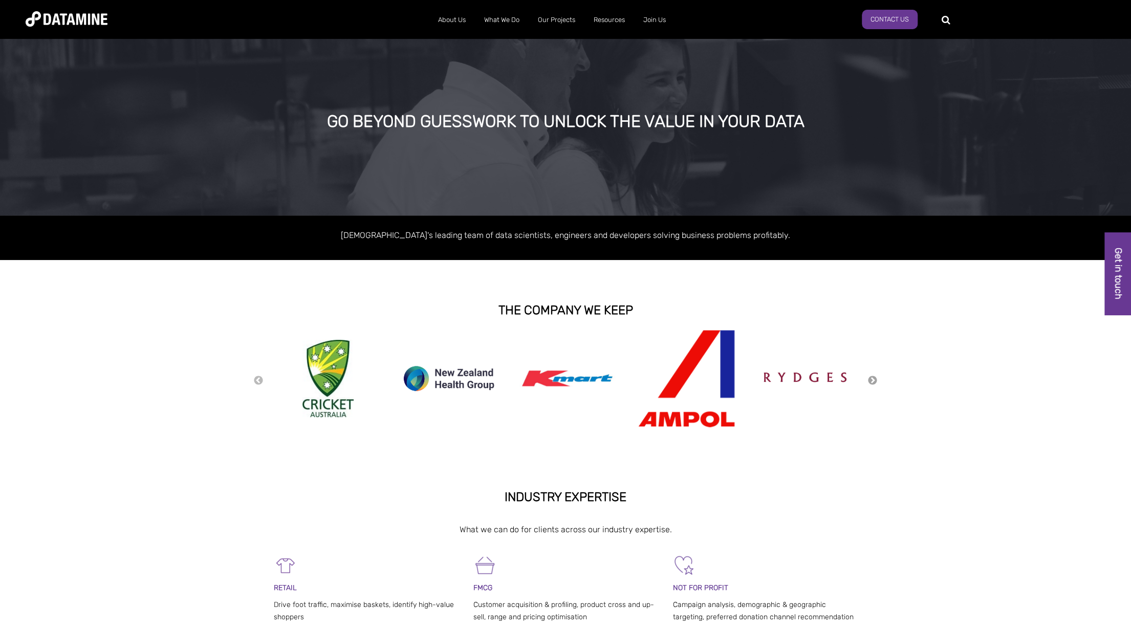
click at [873, 382] on button "Next" at bounding box center [872, 380] width 10 height 11
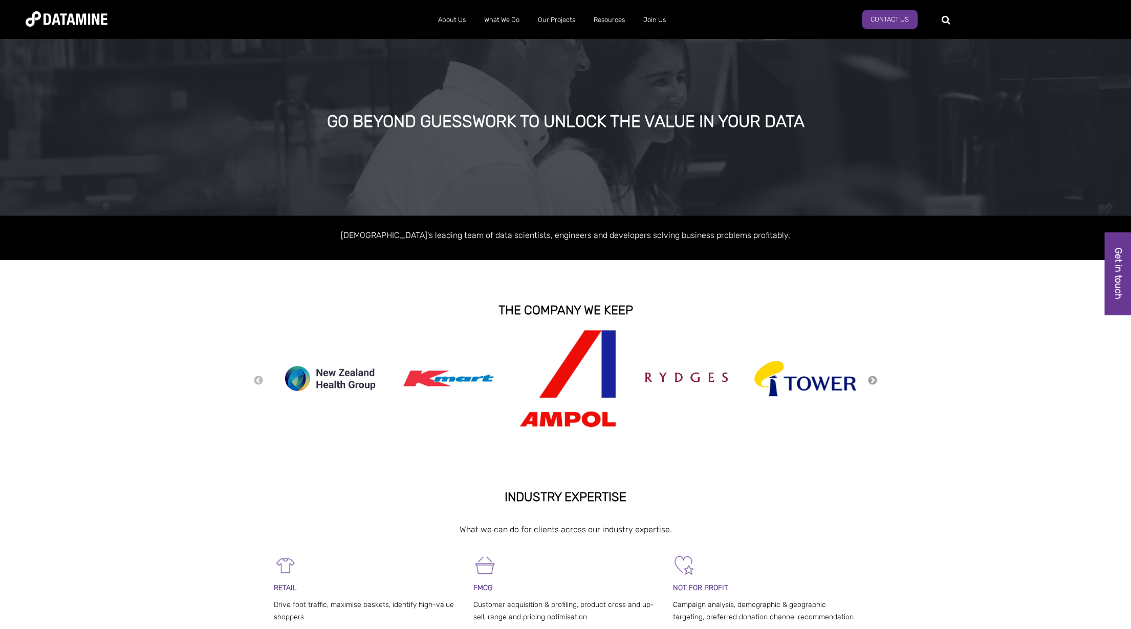
click at [873, 382] on button "Next" at bounding box center [872, 380] width 10 height 11
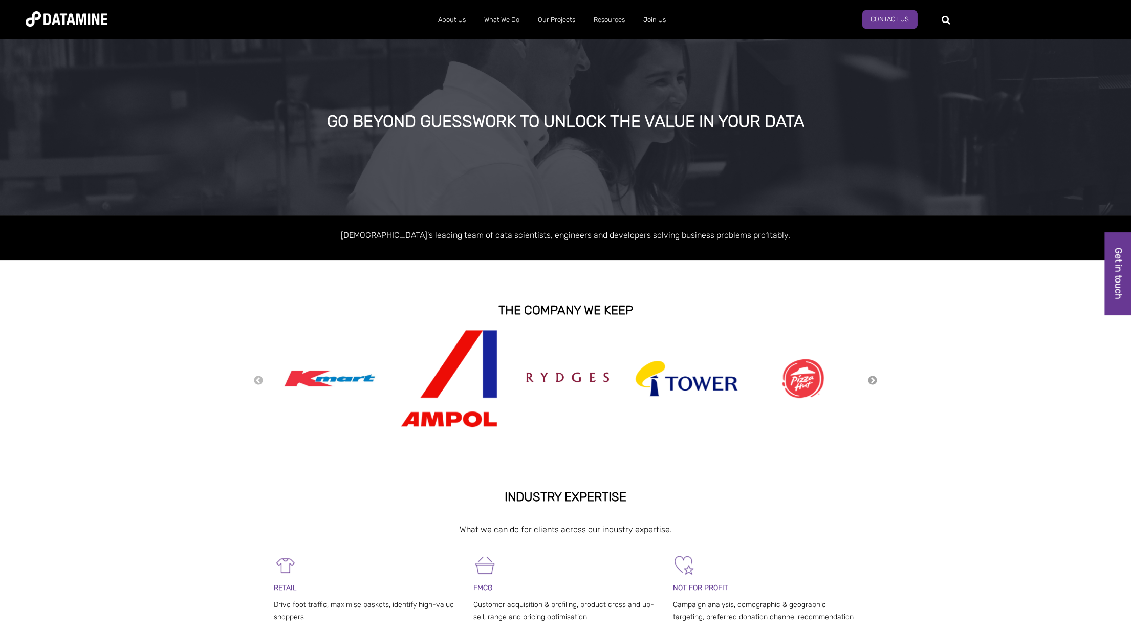
click at [873, 382] on button "Next" at bounding box center [872, 380] width 10 height 11
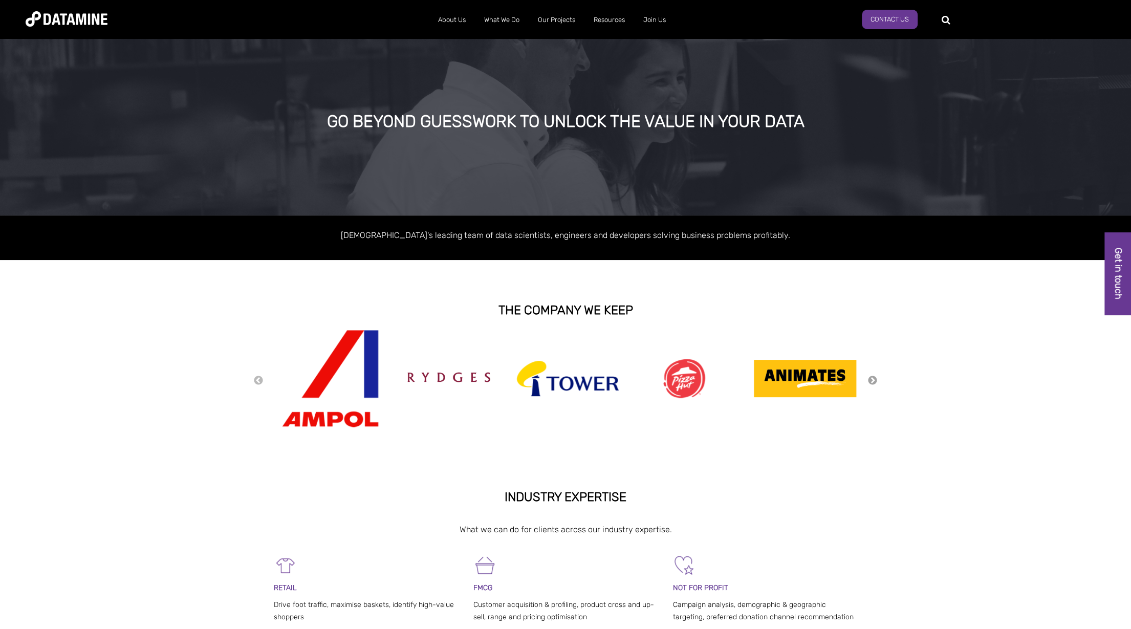
click at [873, 382] on button "Next" at bounding box center [872, 380] width 10 height 11
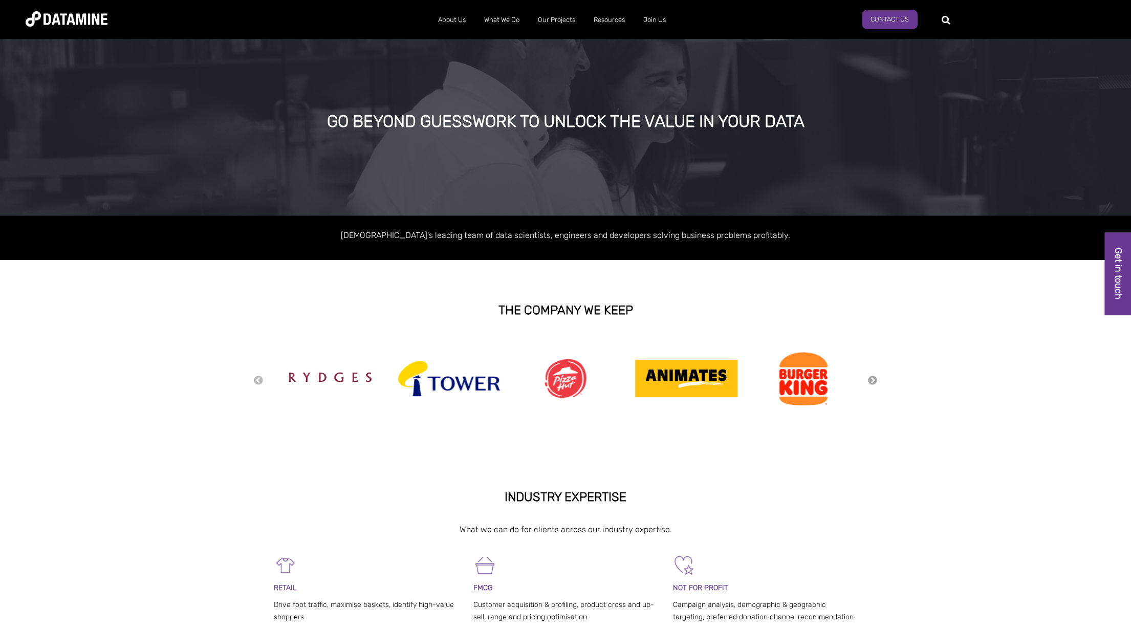
click at [873, 382] on button "Next" at bounding box center [872, 380] width 10 height 11
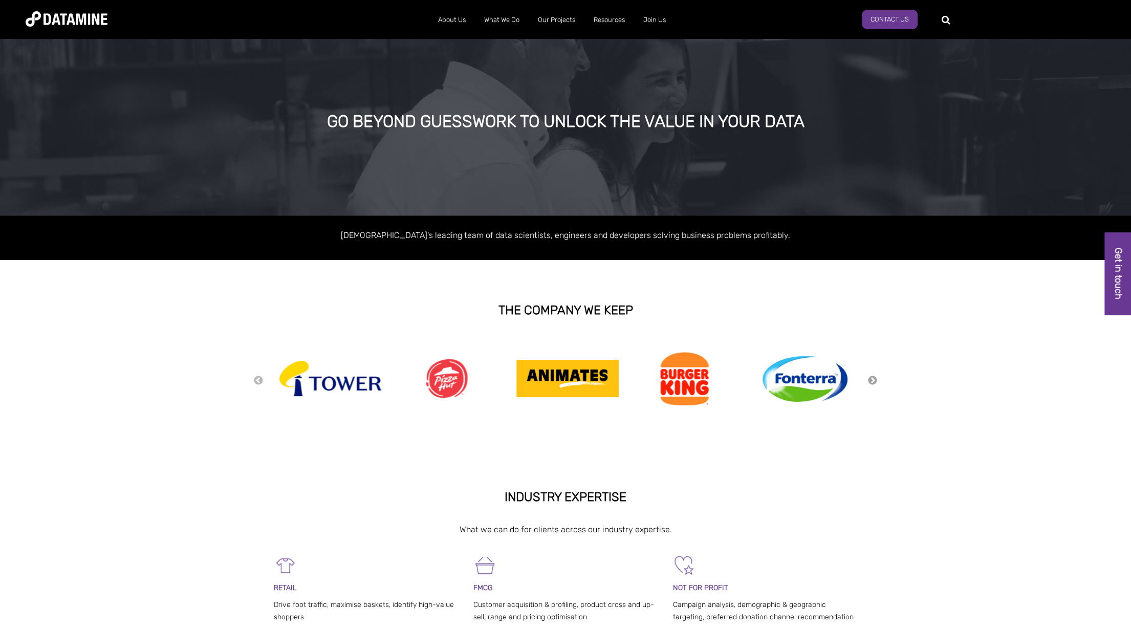
click at [873, 382] on button "Next" at bounding box center [872, 380] width 10 height 11
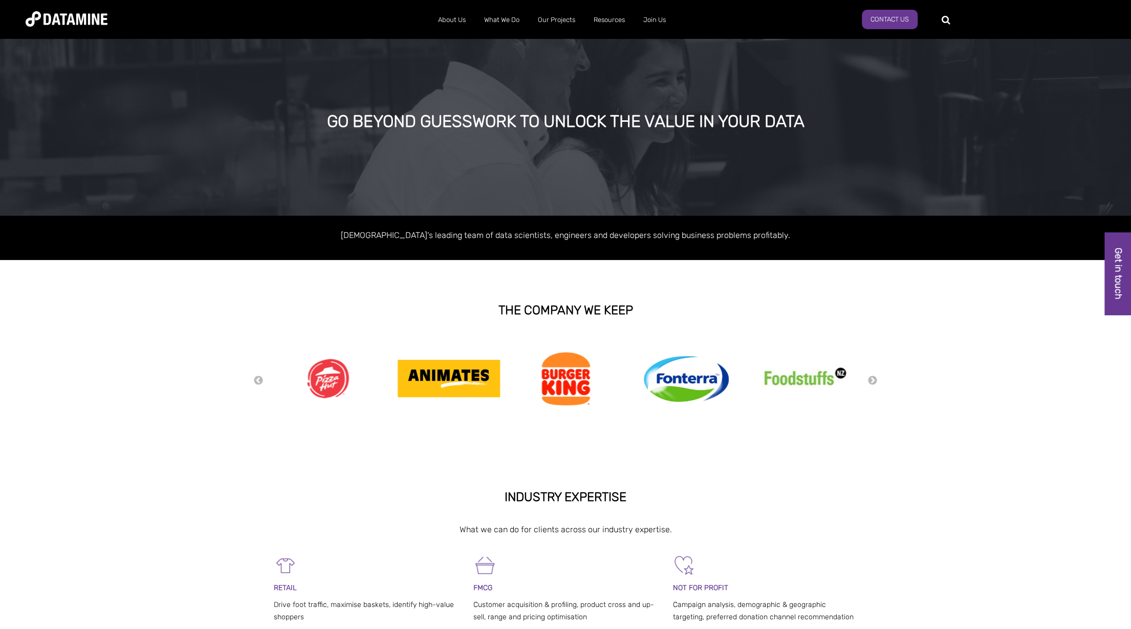
drag, startPoint x: 1097, startPoint y: 378, endPoint x: 1081, endPoint y: 50, distance: 327.8
click at [1097, 377] on div "Previous Next" at bounding box center [565, 380] width 1131 height 102
